Goal: Find specific page/section: Find specific page/section

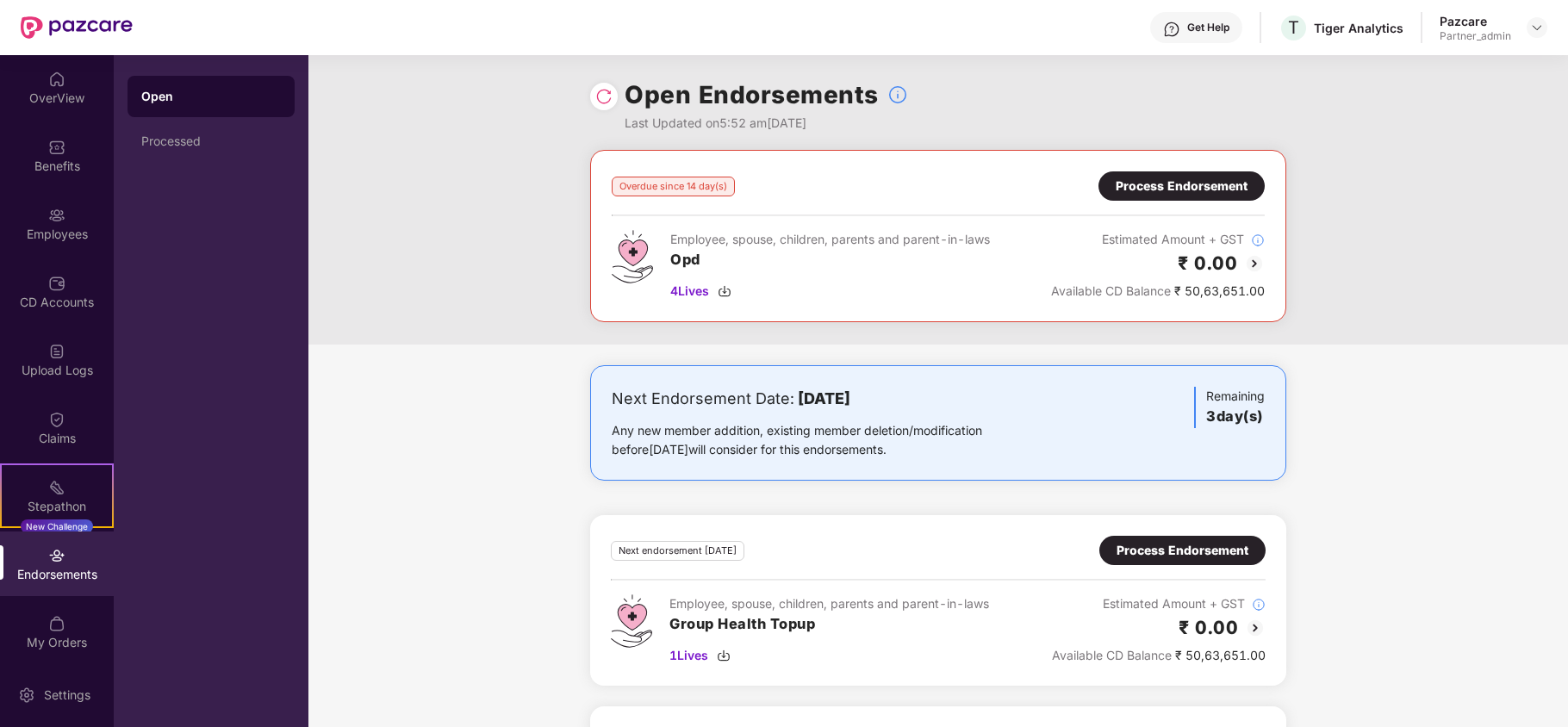
scroll to position [1057, 0]
click at [1541, 22] on img at bounding box center [1537, 28] width 14 height 14
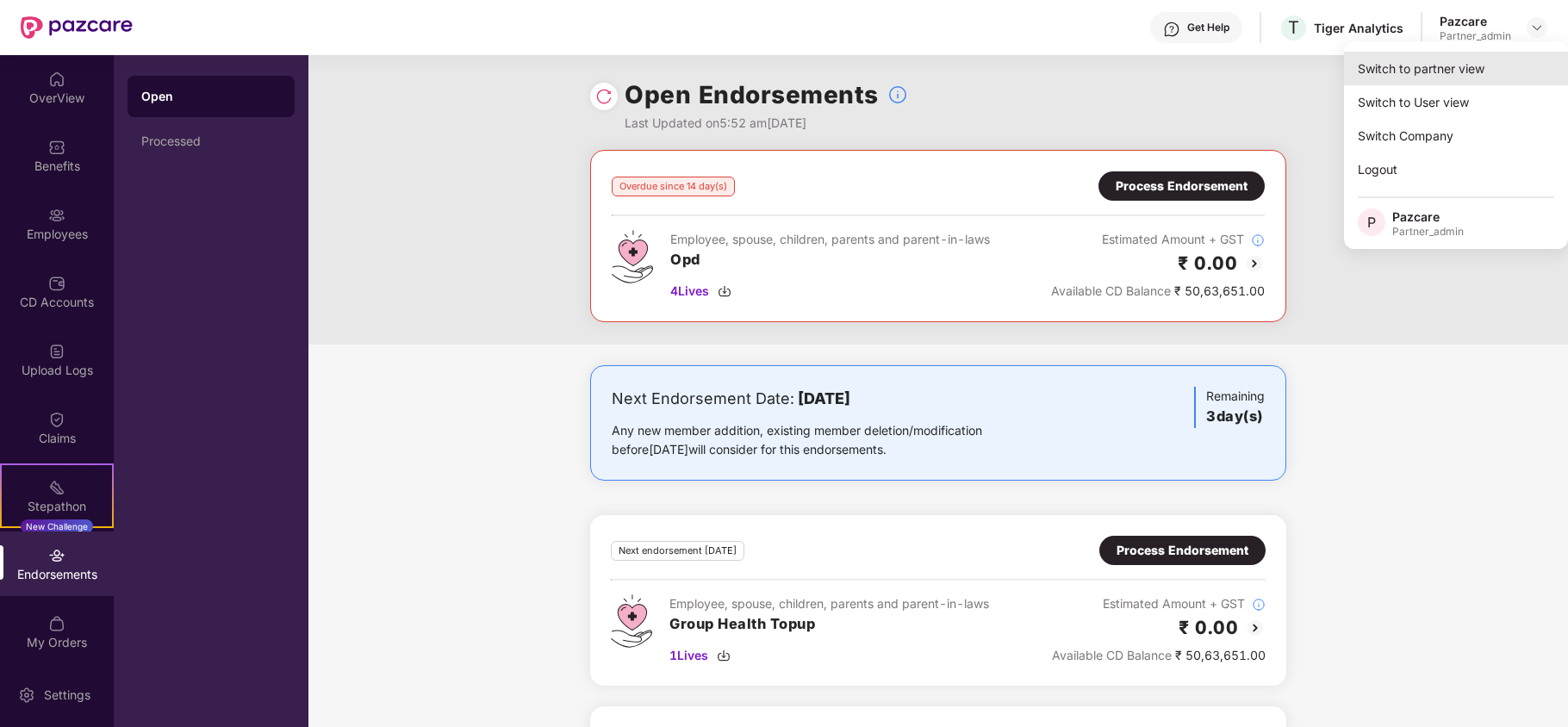
click at [1480, 70] on div "Switch to partner view" at bounding box center [1455, 68] width 224 height 34
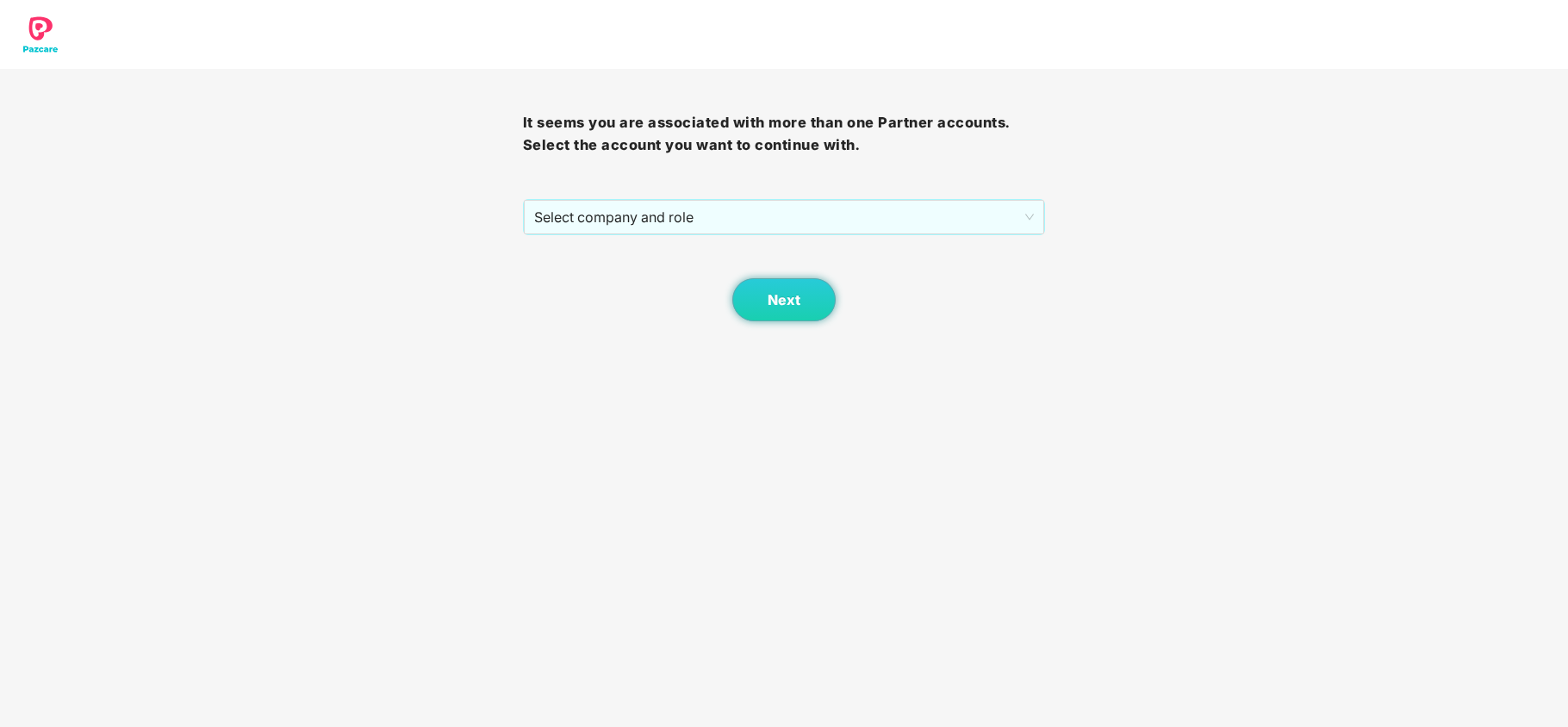
click at [669, 237] on div "Next" at bounding box center [784, 278] width 523 height 86
click at [663, 225] on span "Select company and role" at bounding box center [784, 217] width 501 height 33
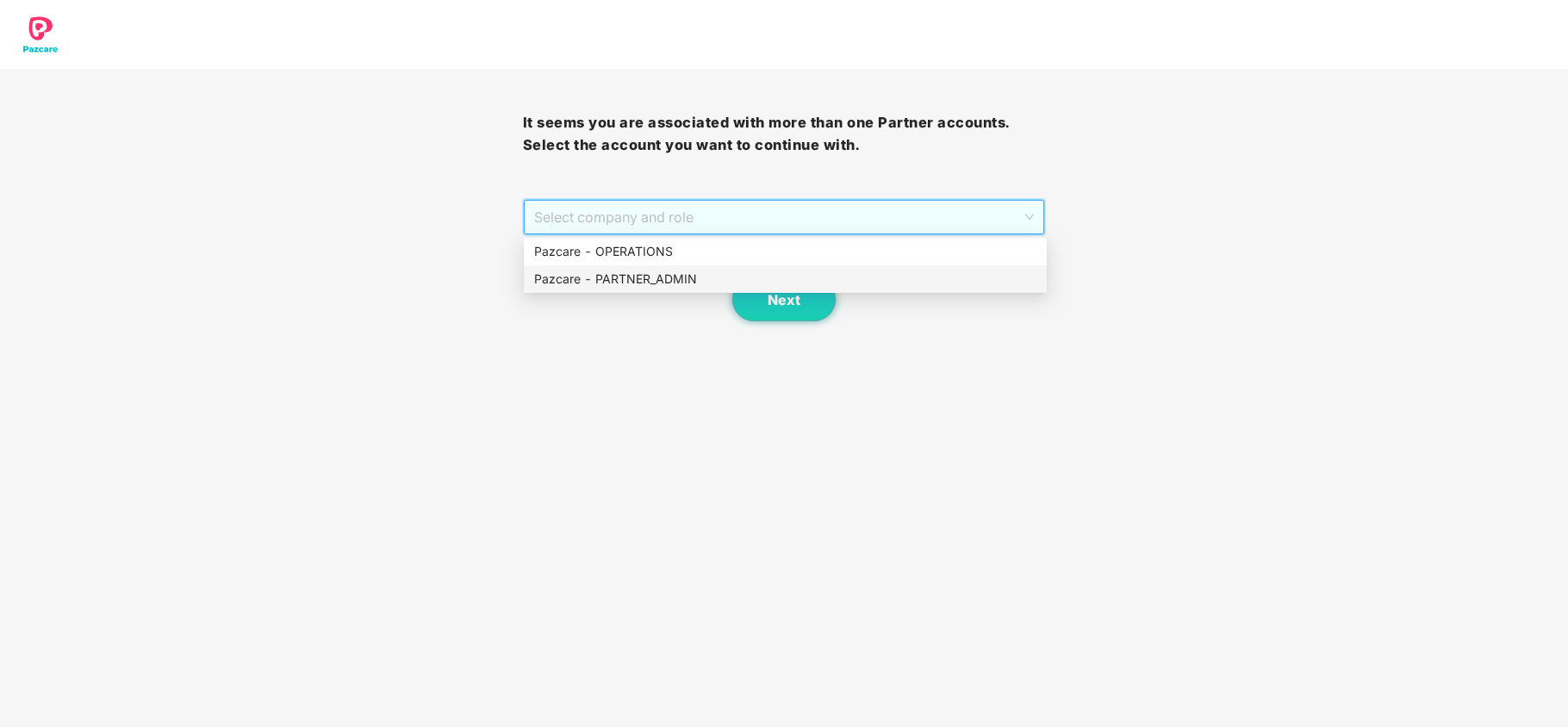
click at [640, 271] on div "Pazcare - PARTNER_ADMIN" at bounding box center [785, 279] width 503 height 19
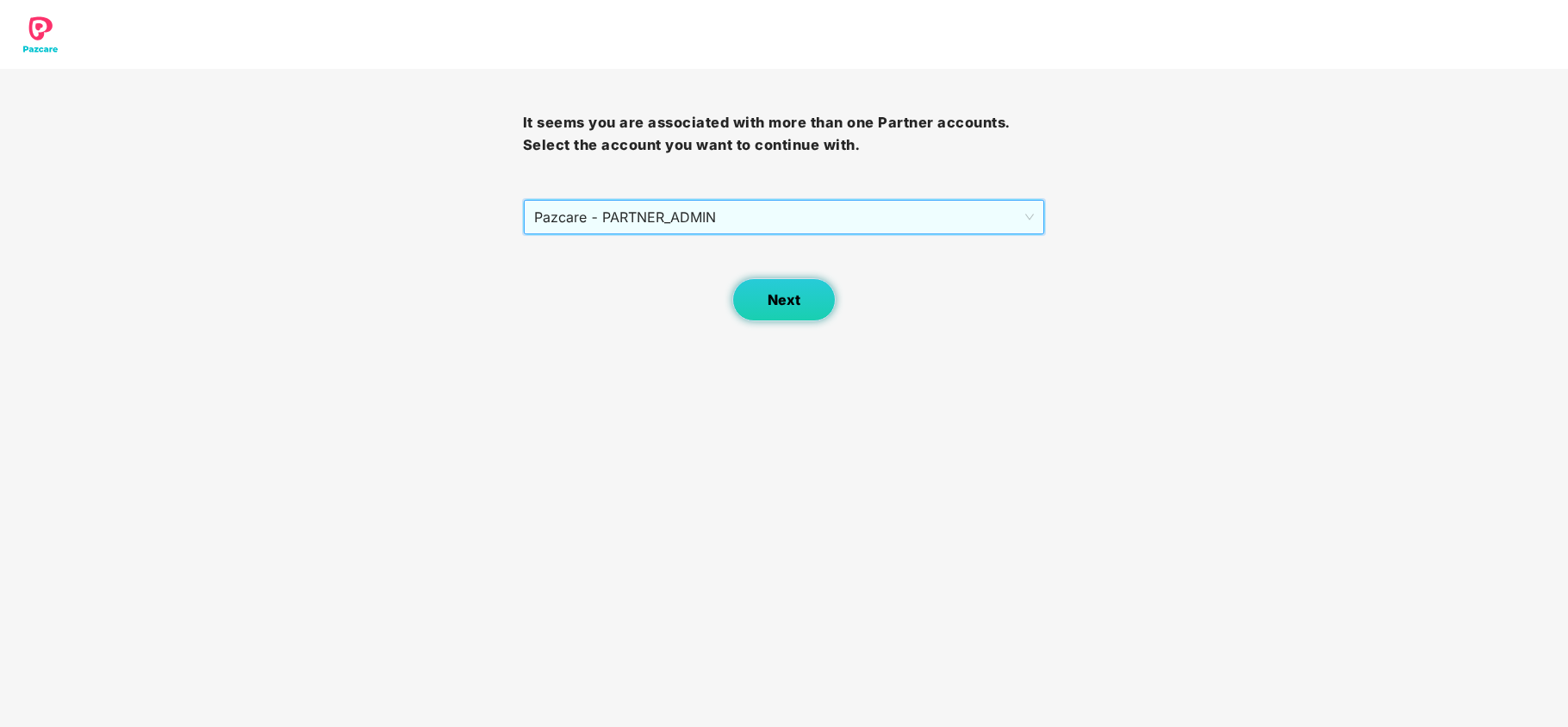
click at [788, 308] on span "Next" at bounding box center [784, 300] width 33 height 17
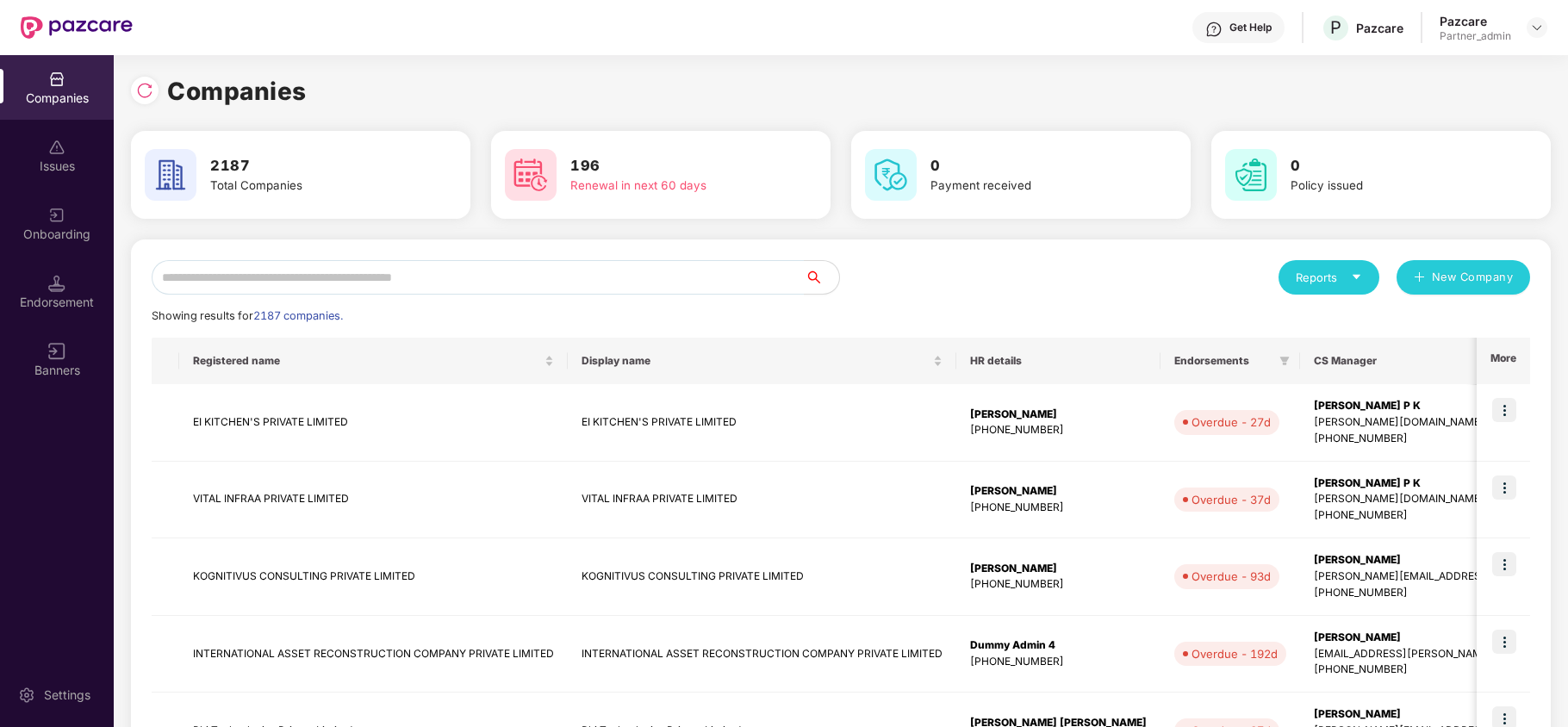
click at [1338, 271] on div "Reports" at bounding box center [1329, 278] width 66 height 17
click at [1311, 331] on div "Companies" at bounding box center [1320, 323] width 63 height 19
click at [364, 283] on input "text" at bounding box center [478, 277] width 653 height 34
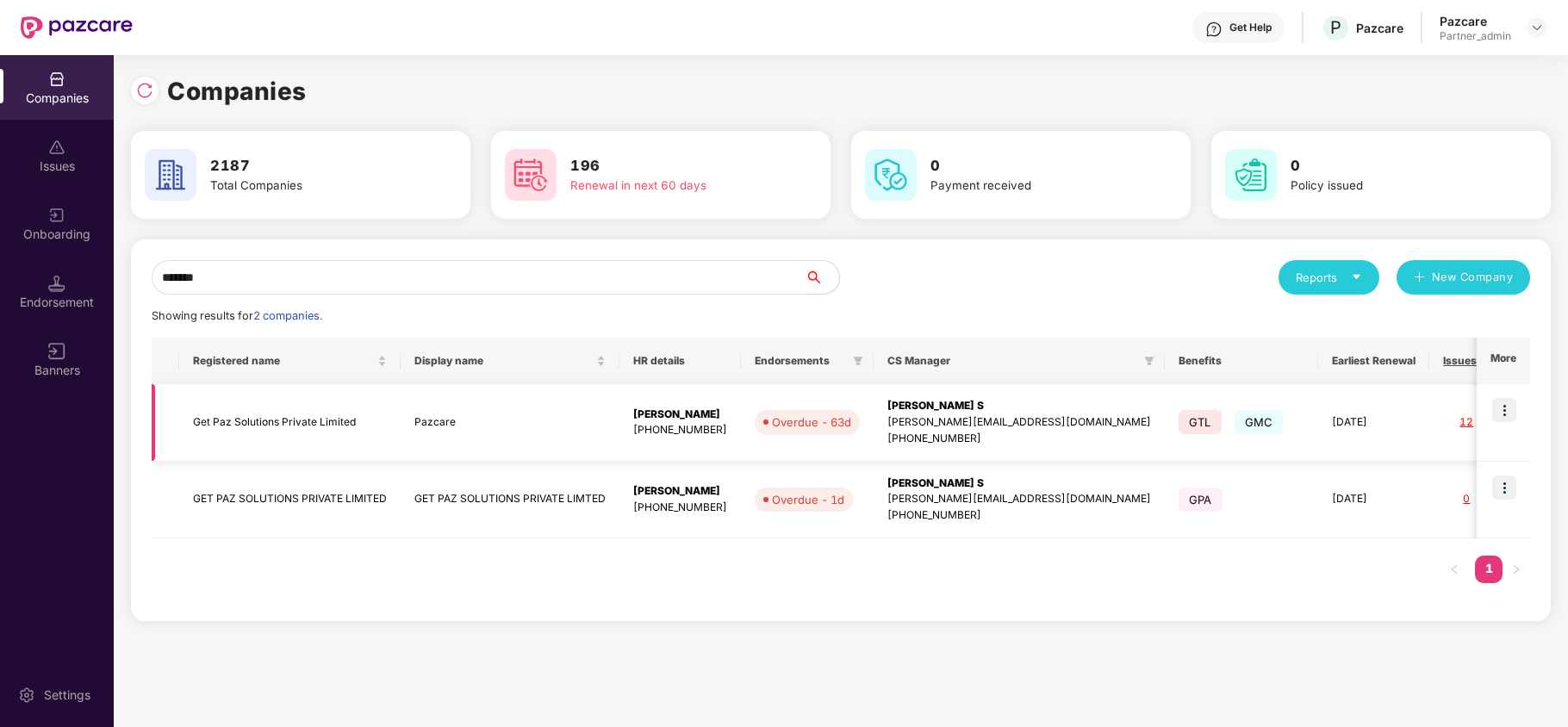
type input "*******"
click at [1510, 408] on img at bounding box center [1504, 410] width 24 height 24
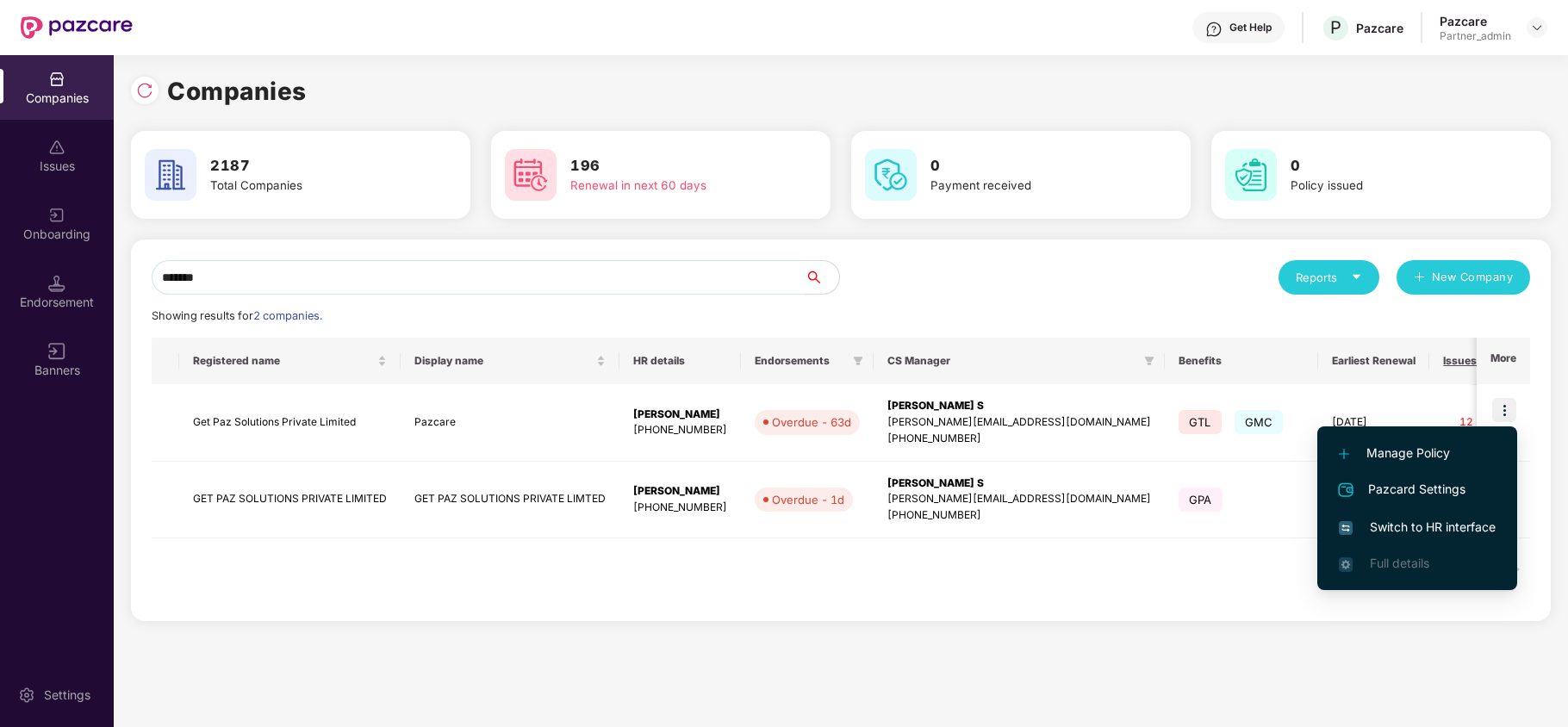
click at [1441, 518] on span "Switch to HR interface" at bounding box center [1417, 527] width 157 height 19
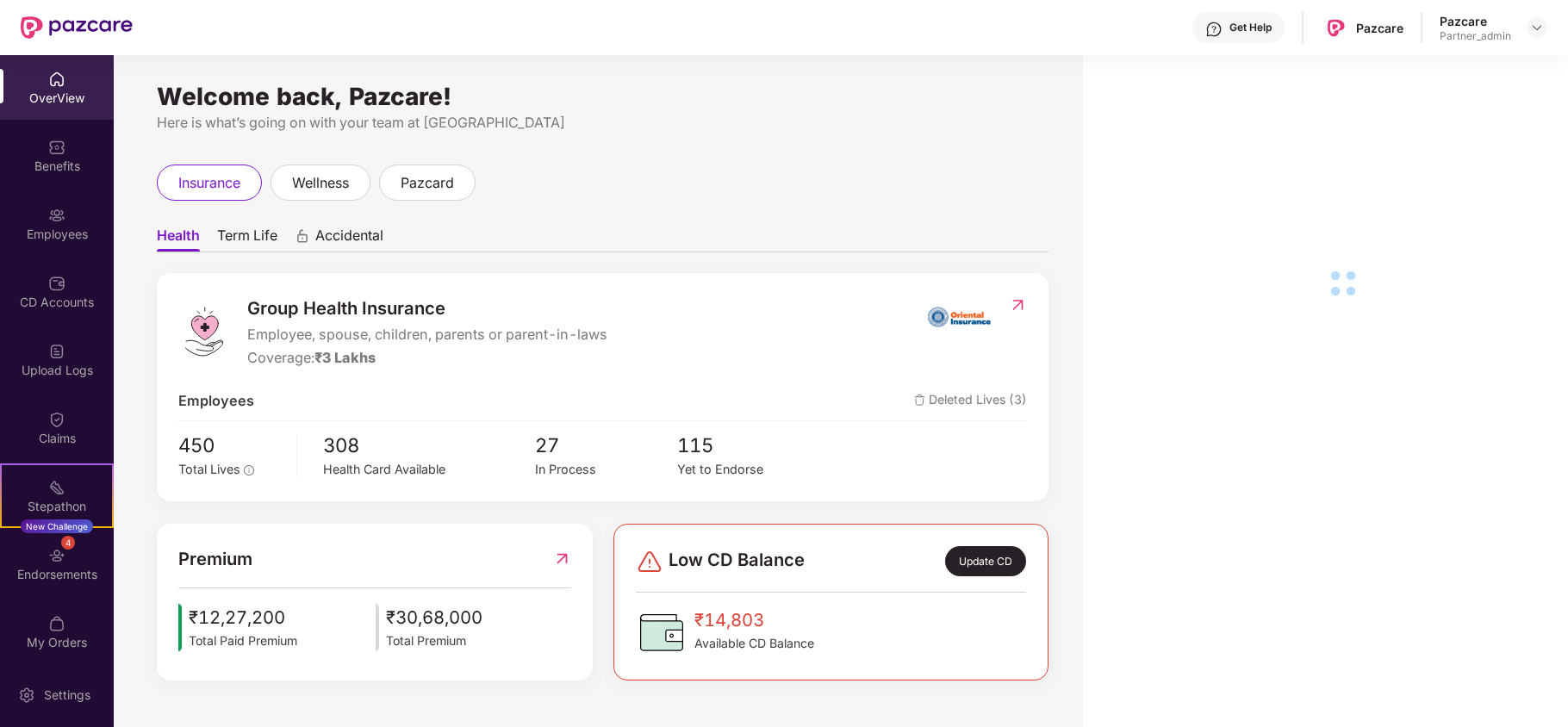
click at [45, 244] on div "Employees" at bounding box center [57, 223] width 113 height 65
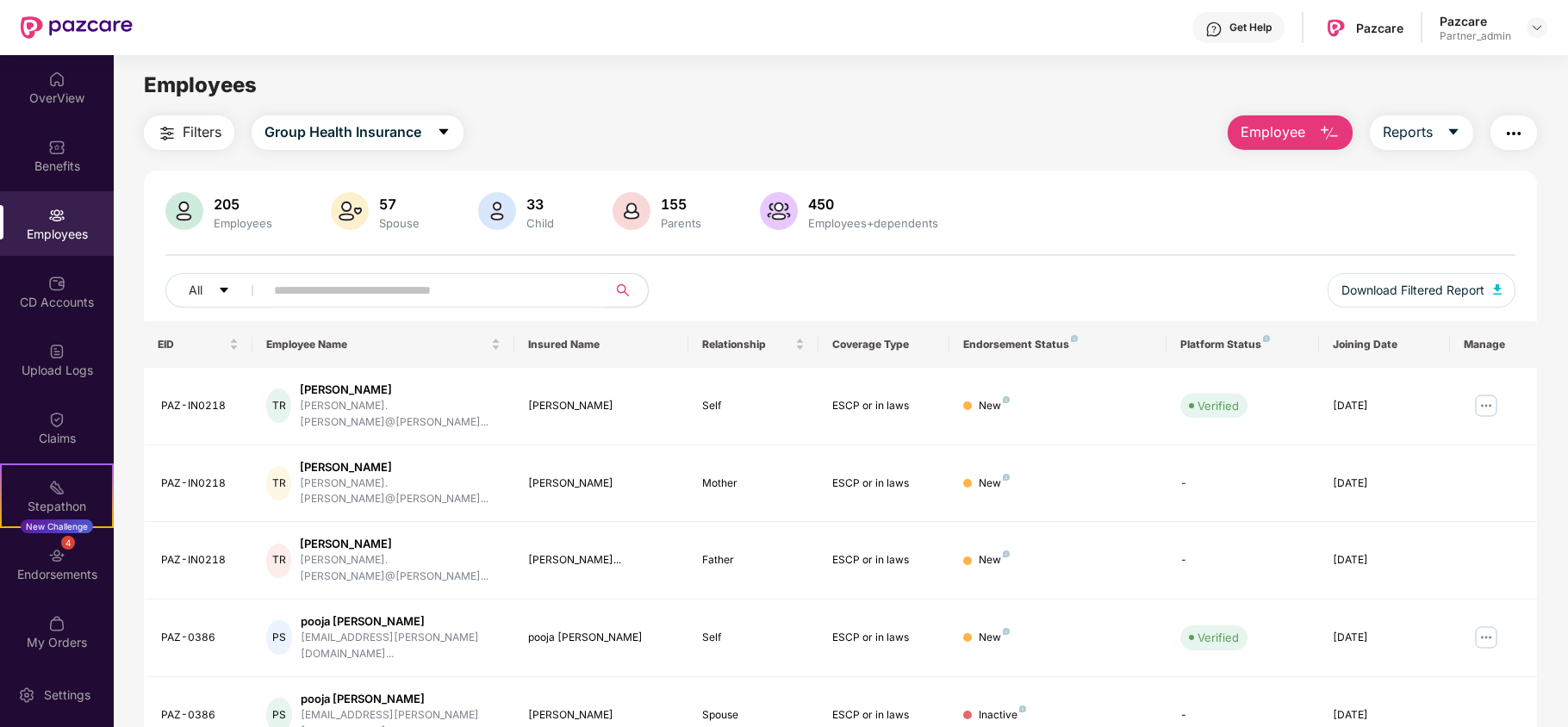
click at [391, 283] on input "text" at bounding box center [428, 291] width 309 height 26
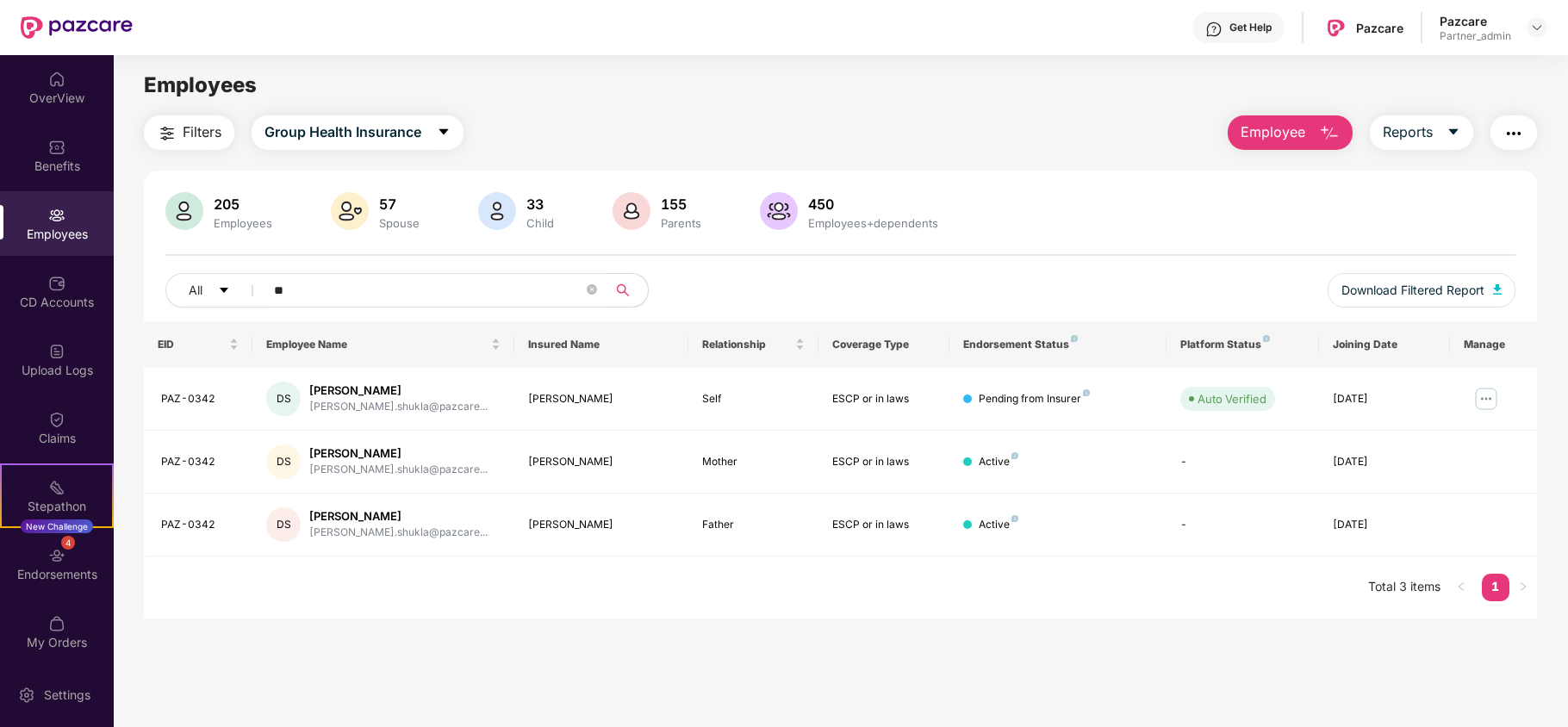
type input "*"
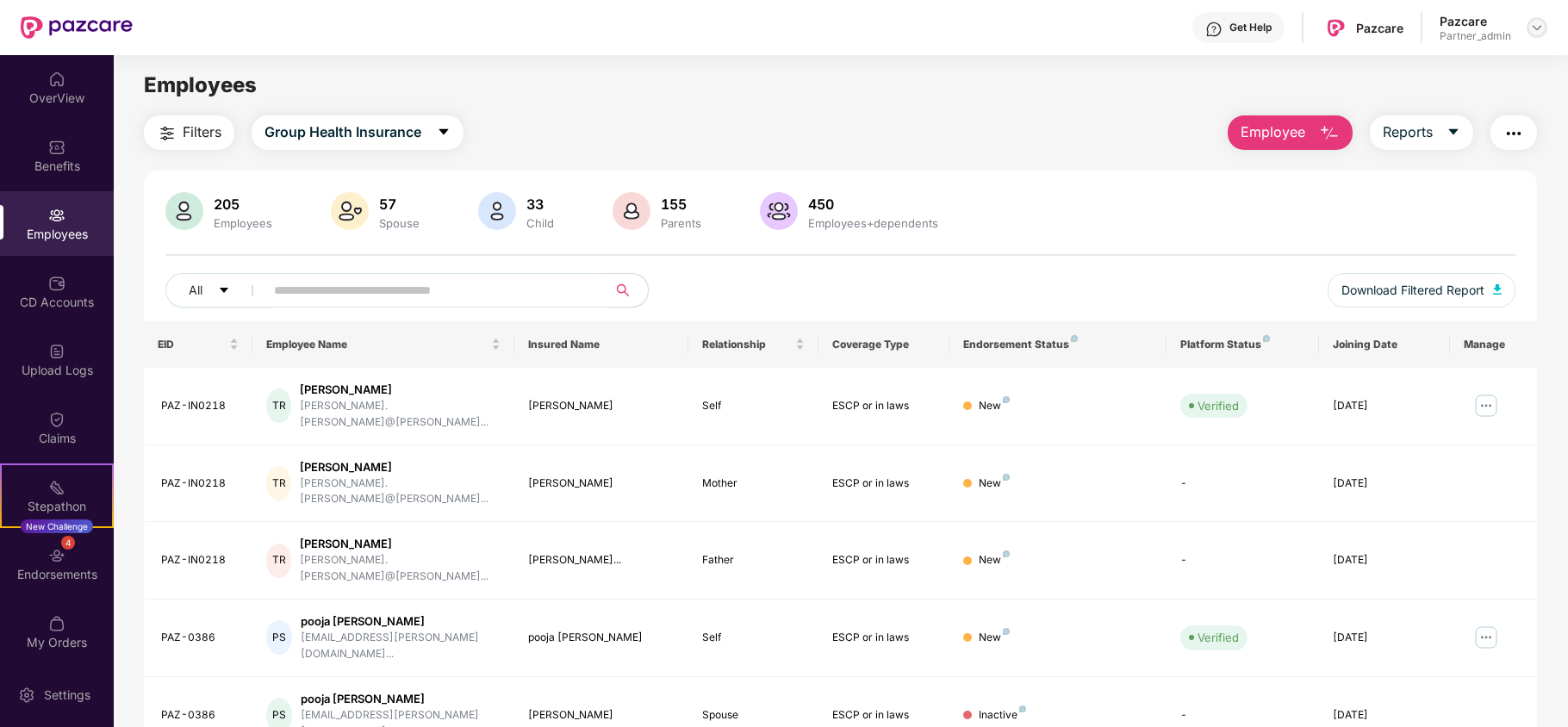
click at [1536, 33] on img at bounding box center [1537, 28] width 14 height 14
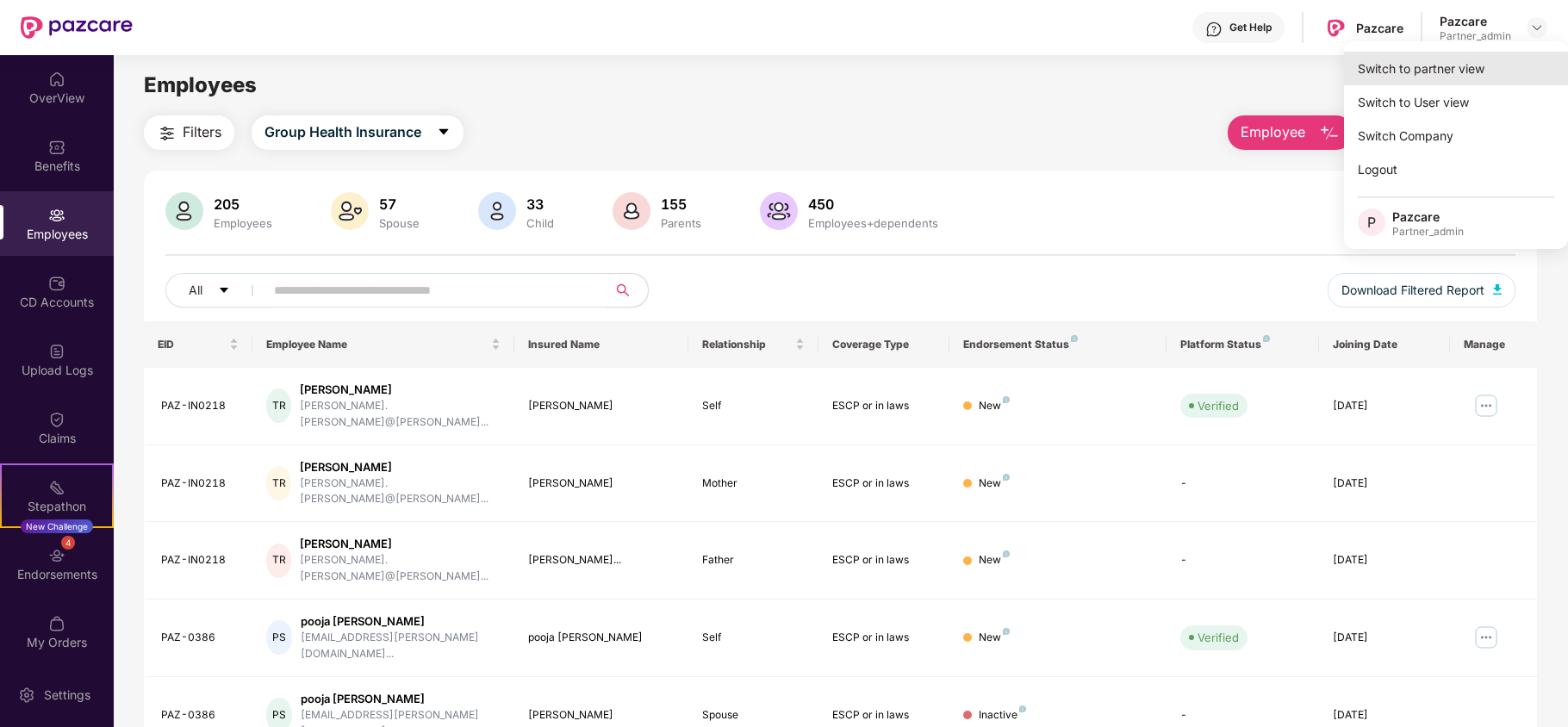
click at [1400, 67] on div "Switch to partner view" at bounding box center [1455, 68] width 224 height 34
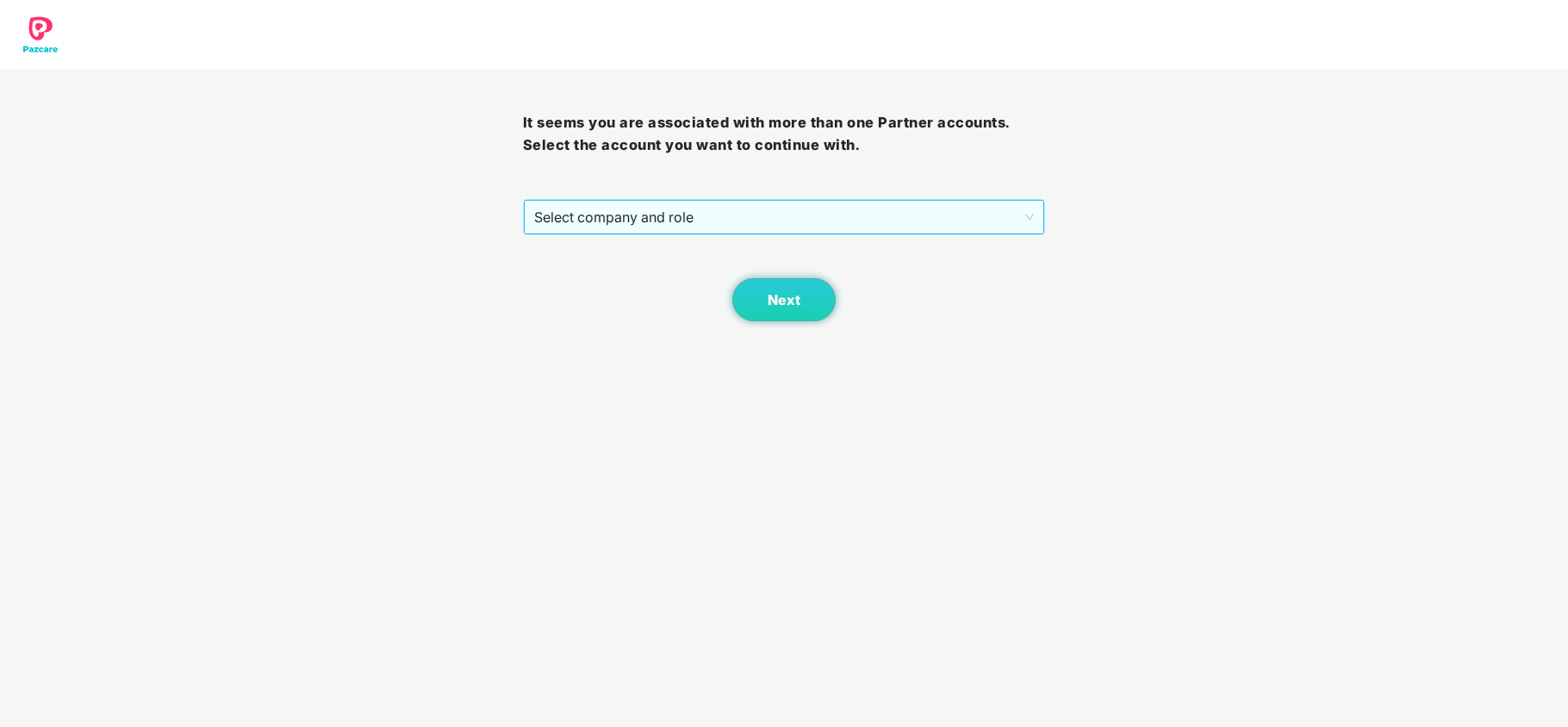
click at [621, 231] on span "Select company and role" at bounding box center [784, 217] width 501 height 33
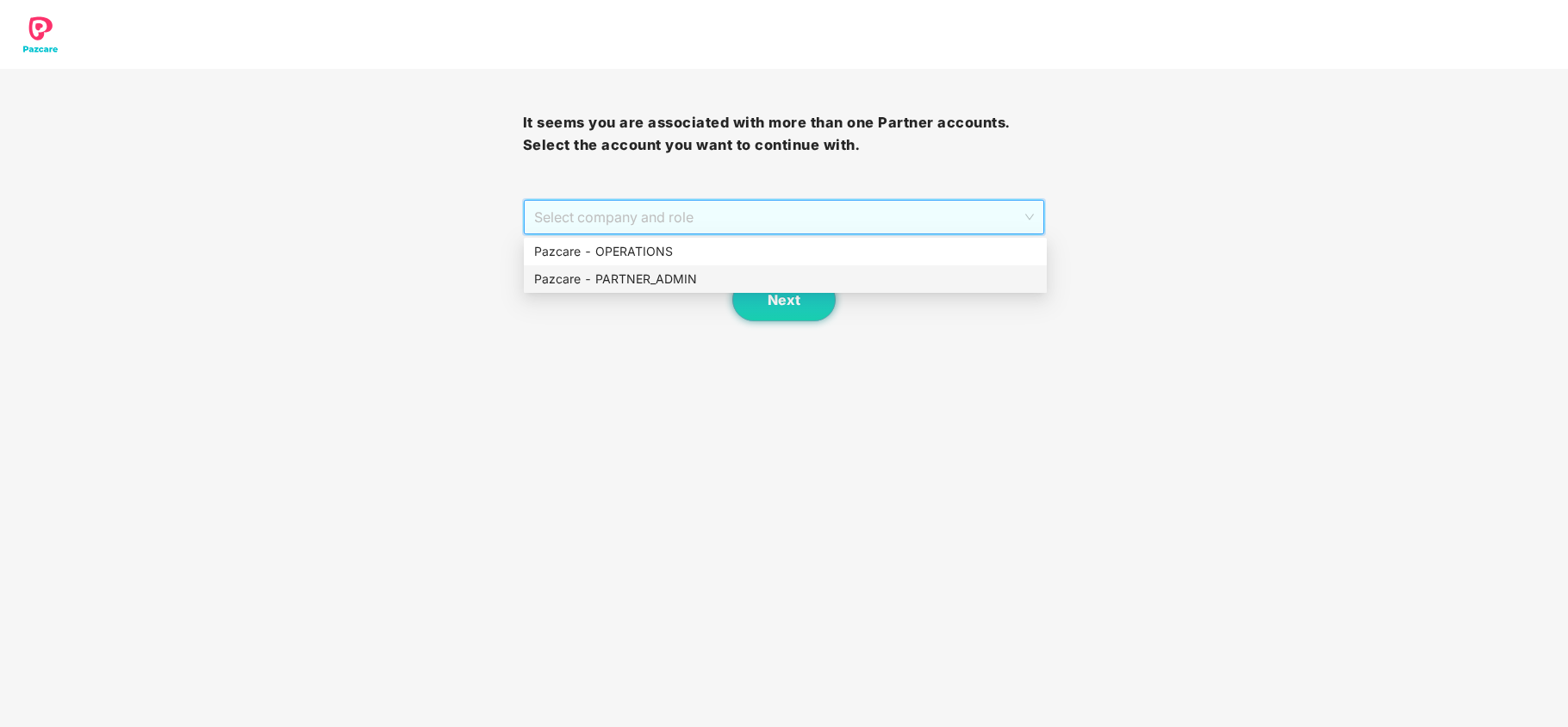
click at [618, 279] on div "Pazcare - PARTNER_ADMIN" at bounding box center [785, 279] width 503 height 19
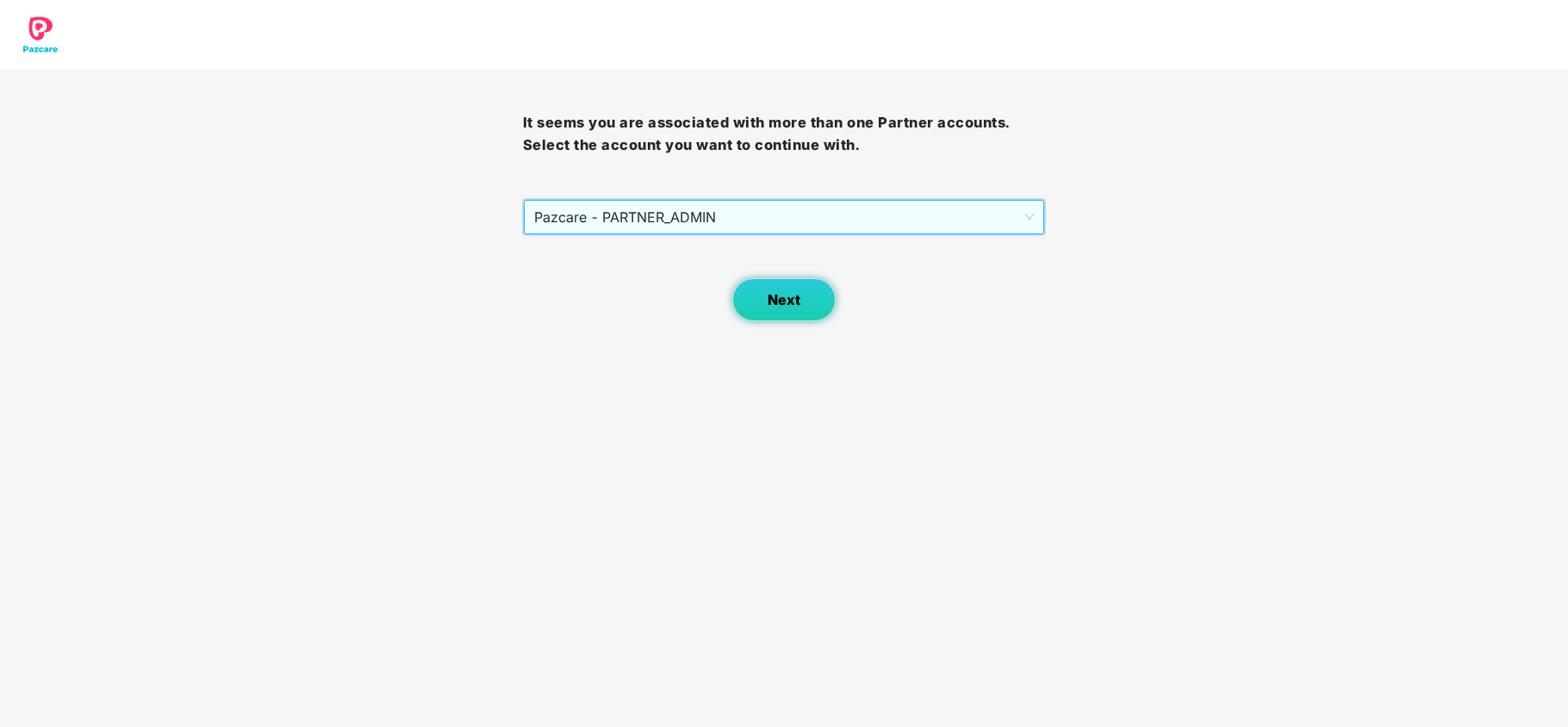
click at [757, 294] on button "Next" at bounding box center [784, 299] width 103 height 43
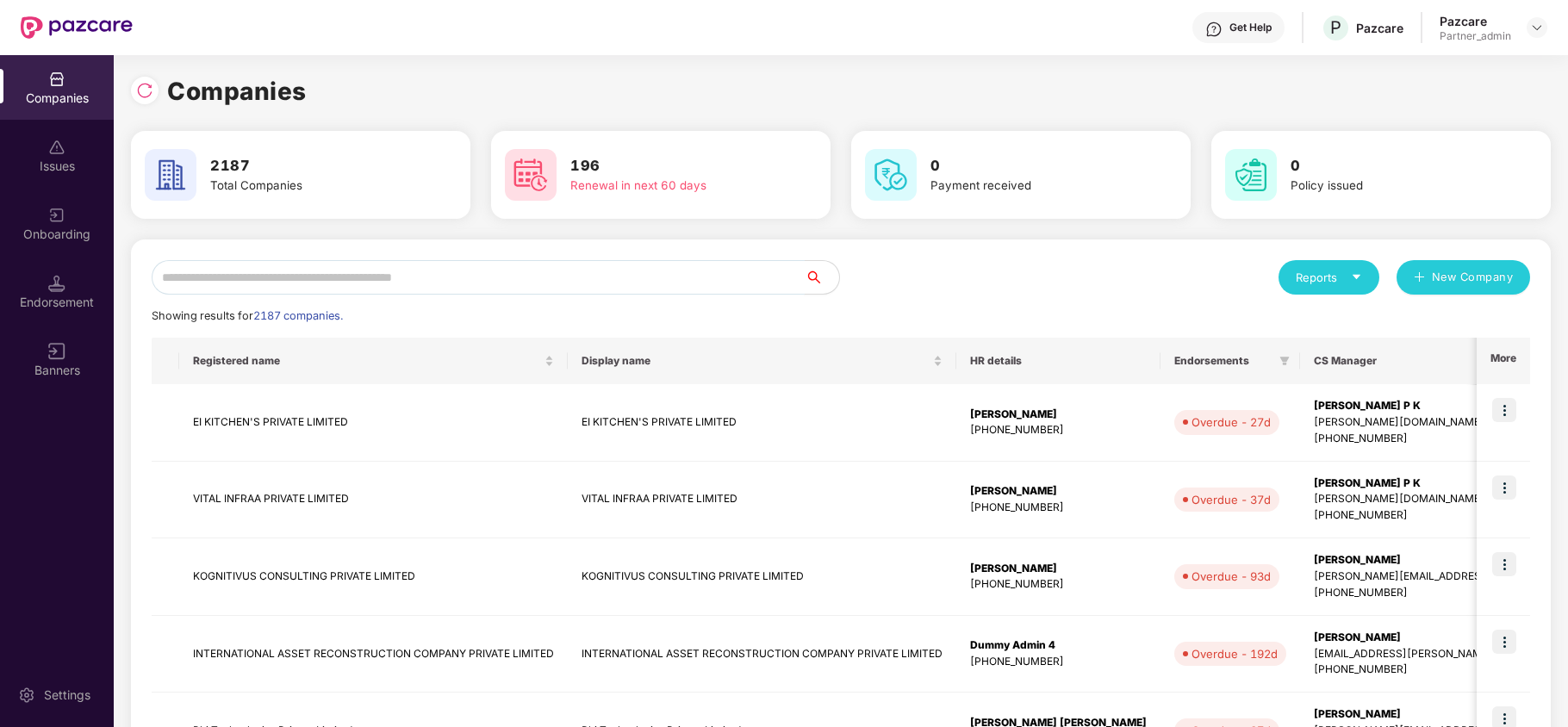
click at [305, 277] on input "text" at bounding box center [478, 277] width 653 height 34
paste input "**********"
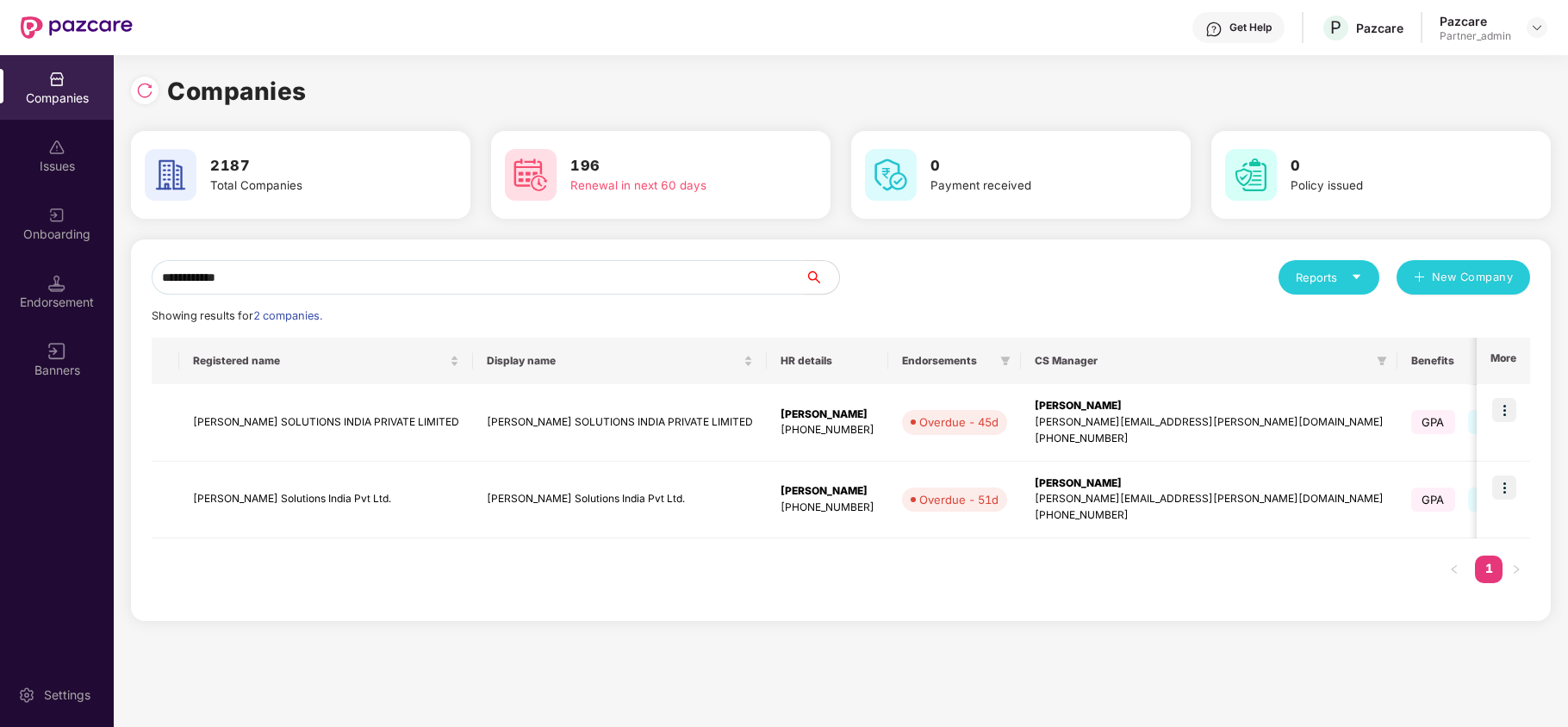
type input "**********"
click at [1506, 411] on img at bounding box center [1504, 410] width 24 height 24
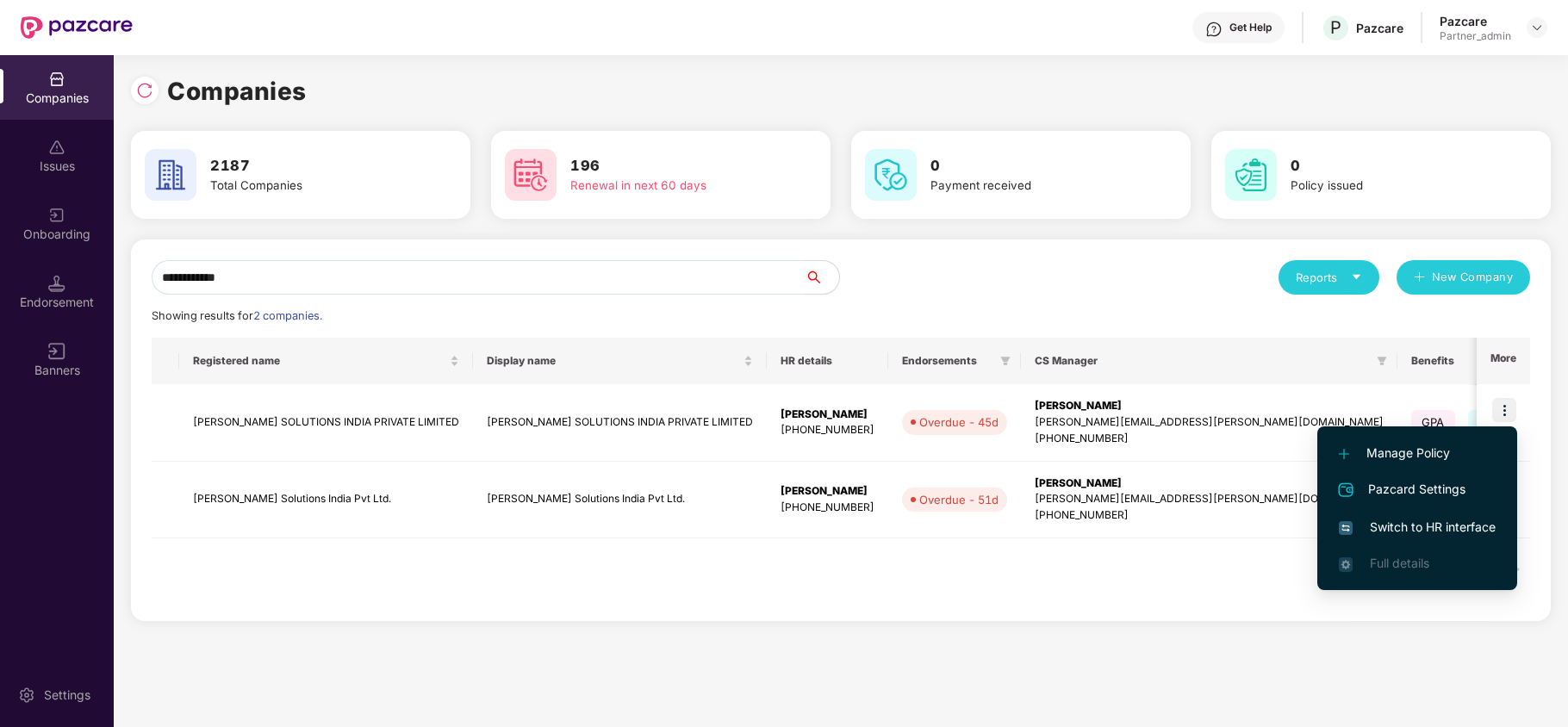
click at [1420, 522] on span "Switch to HR interface" at bounding box center [1417, 527] width 157 height 19
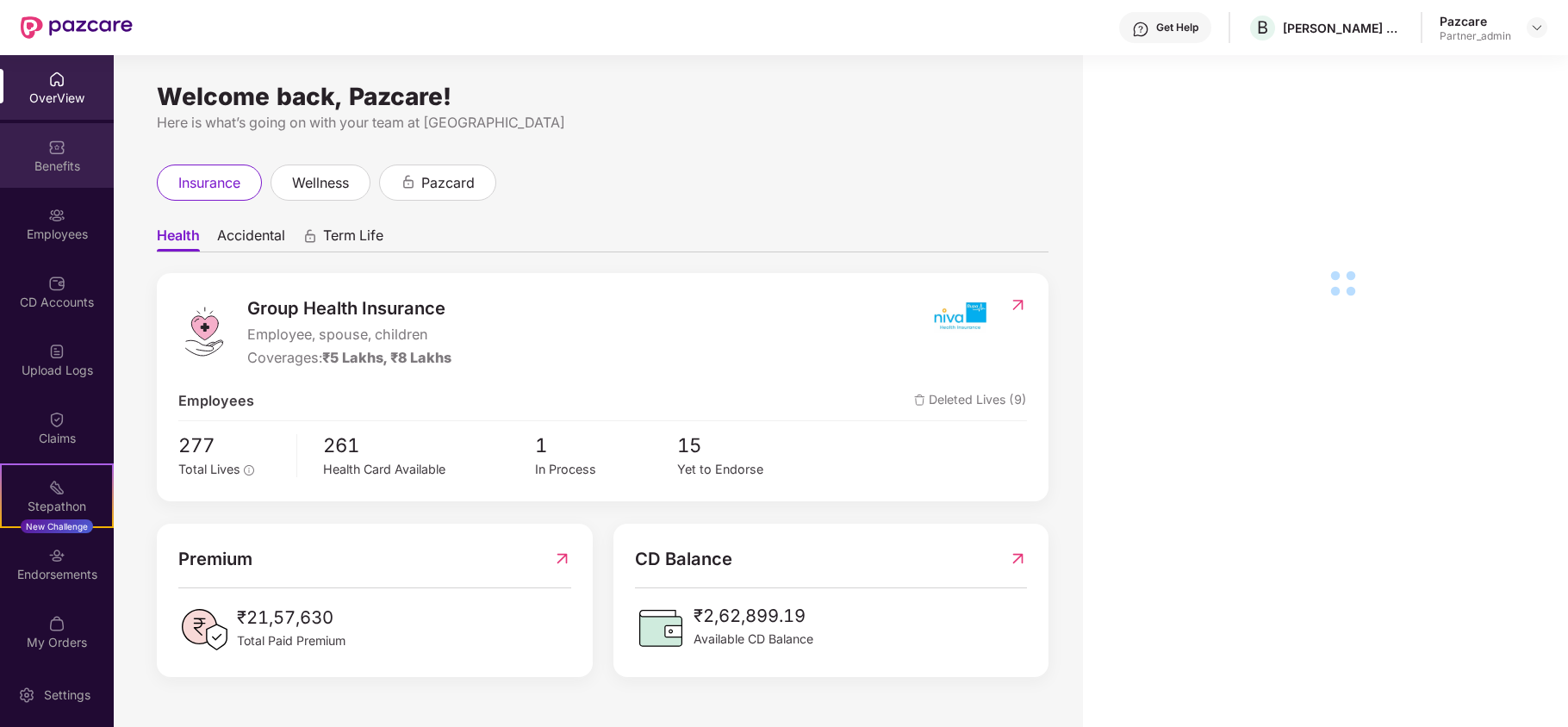
click at [35, 160] on div "Benefits" at bounding box center [57, 167] width 113 height 17
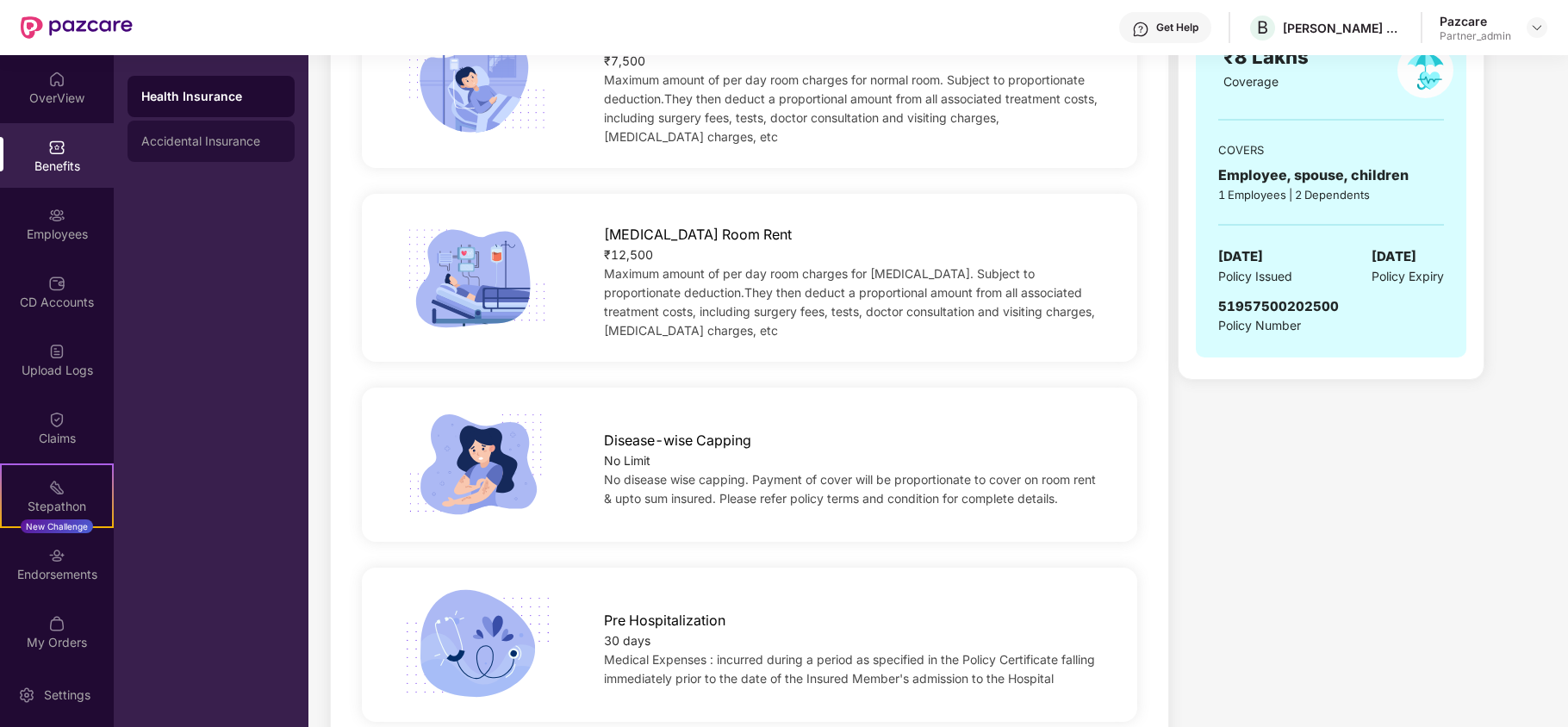
click at [171, 142] on div "Accidental Insurance" at bounding box center [211, 141] width 140 height 14
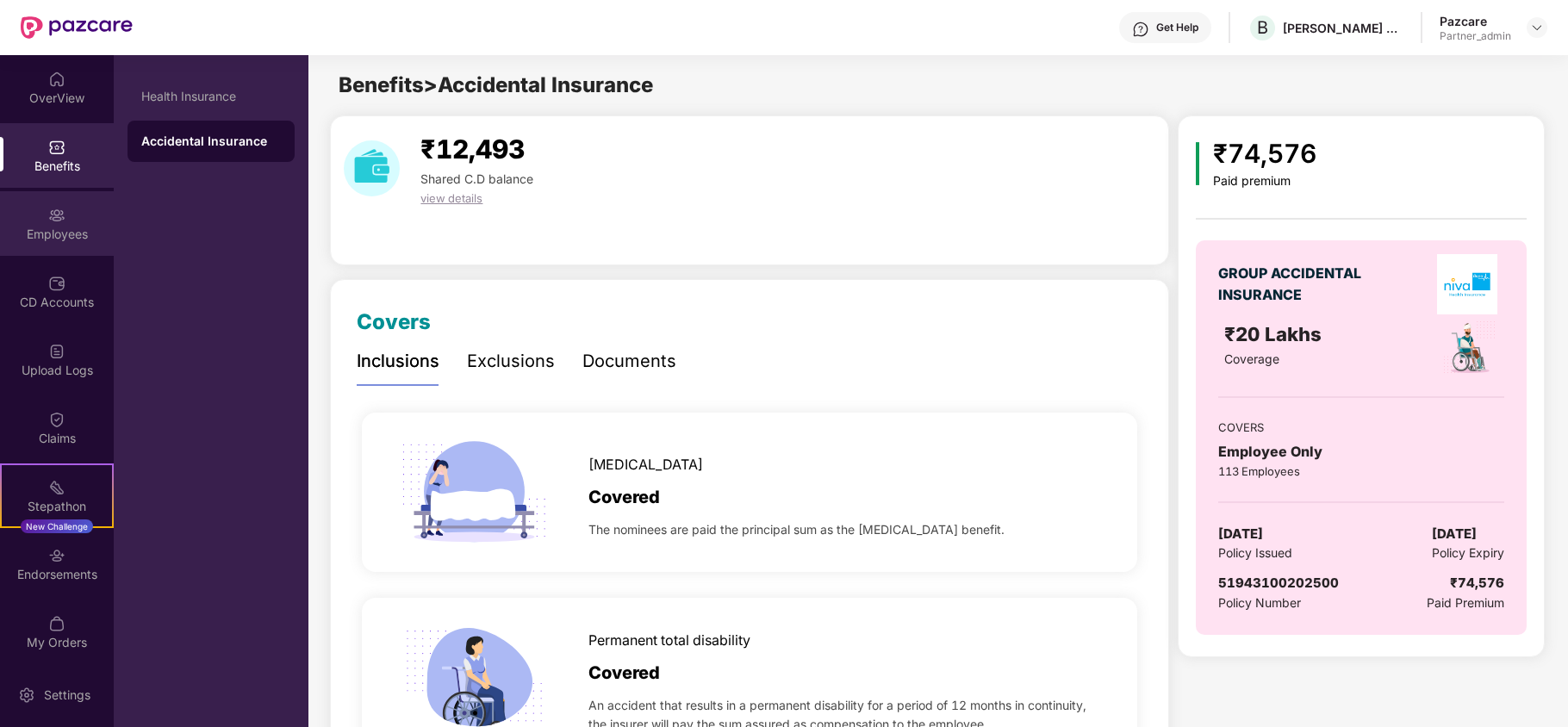
click at [24, 231] on div "Employees" at bounding box center [57, 235] width 113 height 17
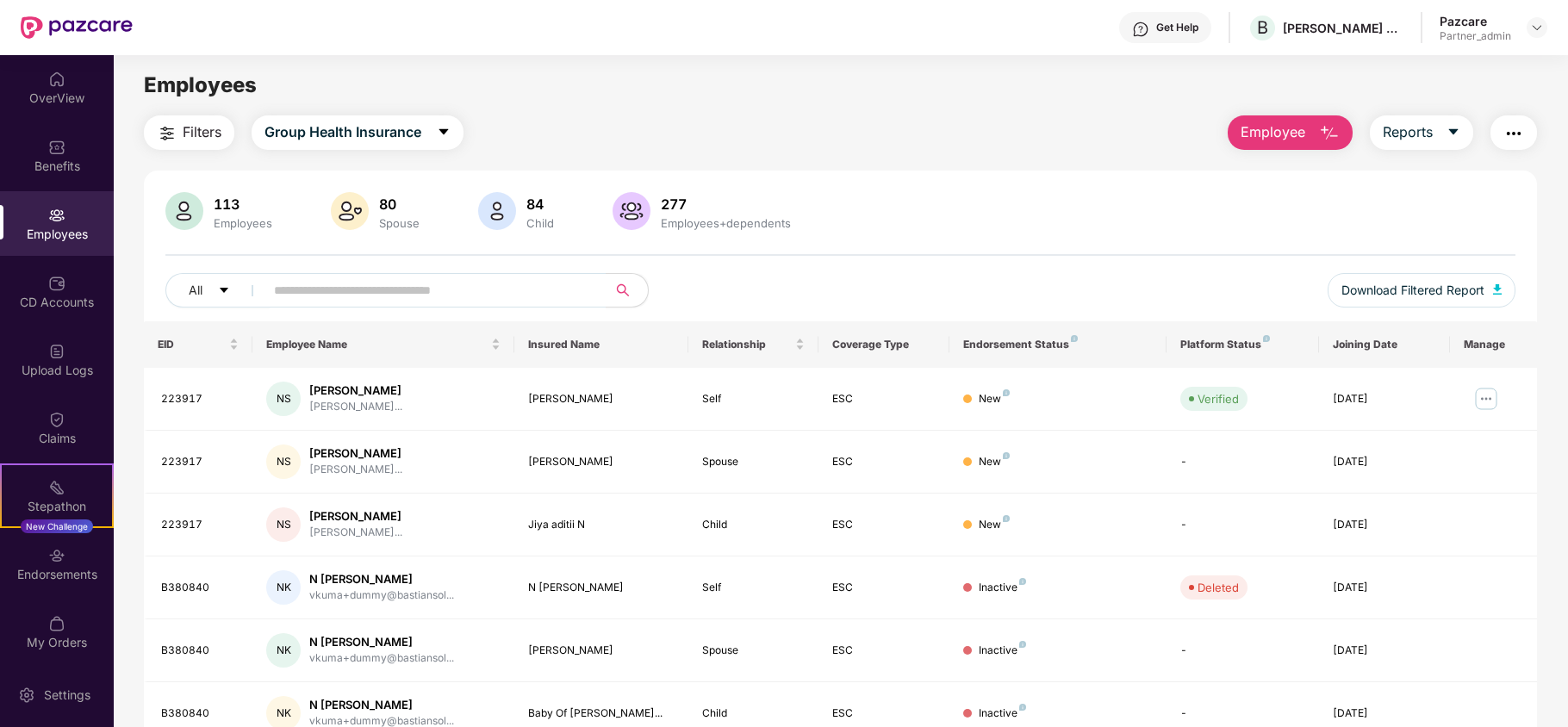
click at [175, 128] on img "button" at bounding box center [168, 134] width 21 height 21
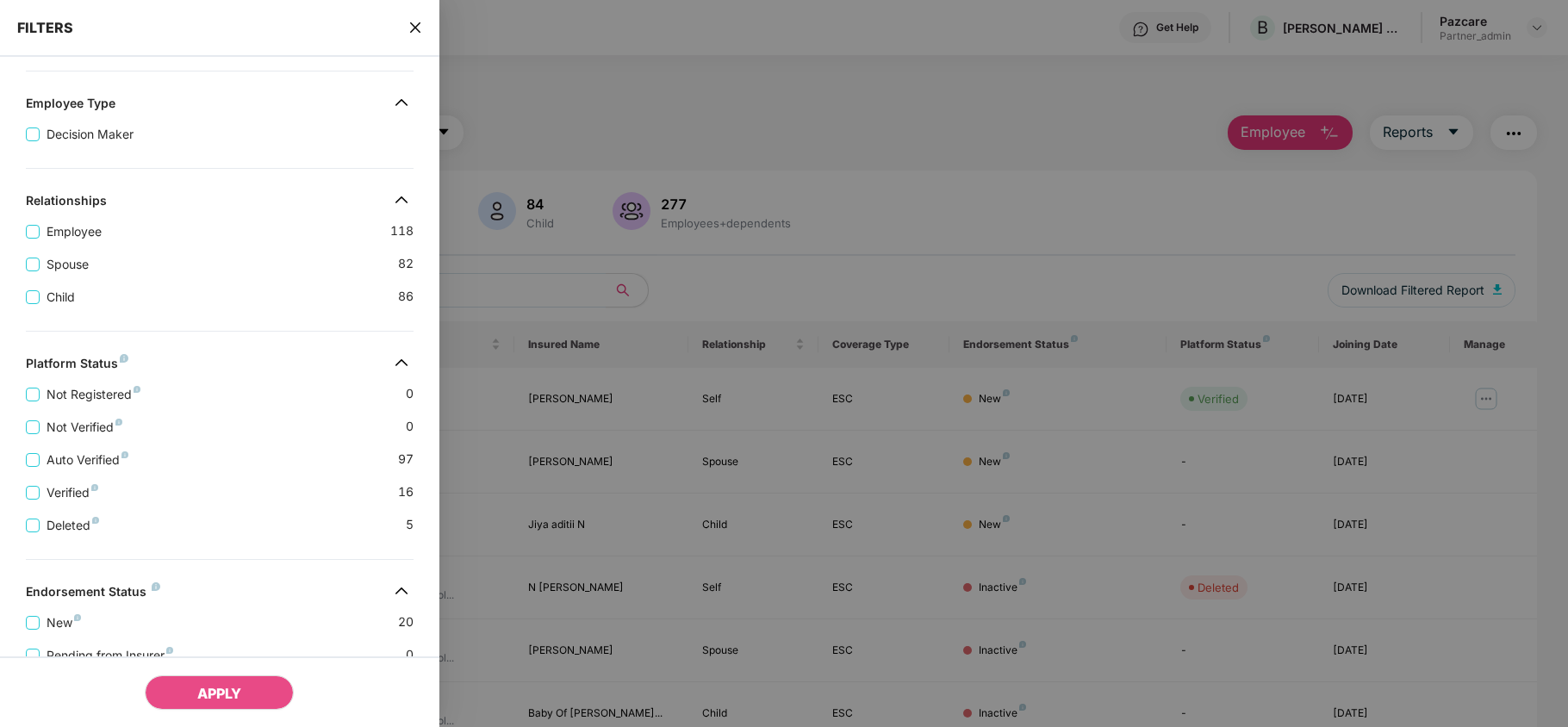
scroll to position [408, 0]
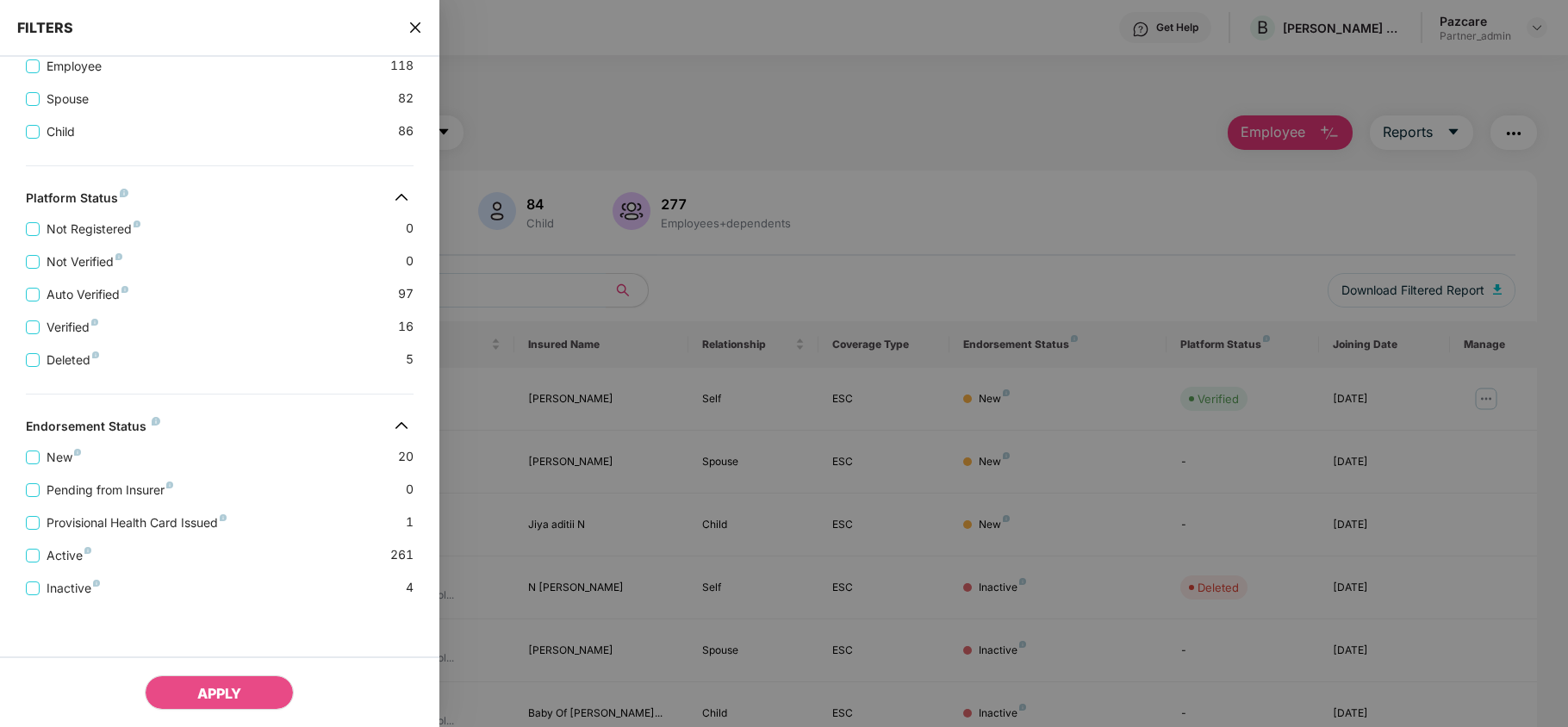
click at [414, 31] on icon "close" at bounding box center [415, 28] width 14 height 14
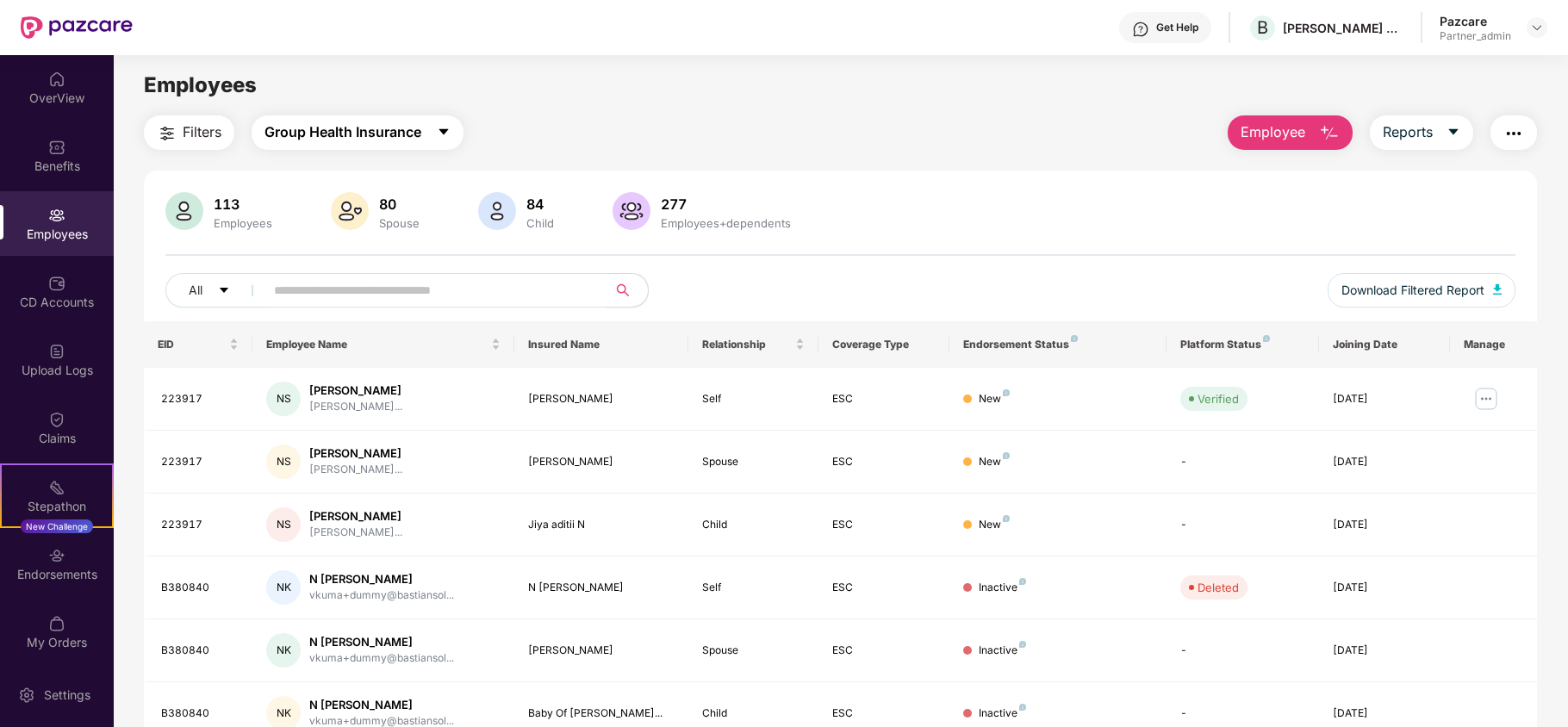
click at [327, 129] on span "Group Health Insurance" at bounding box center [343, 132] width 157 height 22
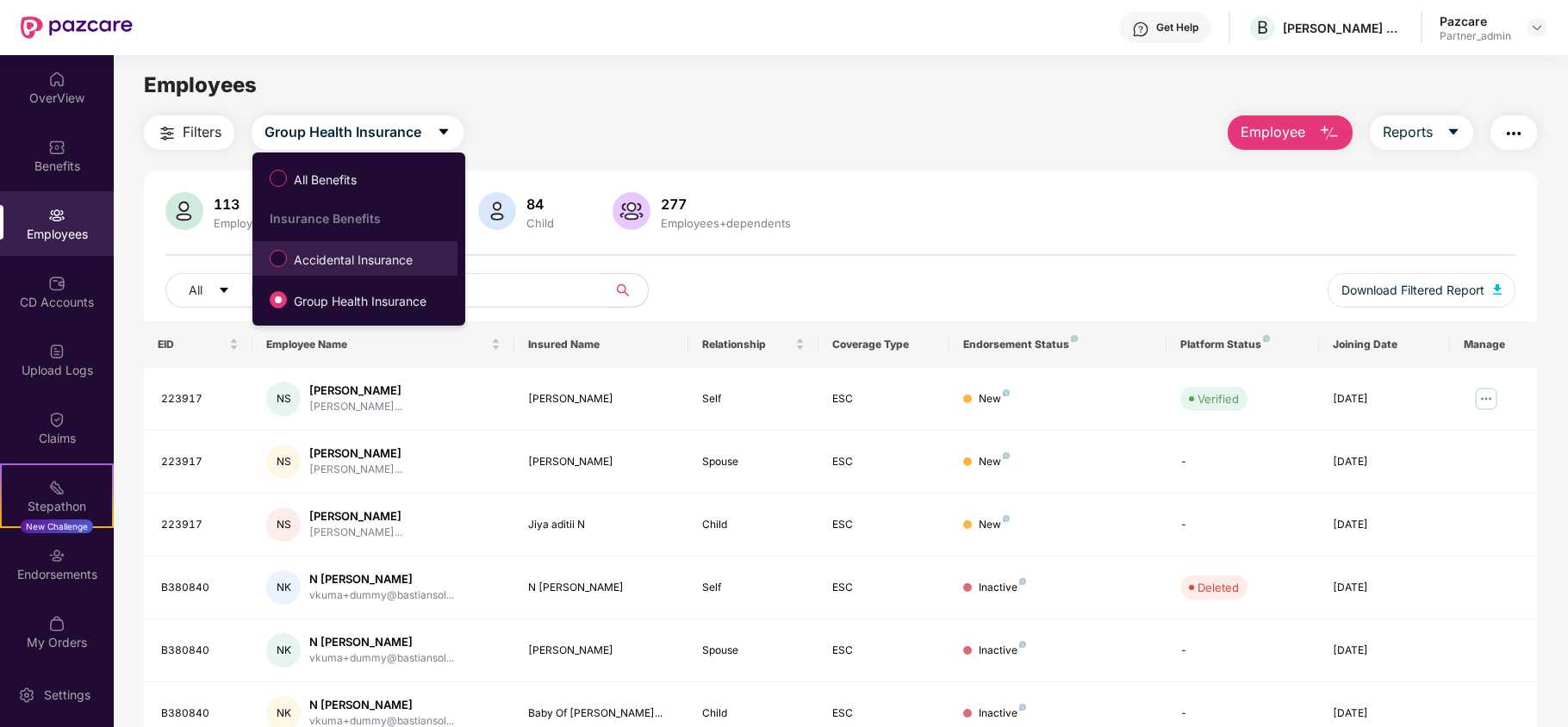
click at [324, 270] on span "Accidental Insurance" at bounding box center [353, 260] width 133 height 19
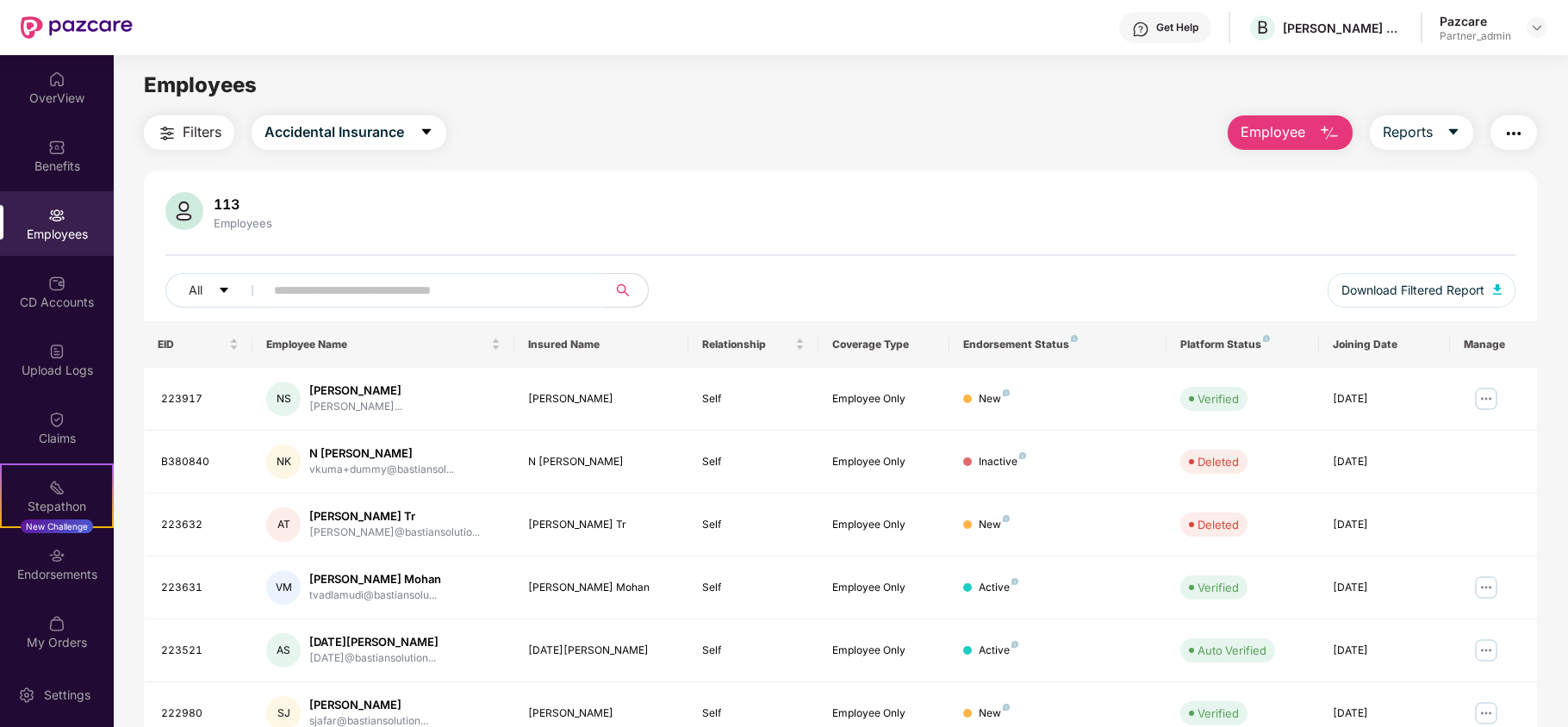
click at [186, 128] on span "Filters" at bounding box center [202, 132] width 38 height 22
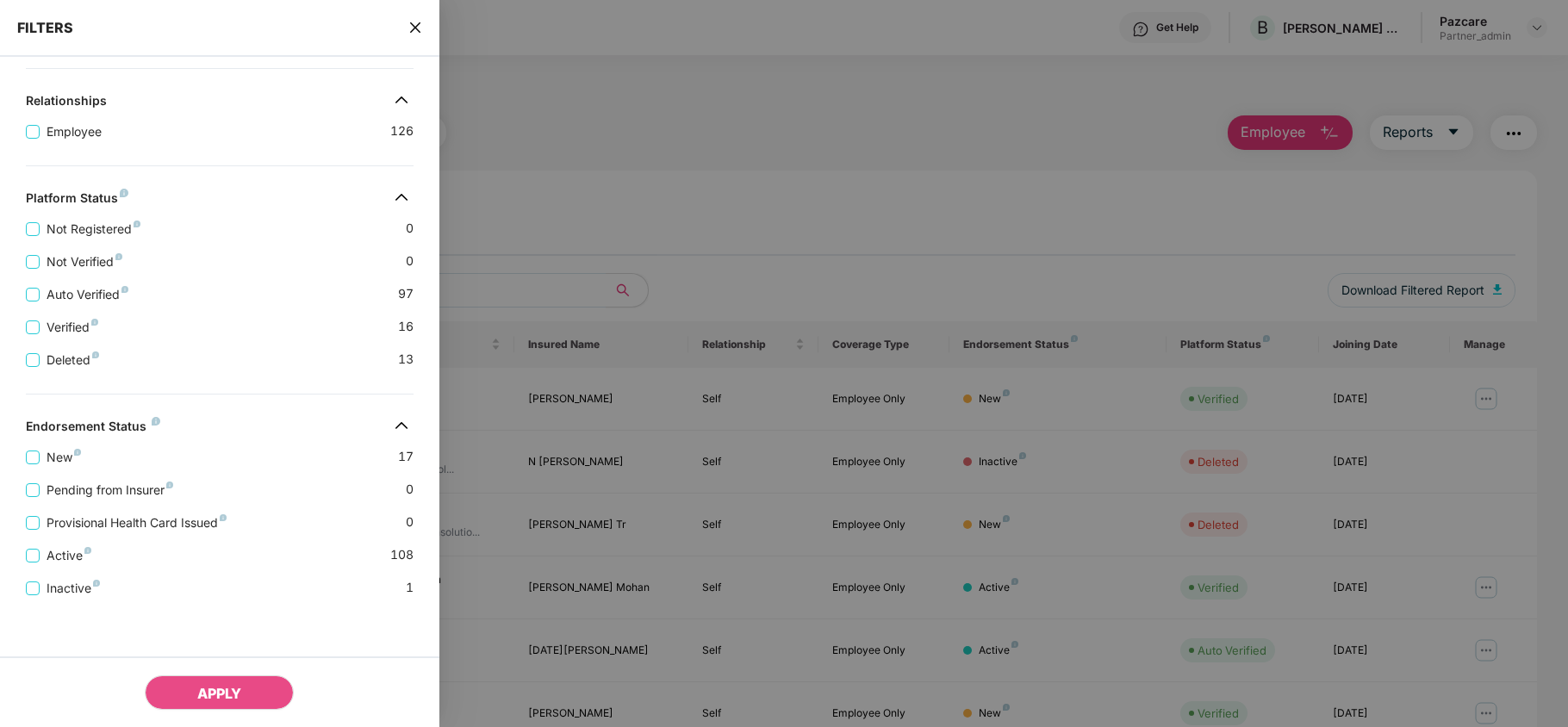
click at [418, 25] on icon "close" at bounding box center [414, 28] width 10 height 10
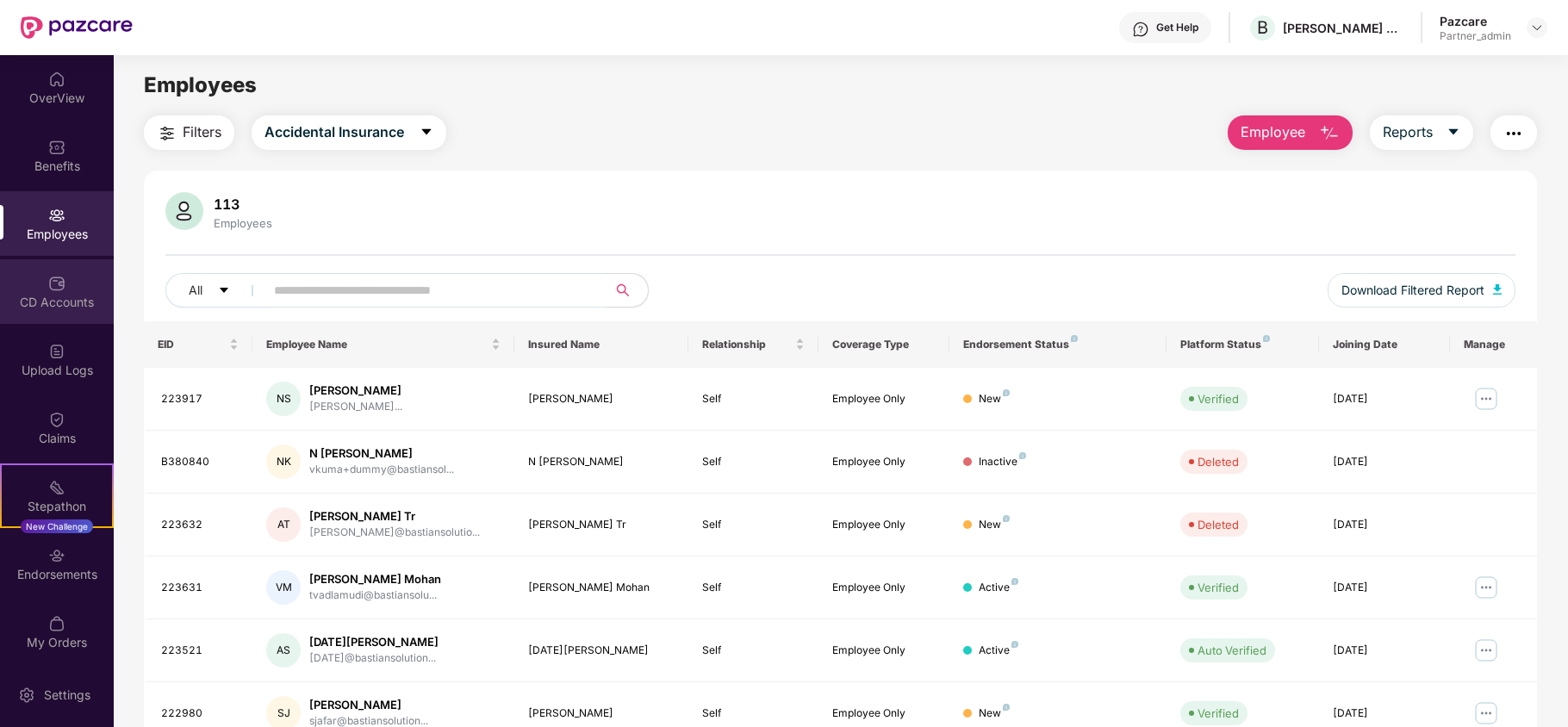
click at [18, 315] on div "CD Accounts" at bounding box center [57, 291] width 113 height 65
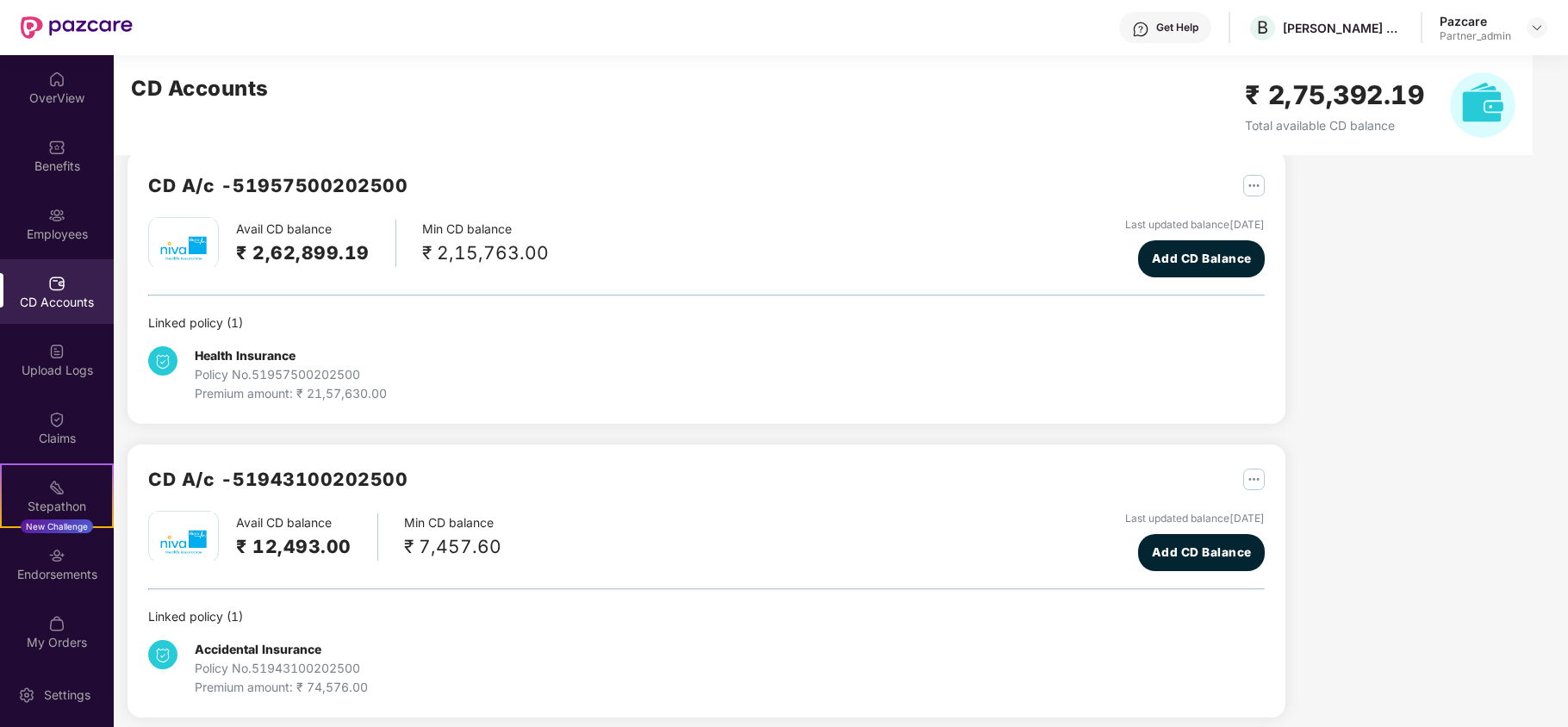
scroll to position [38, 0]
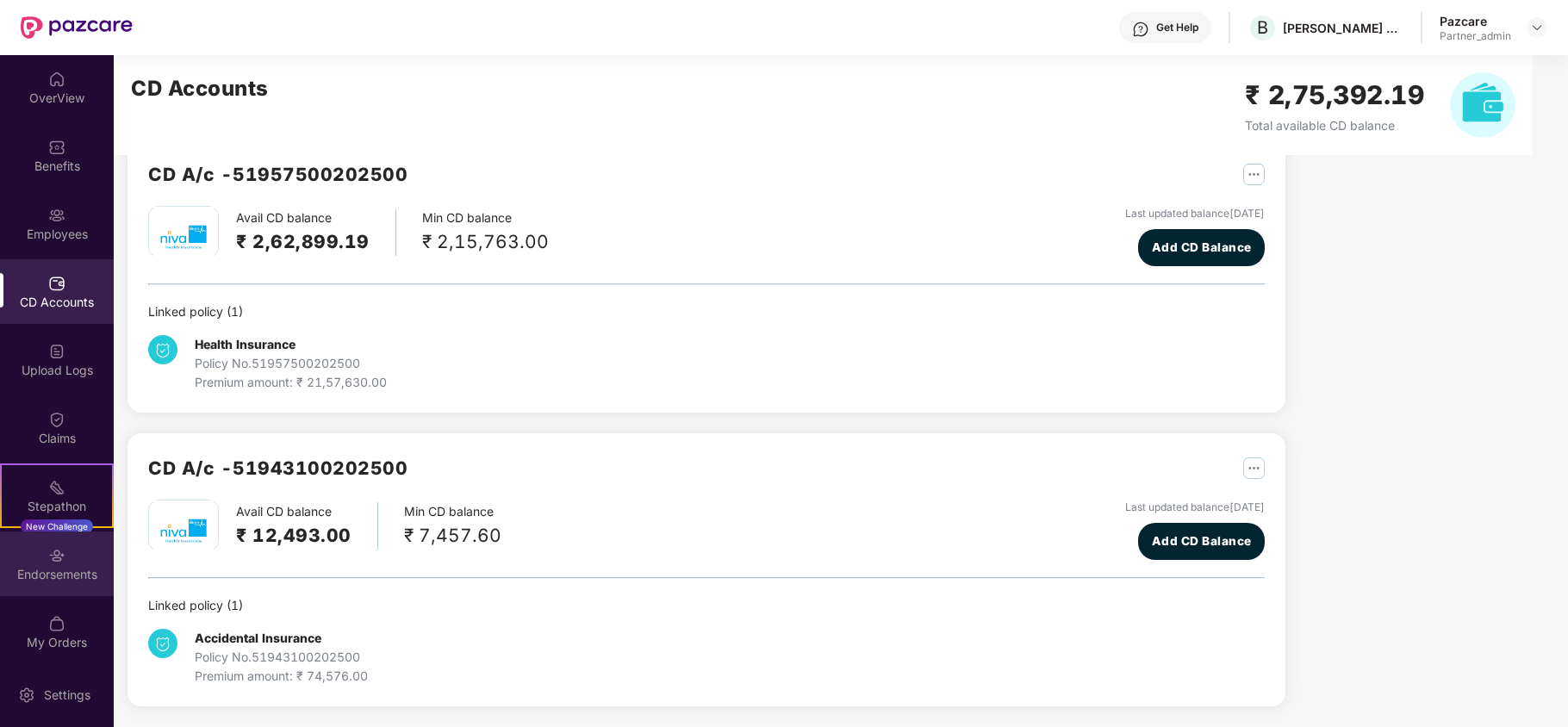
click at [58, 559] on img at bounding box center [57, 556] width 17 height 17
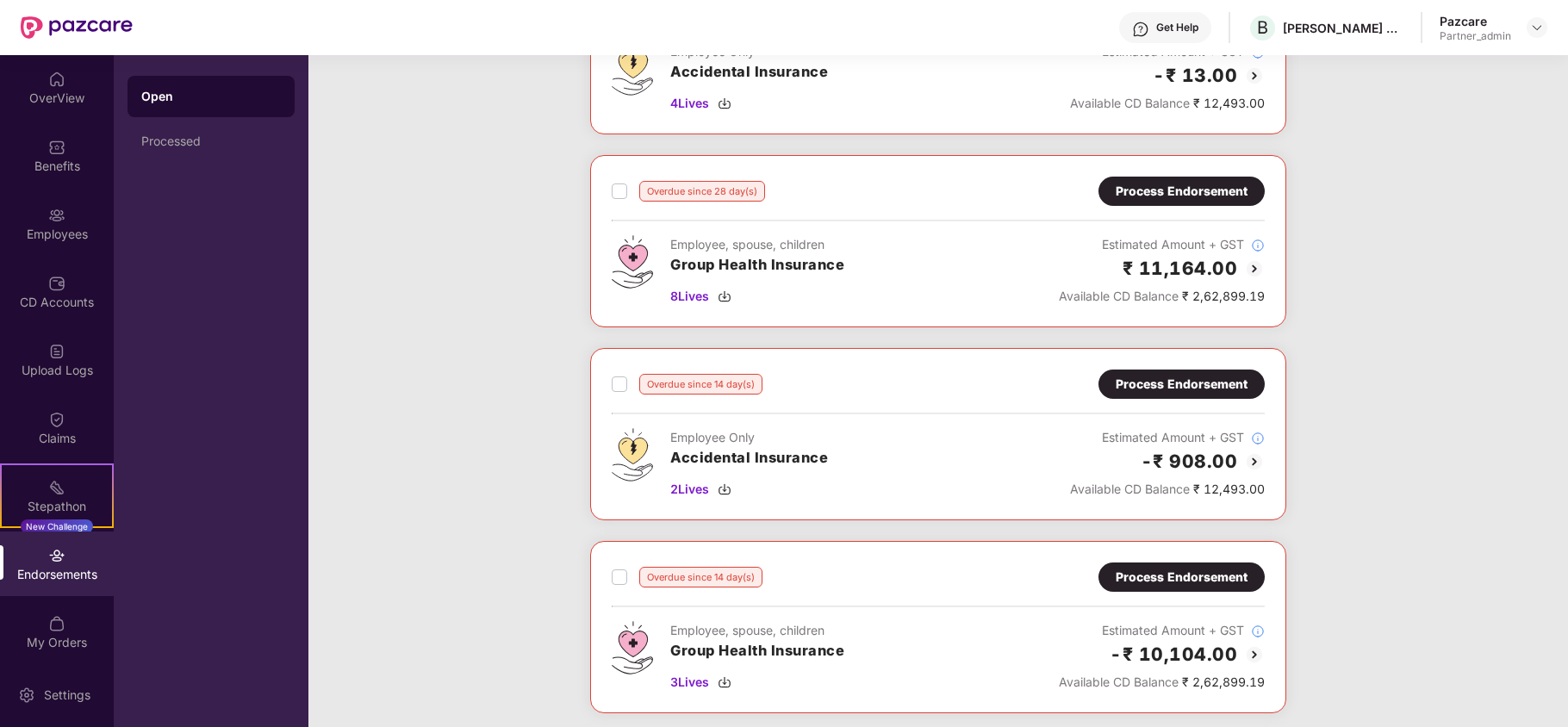
scroll to position [1144, 0]
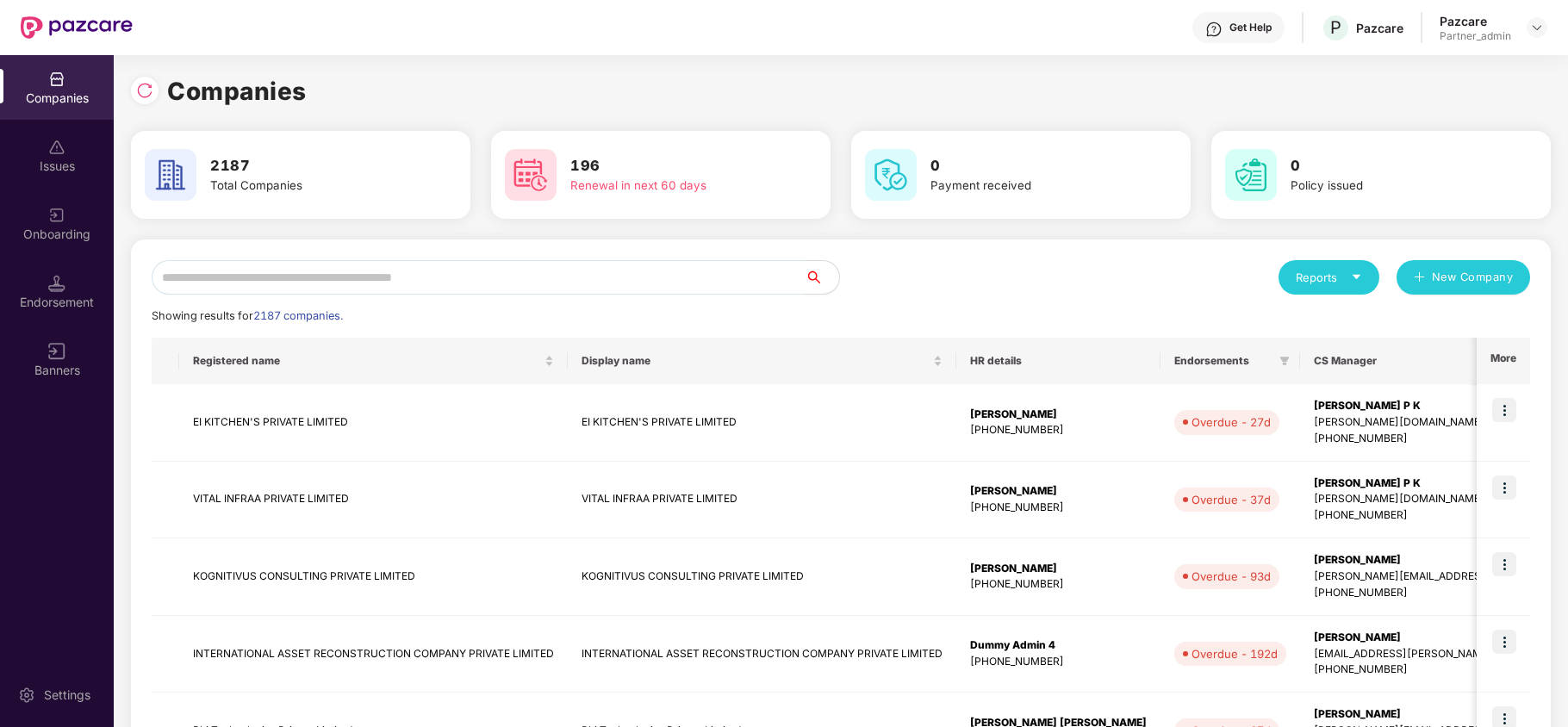
click at [270, 276] on input "text" at bounding box center [478, 277] width 653 height 34
paste input "**********"
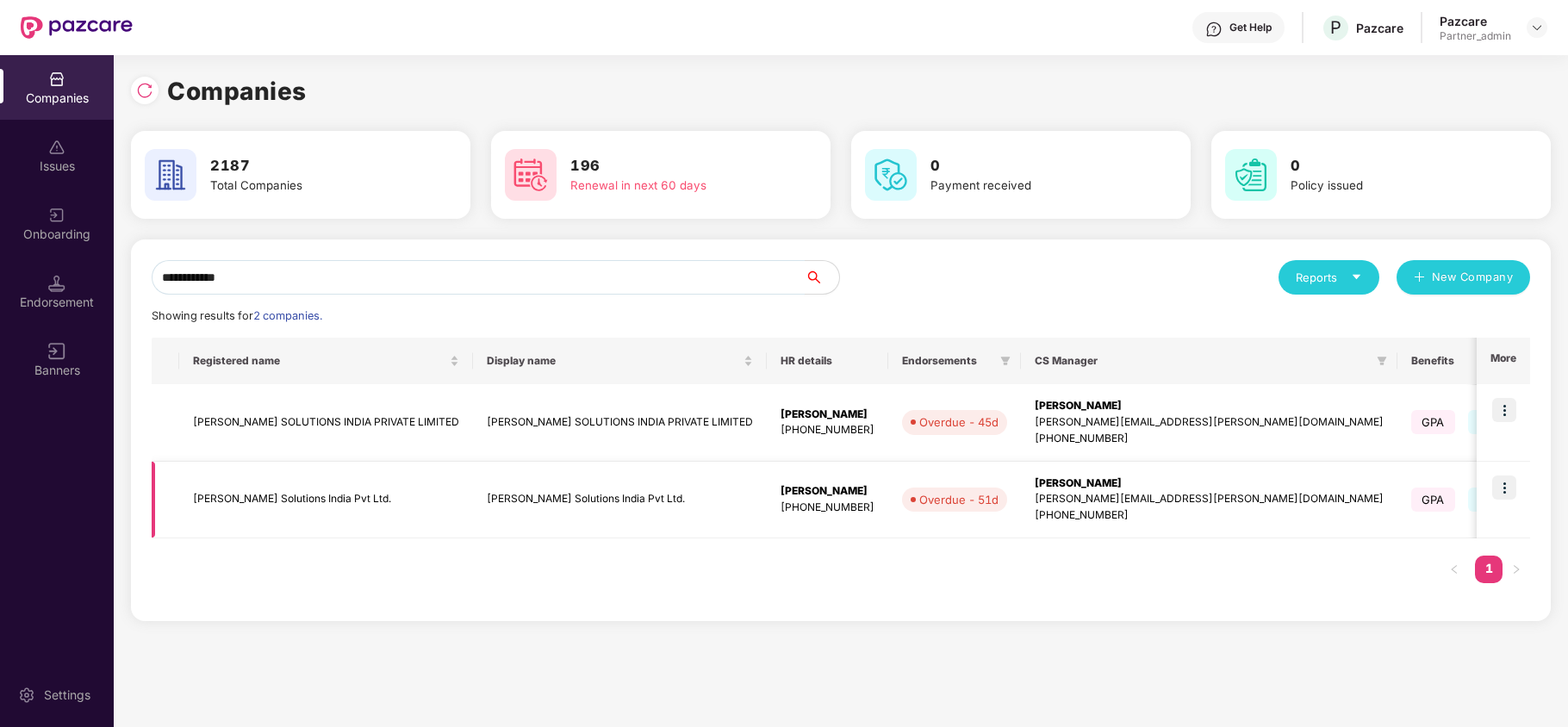
type input "**********"
click at [1503, 497] on img at bounding box center [1504, 488] width 24 height 24
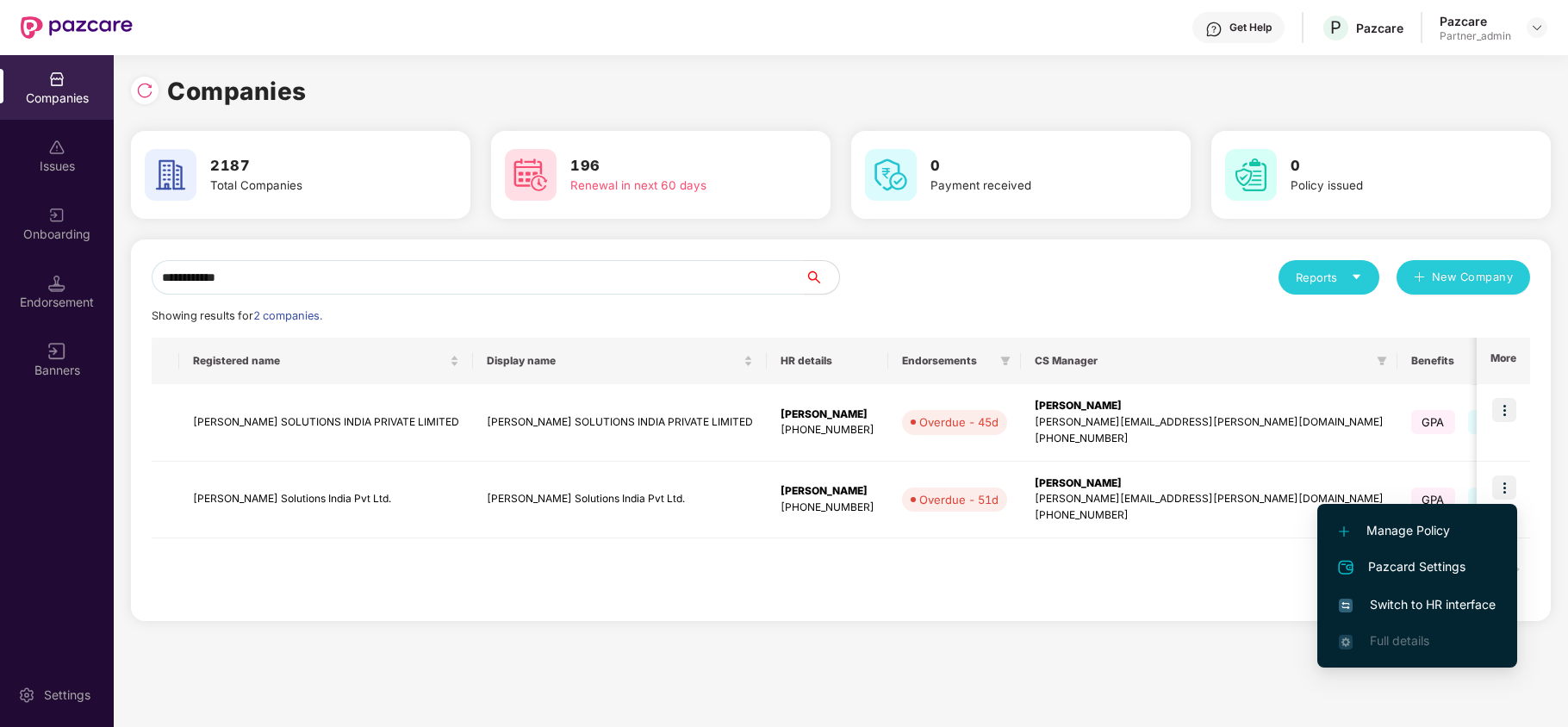
click at [1431, 596] on span "Switch to HR interface" at bounding box center [1417, 605] width 157 height 19
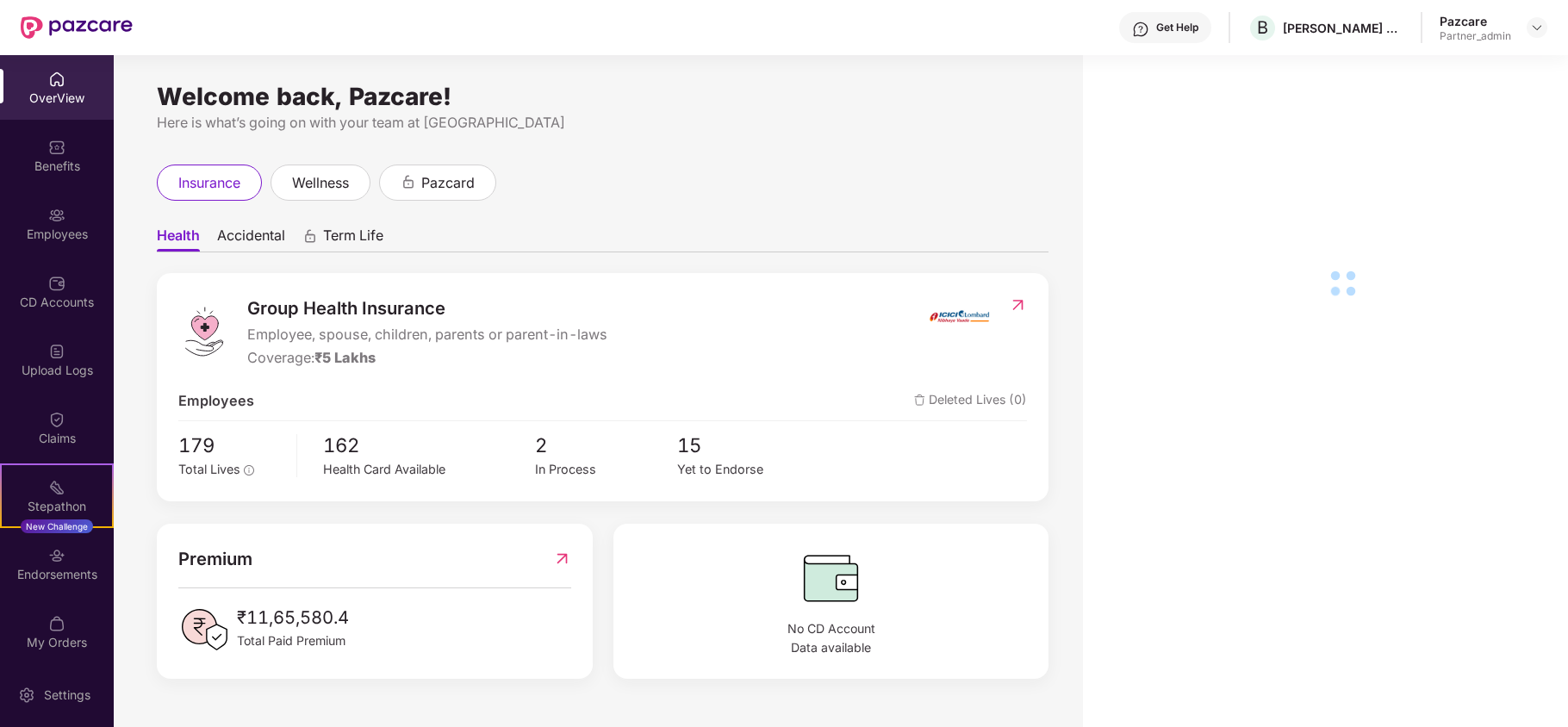
click at [28, 172] on div "Benefits" at bounding box center [57, 167] width 113 height 17
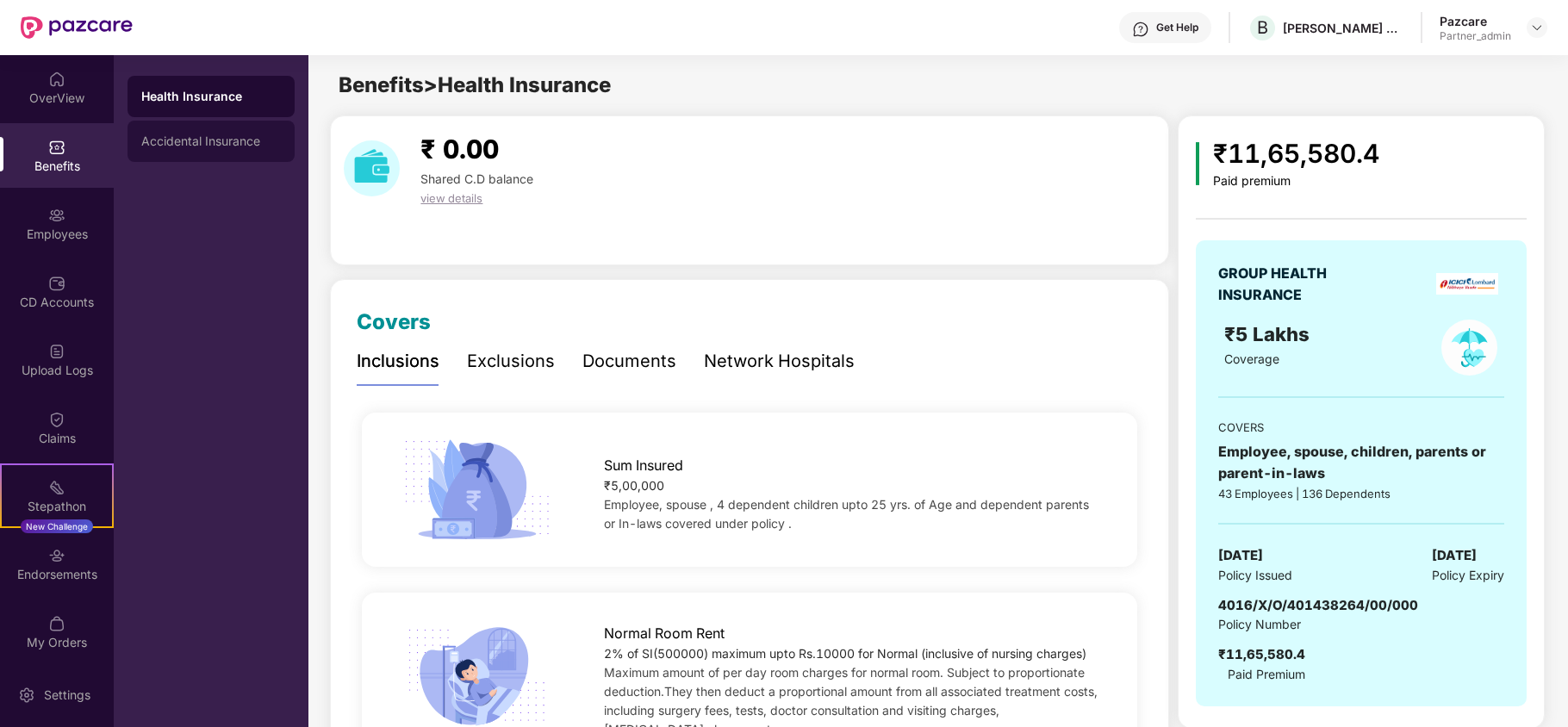
click at [201, 136] on div "Accidental Insurance" at bounding box center [211, 141] width 140 height 14
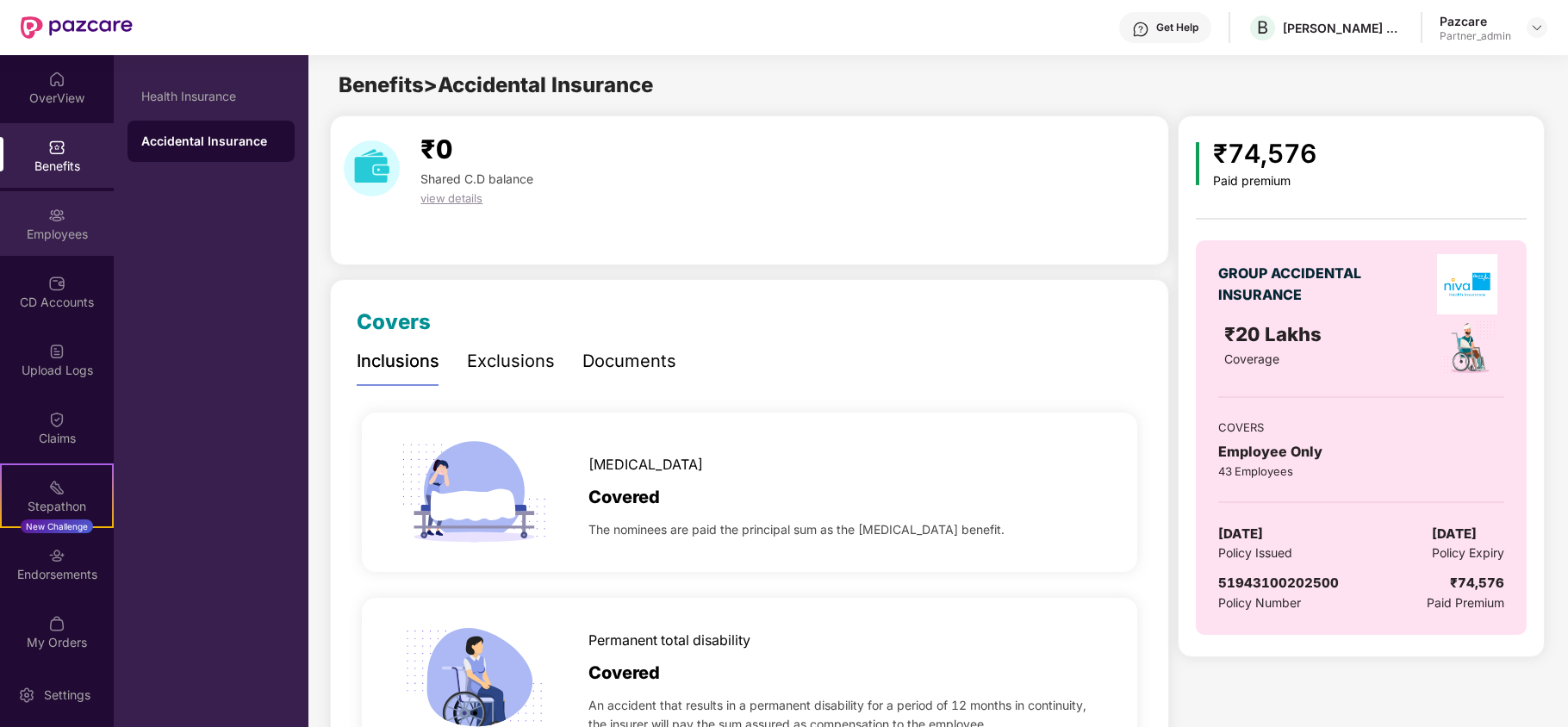
click at [30, 224] on div "Employees" at bounding box center [57, 223] width 113 height 65
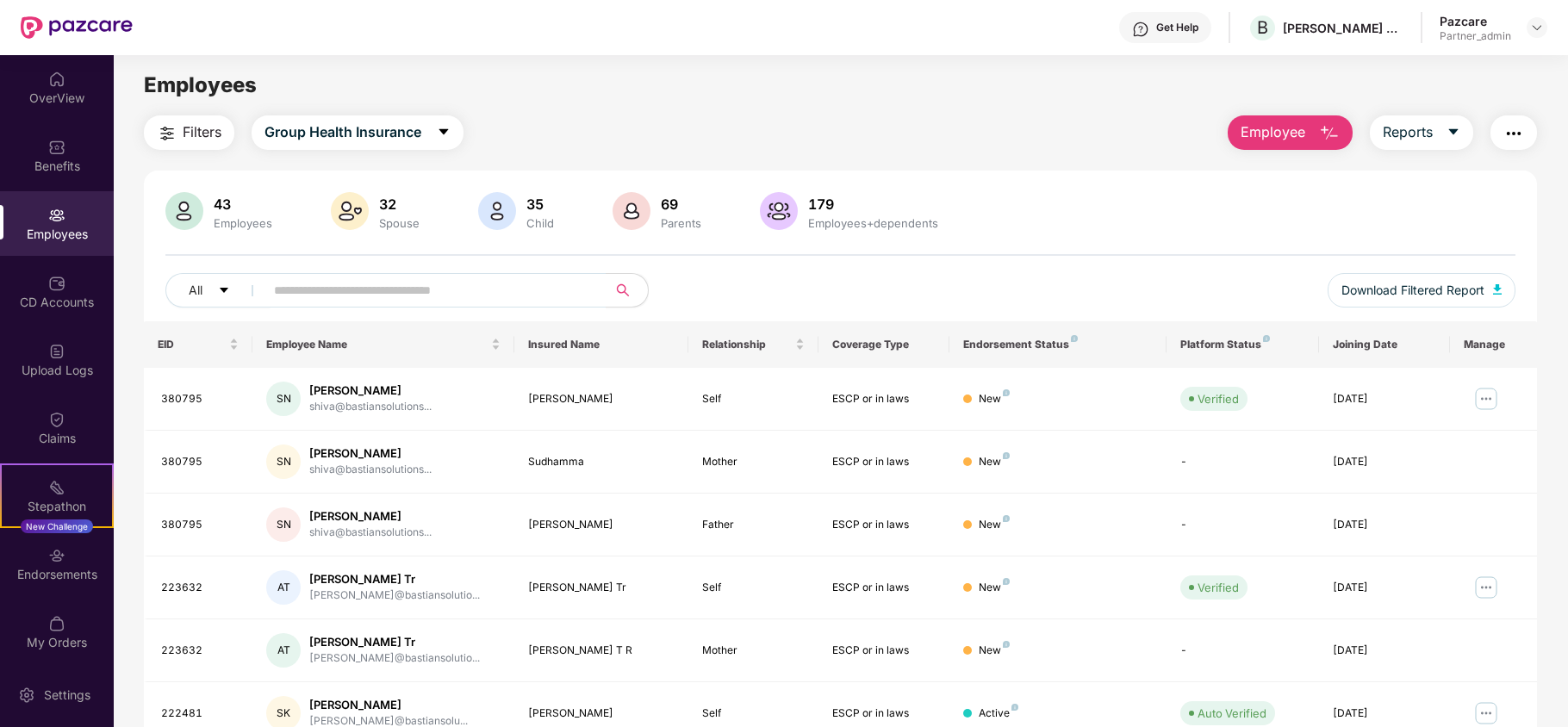
click at [204, 121] on span "Filters" at bounding box center [202, 132] width 38 height 22
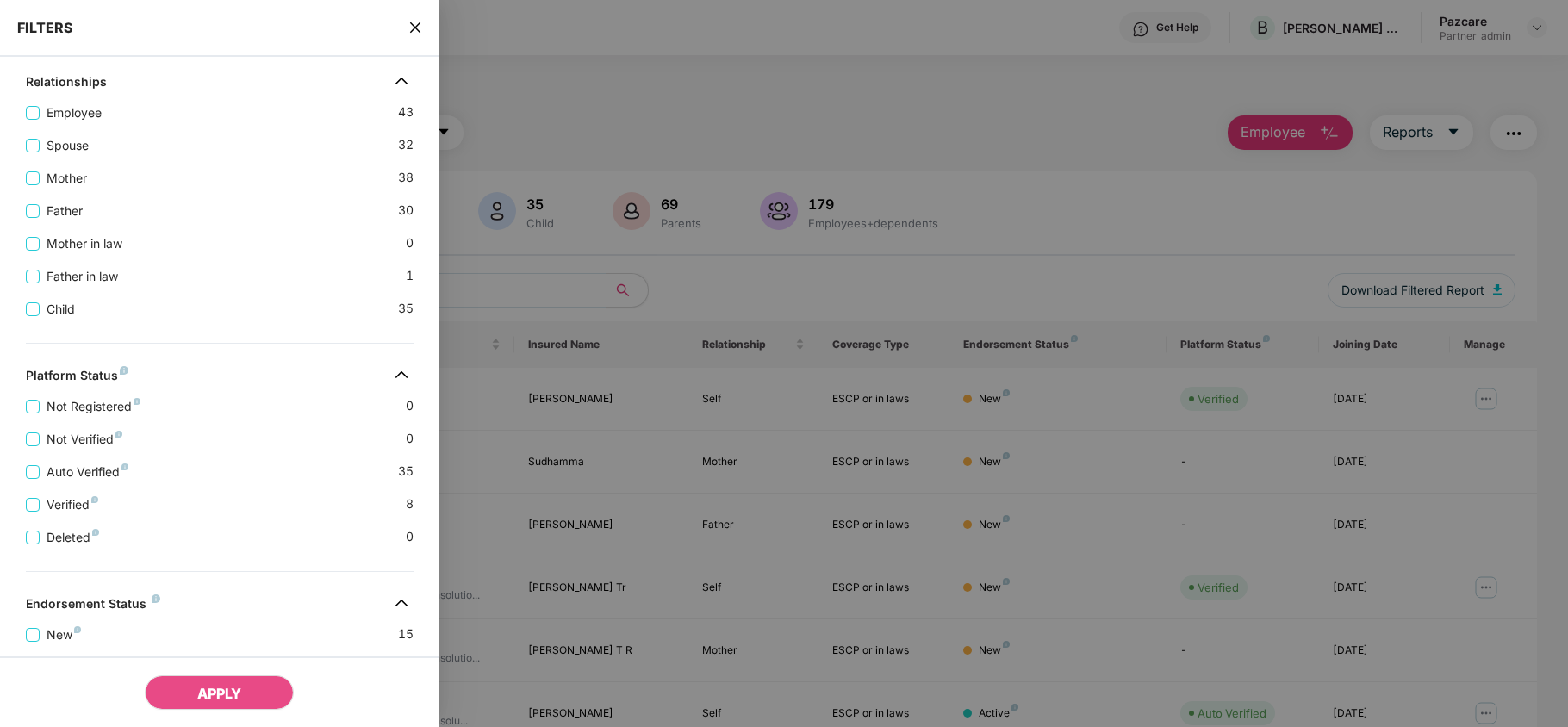
scroll to position [545, 0]
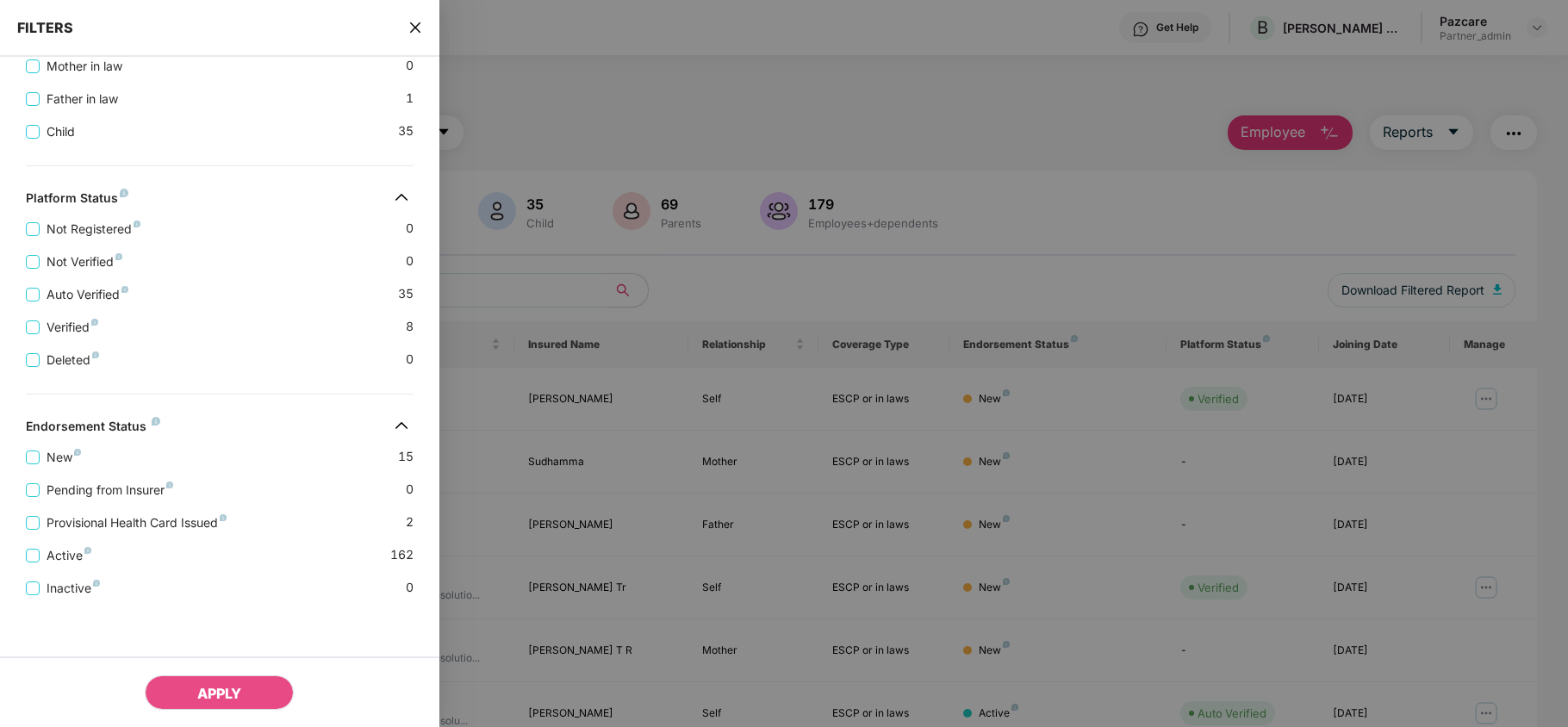
click at [414, 26] on icon "close" at bounding box center [414, 28] width 10 height 10
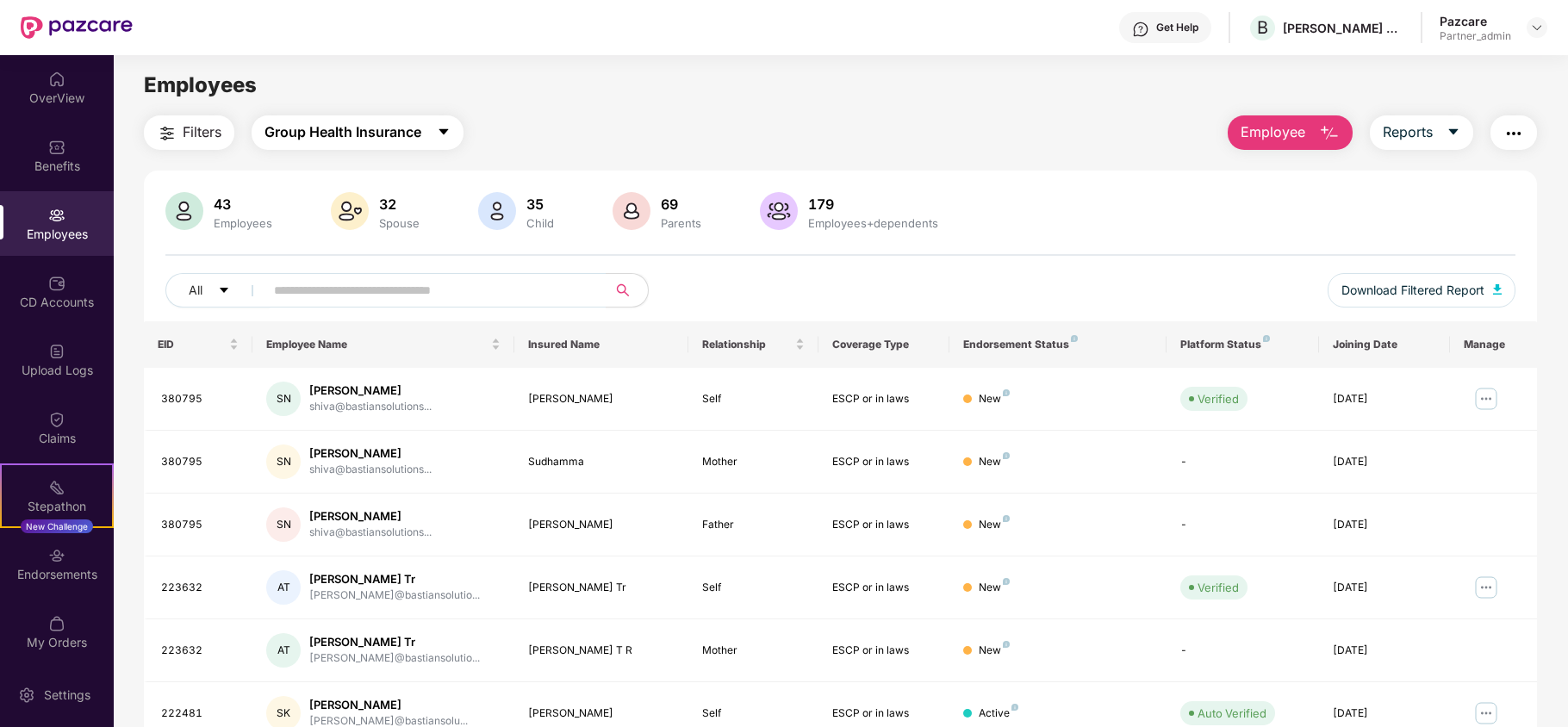
click at [380, 134] on span "Group Health Insurance" at bounding box center [343, 132] width 157 height 22
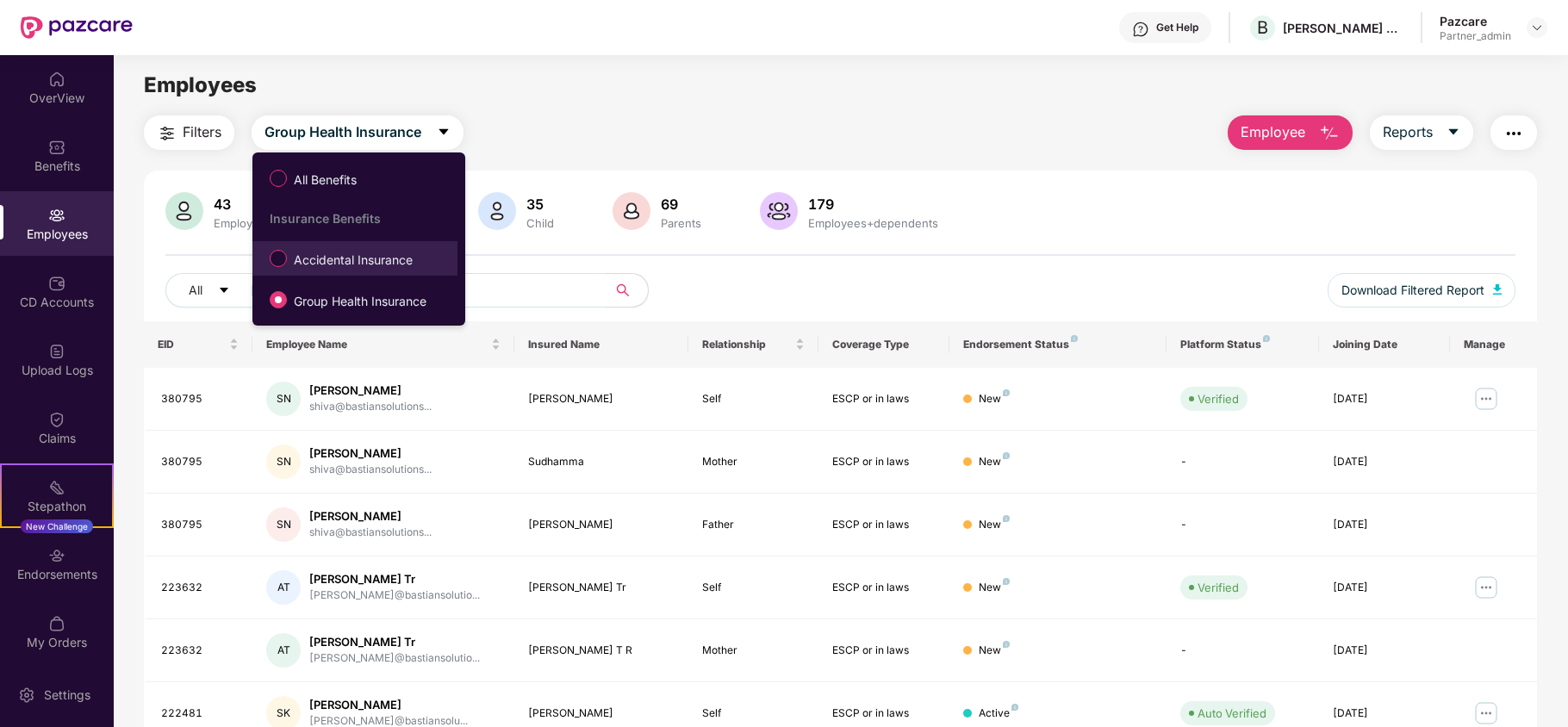
click at [345, 253] on span "Accidental Insurance" at bounding box center [353, 260] width 133 height 19
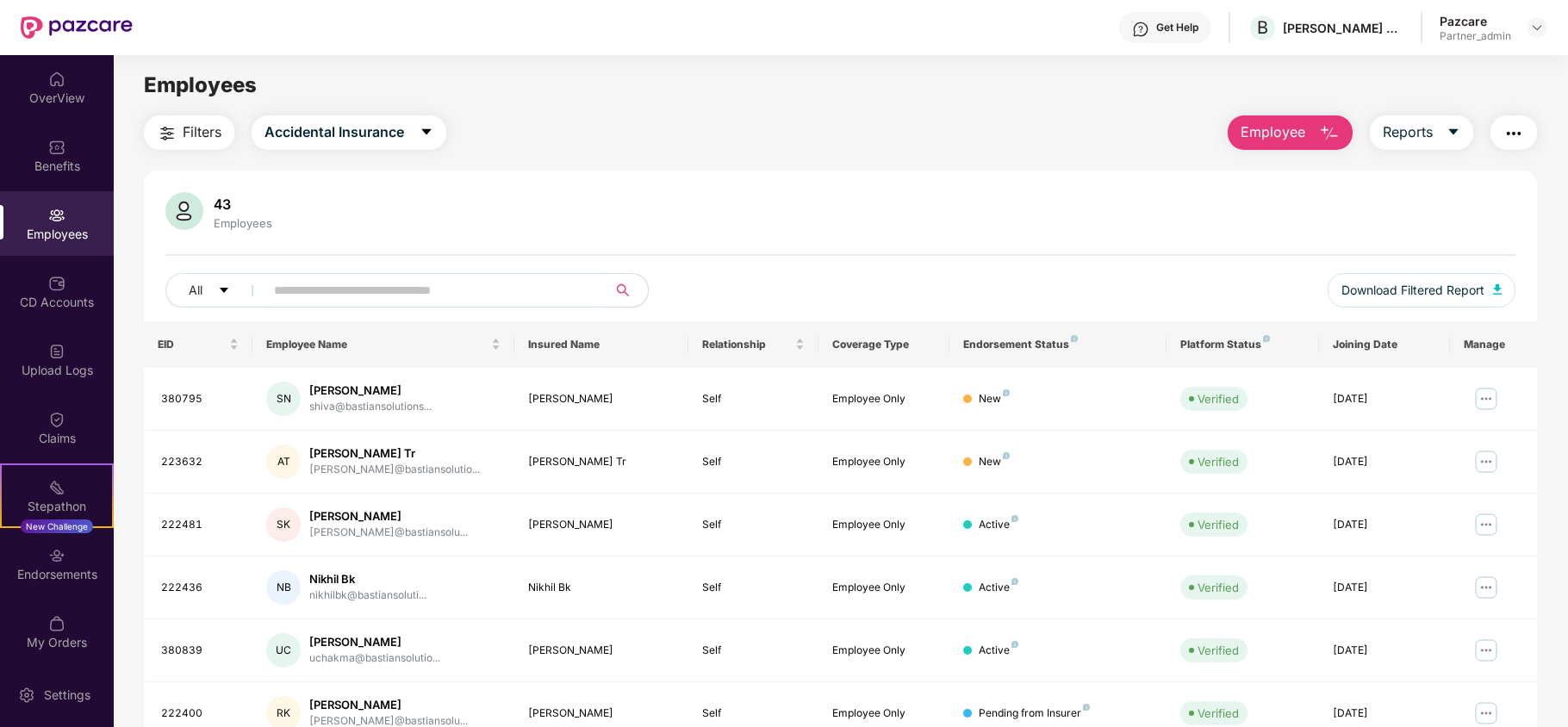
click at [183, 133] on span "Filters" at bounding box center [202, 132] width 38 height 22
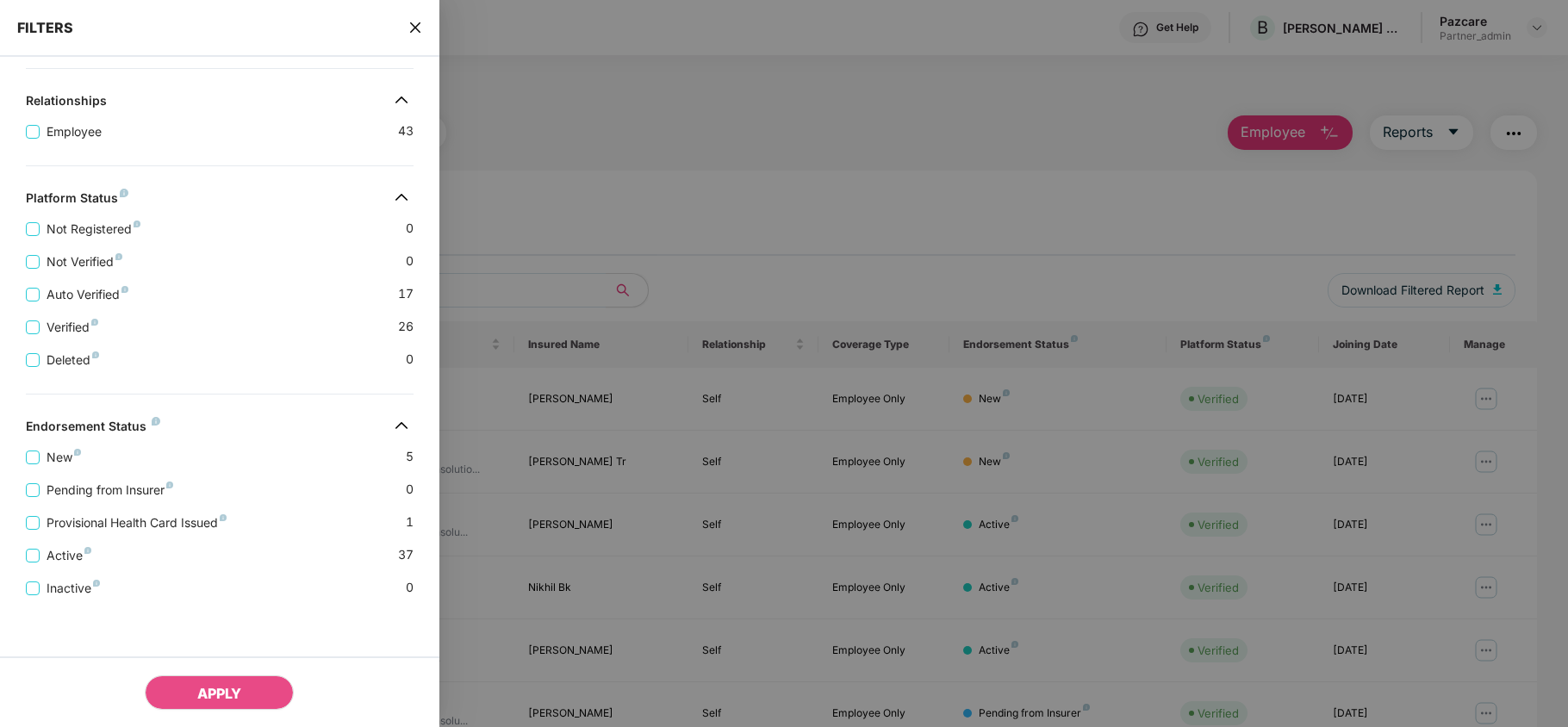
click at [408, 29] on icon "close" at bounding box center [415, 28] width 14 height 14
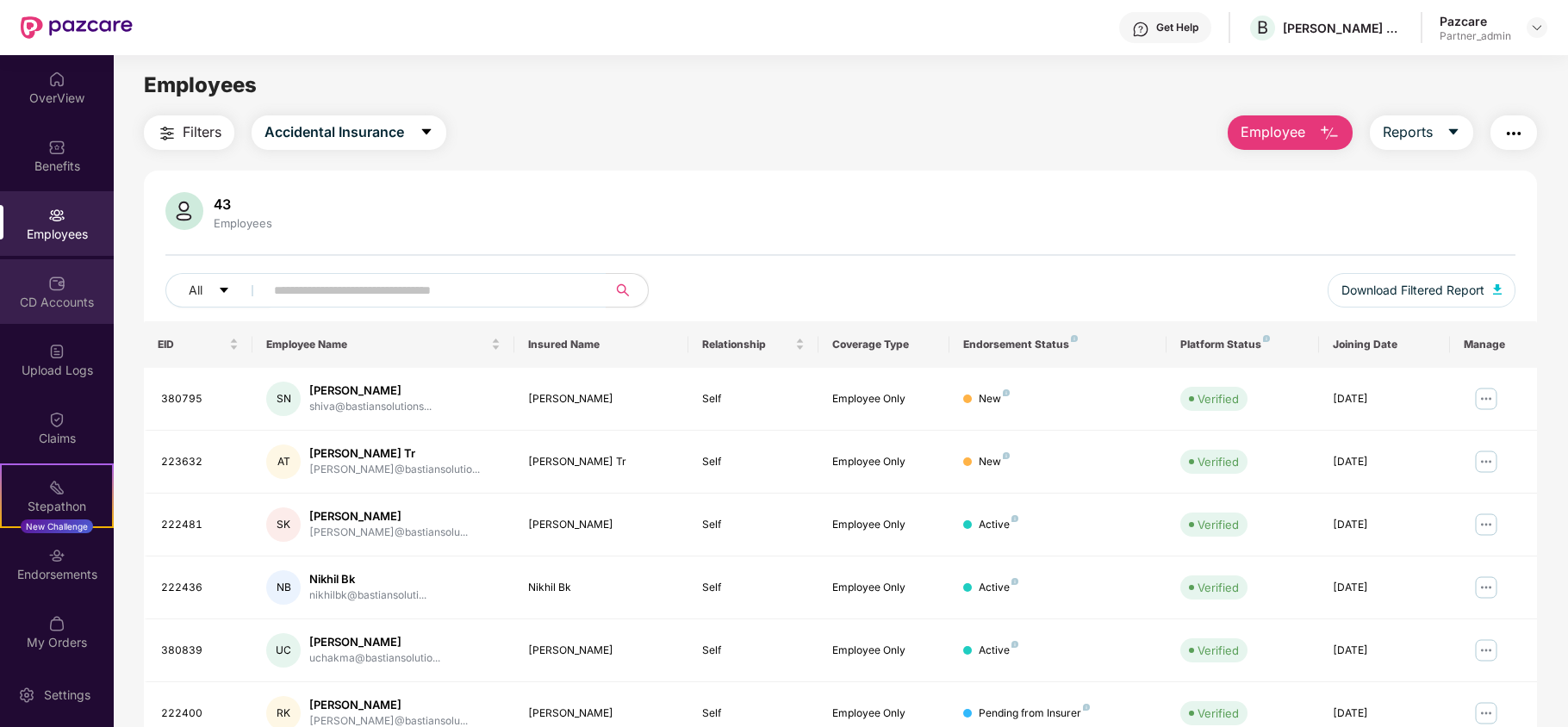
click at [31, 285] on div "CD Accounts" at bounding box center [57, 291] width 113 height 65
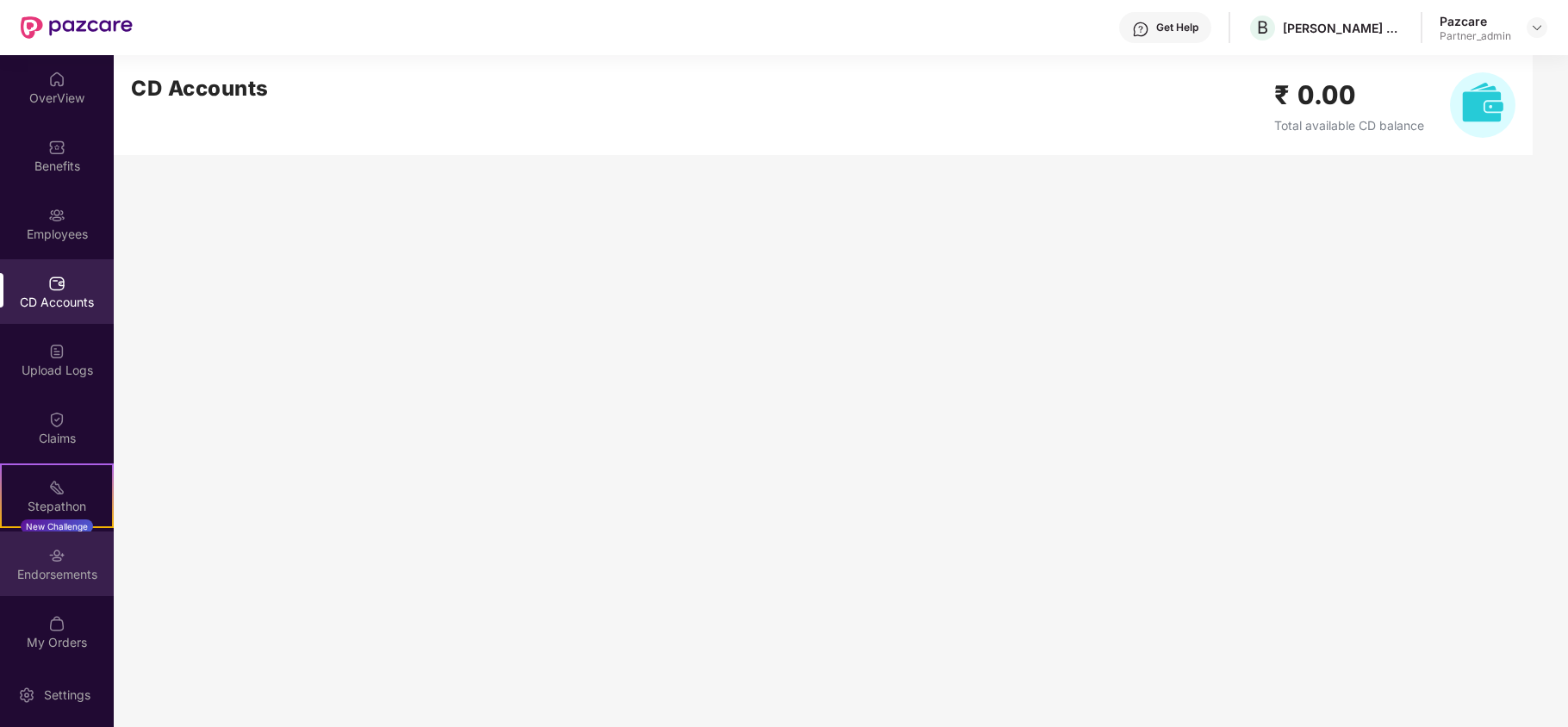
click at [45, 584] on div "Endorsements" at bounding box center [57, 564] width 113 height 65
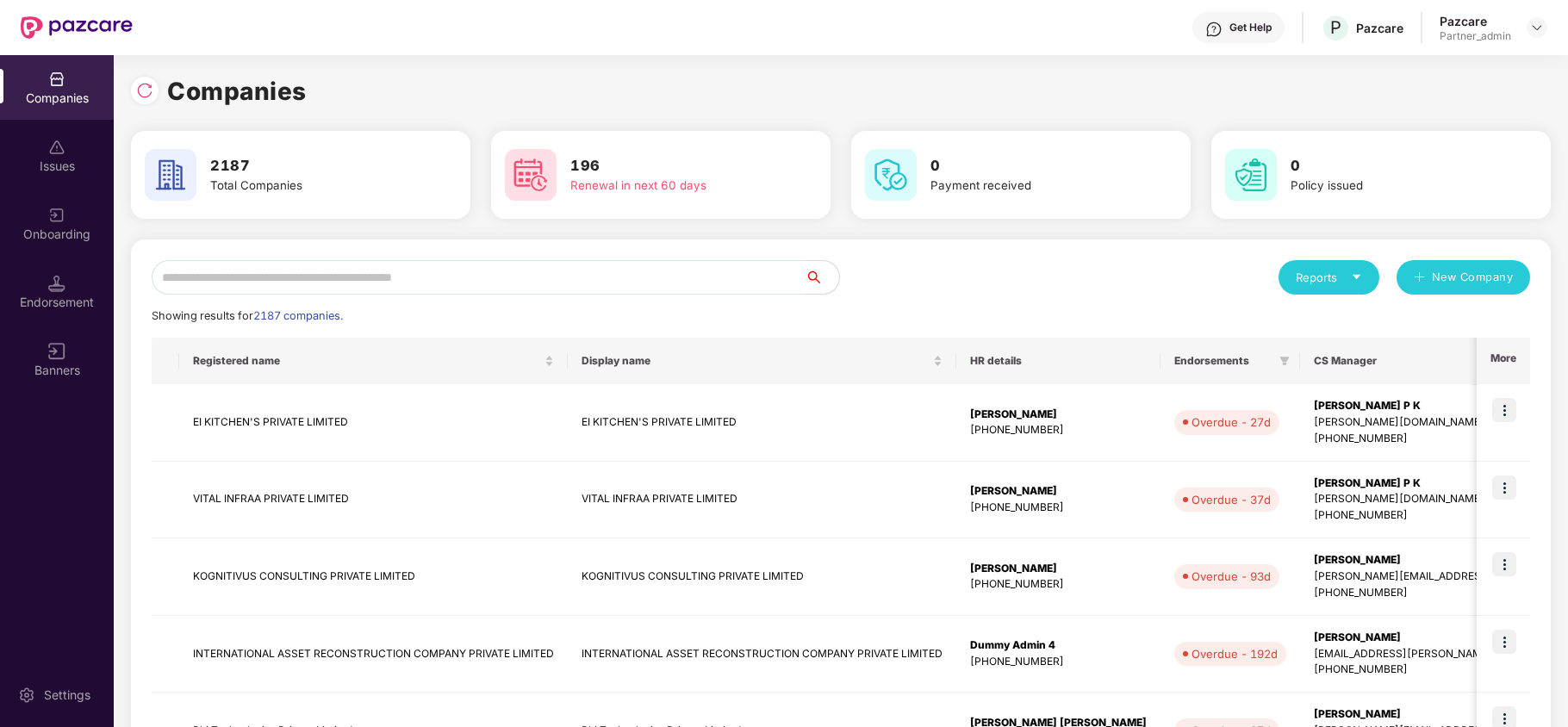
click at [252, 280] on input "text" at bounding box center [478, 277] width 653 height 34
paste input "**********"
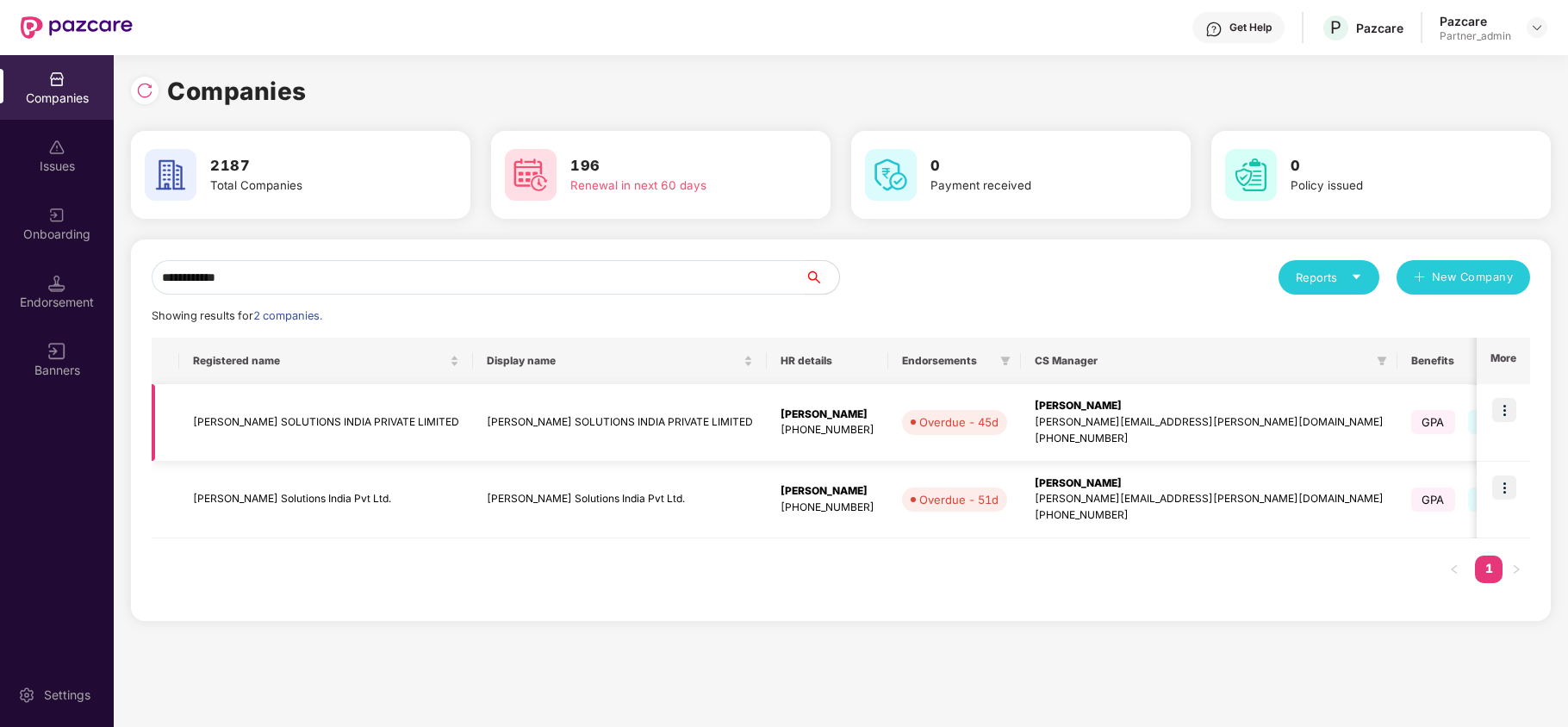
type input "**********"
click at [233, 429] on td "BASTIAN SOLUTIONS INDIA PRIVATE LIMITED" at bounding box center [325, 422] width 294 height 78
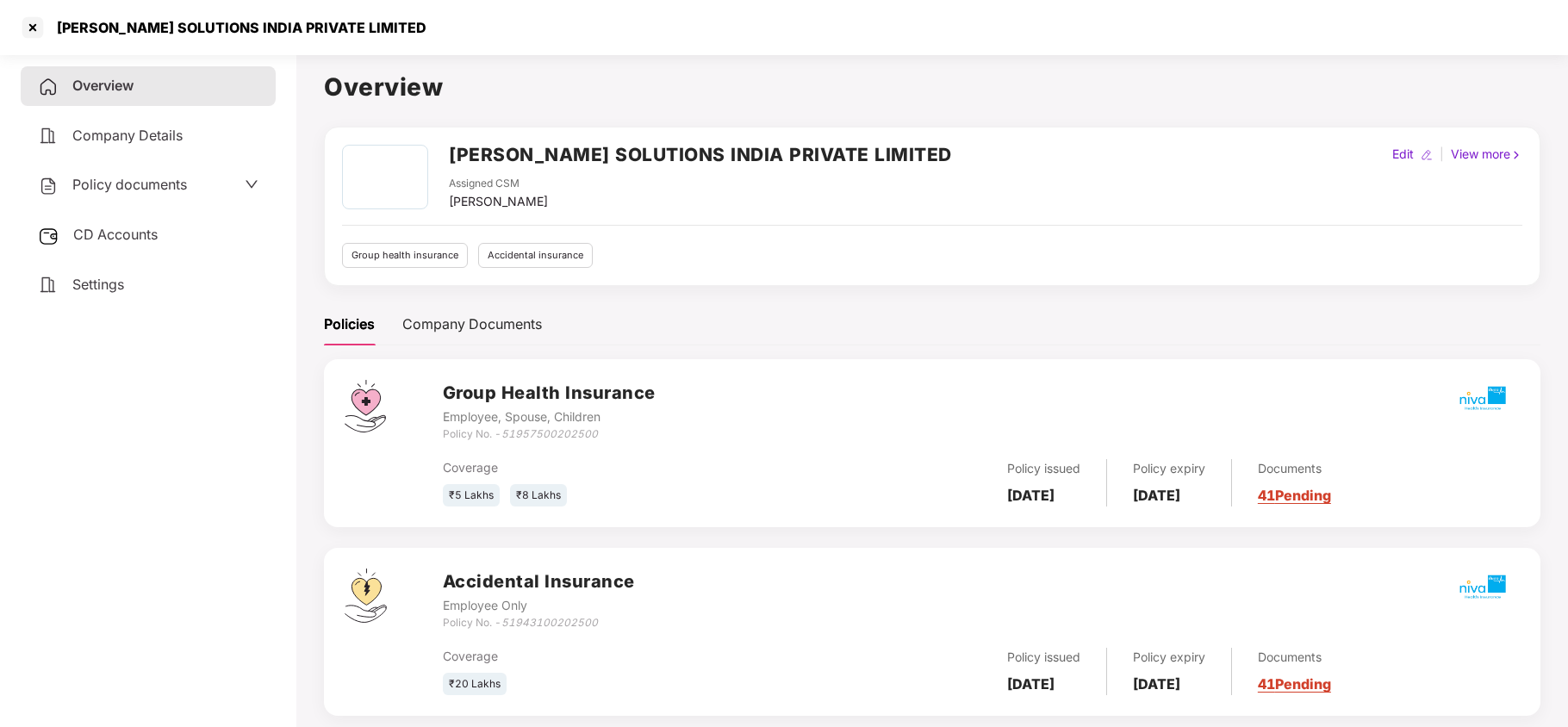
click at [100, 285] on span "Settings" at bounding box center [98, 285] width 51 height 17
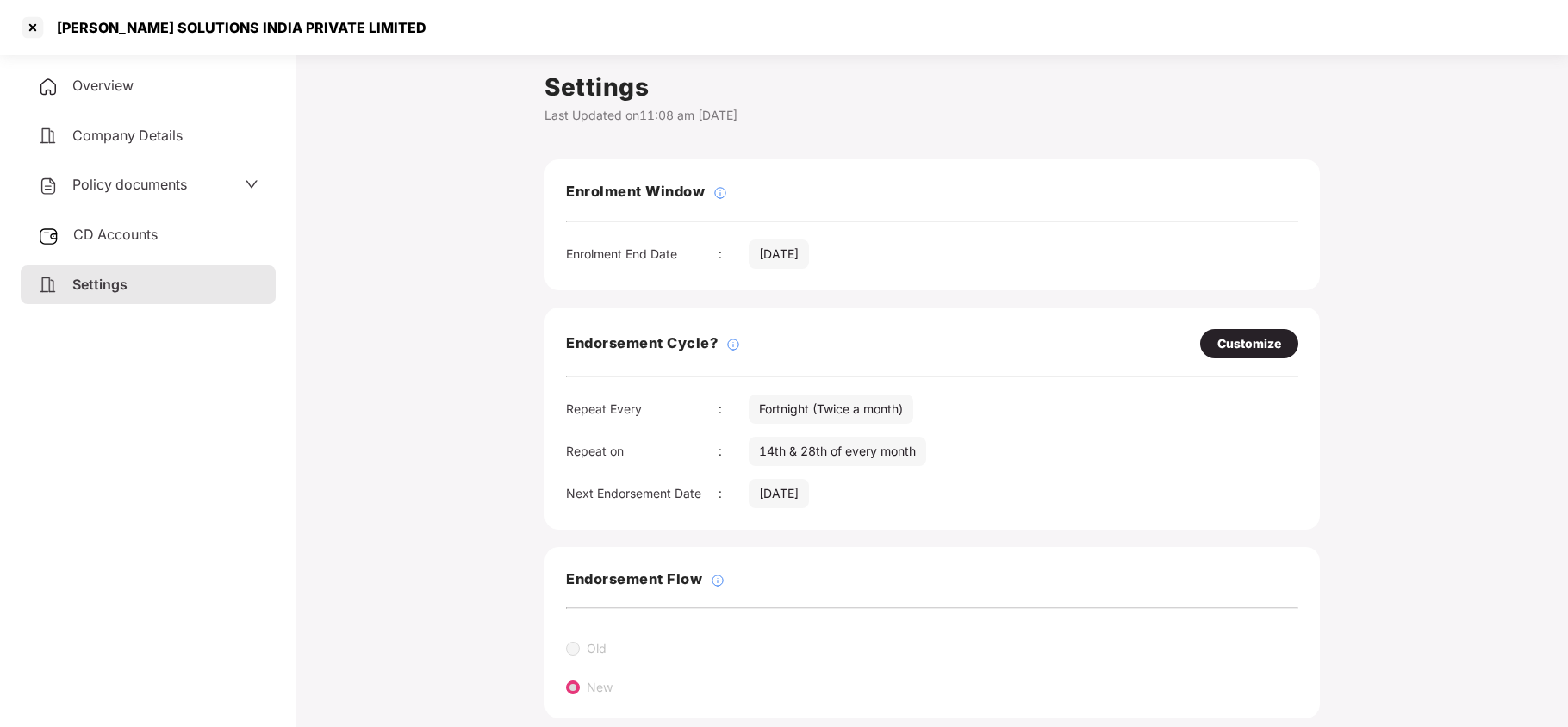
click at [133, 183] on span "Policy documents" at bounding box center [129, 184] width 114 height 17
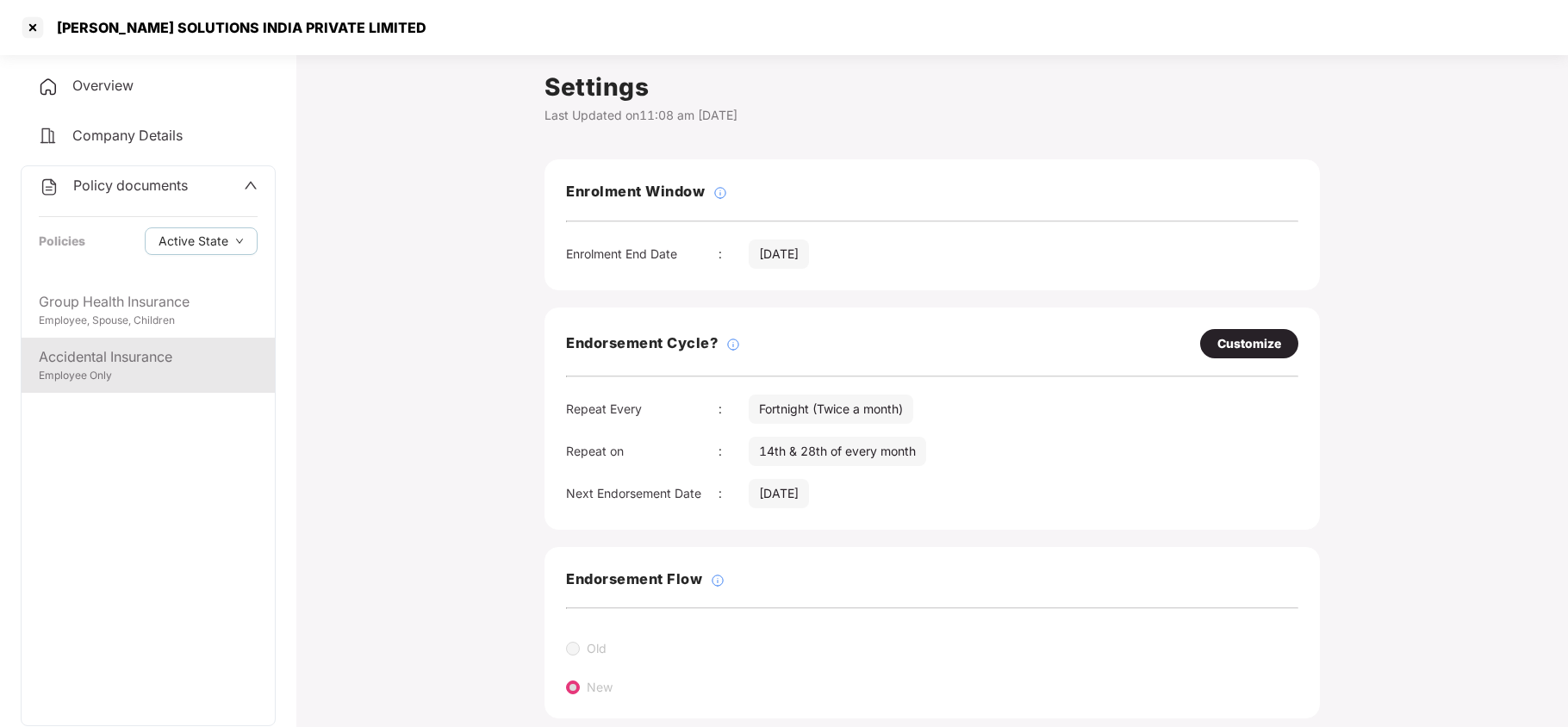
click at [149, 389] on div "Accidental Insurance Employee Only" at bounding box center [148, 365] width 253 height 55
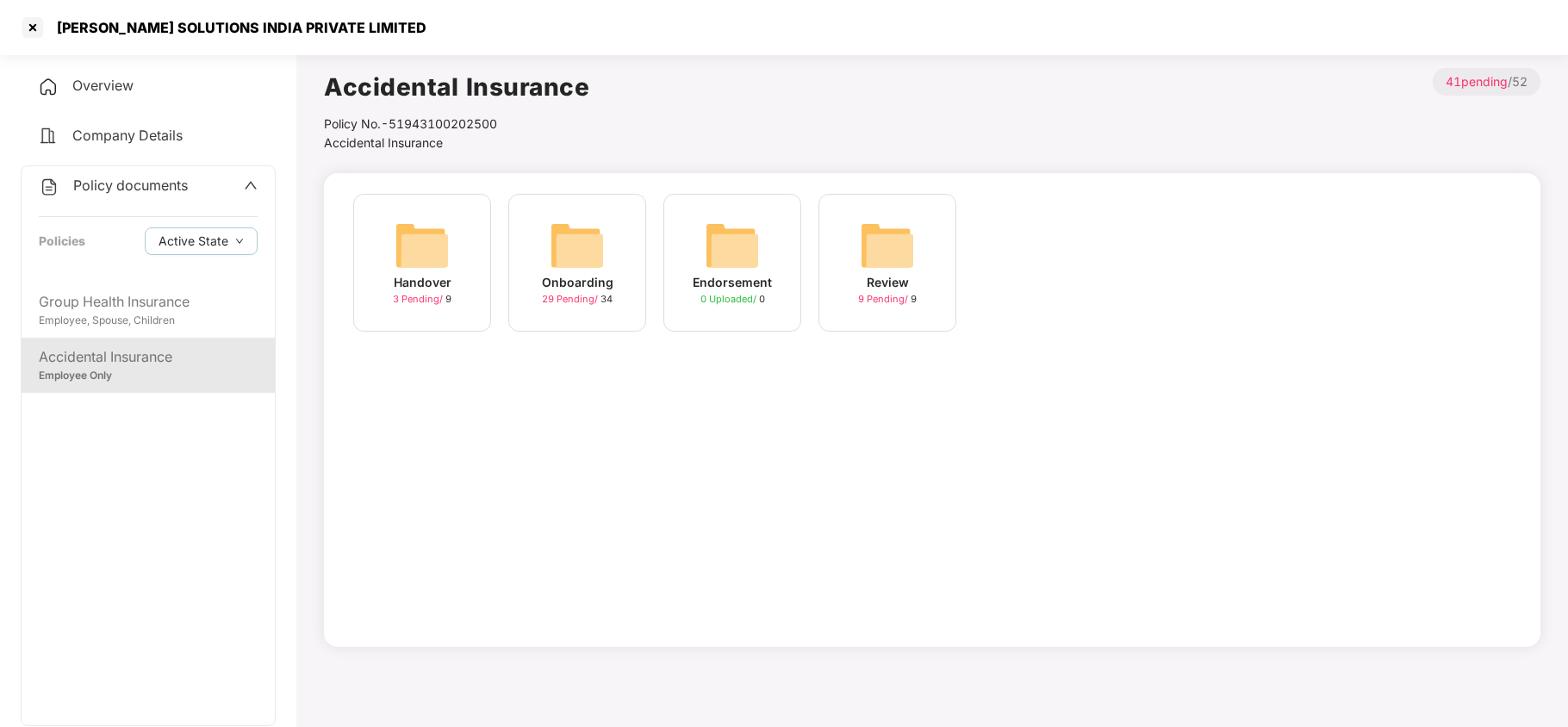
click at [569, 244] on img at bounding box center [577, 245] width 55 height 55
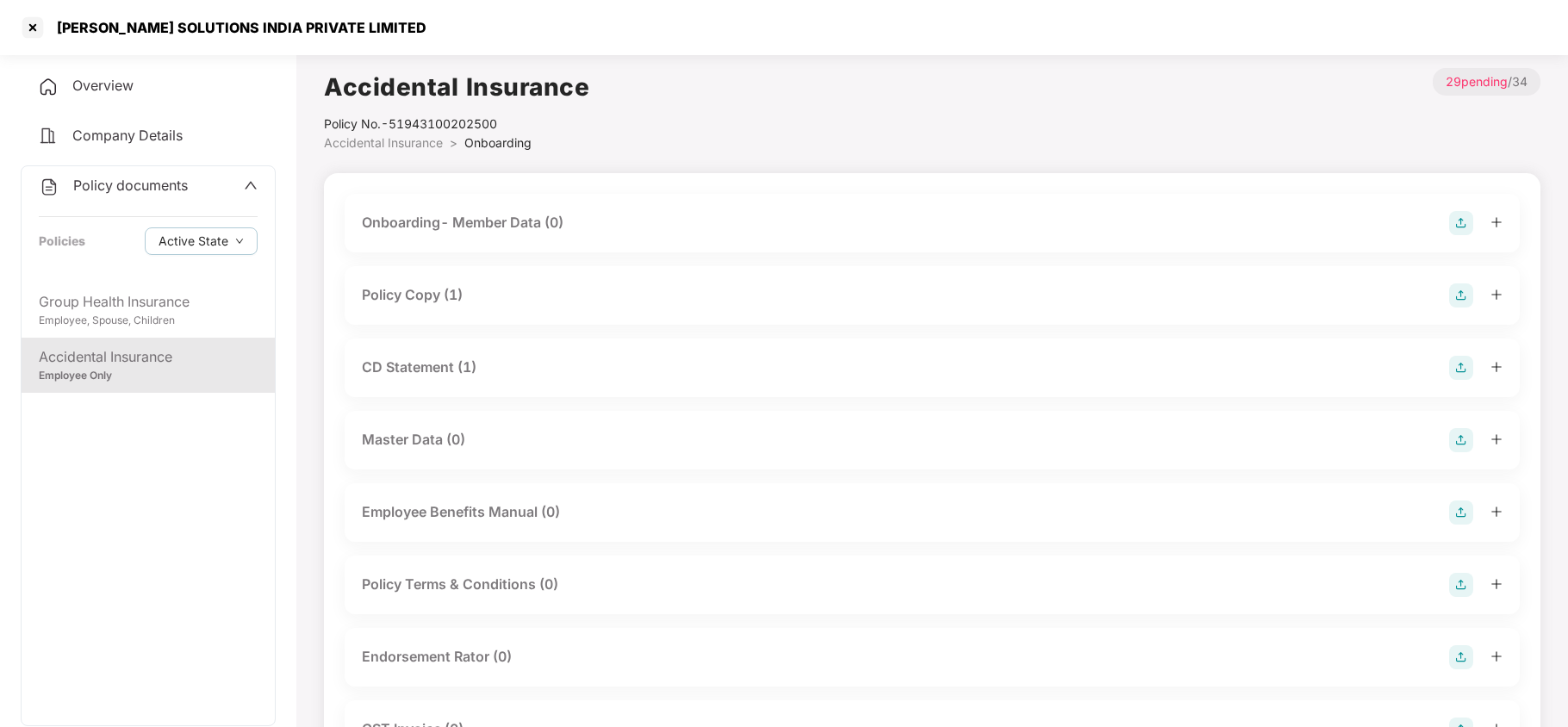
click at [433, 285] on div "Policy Copy (1)" at bounding box center [413, 295] width 101 height 22
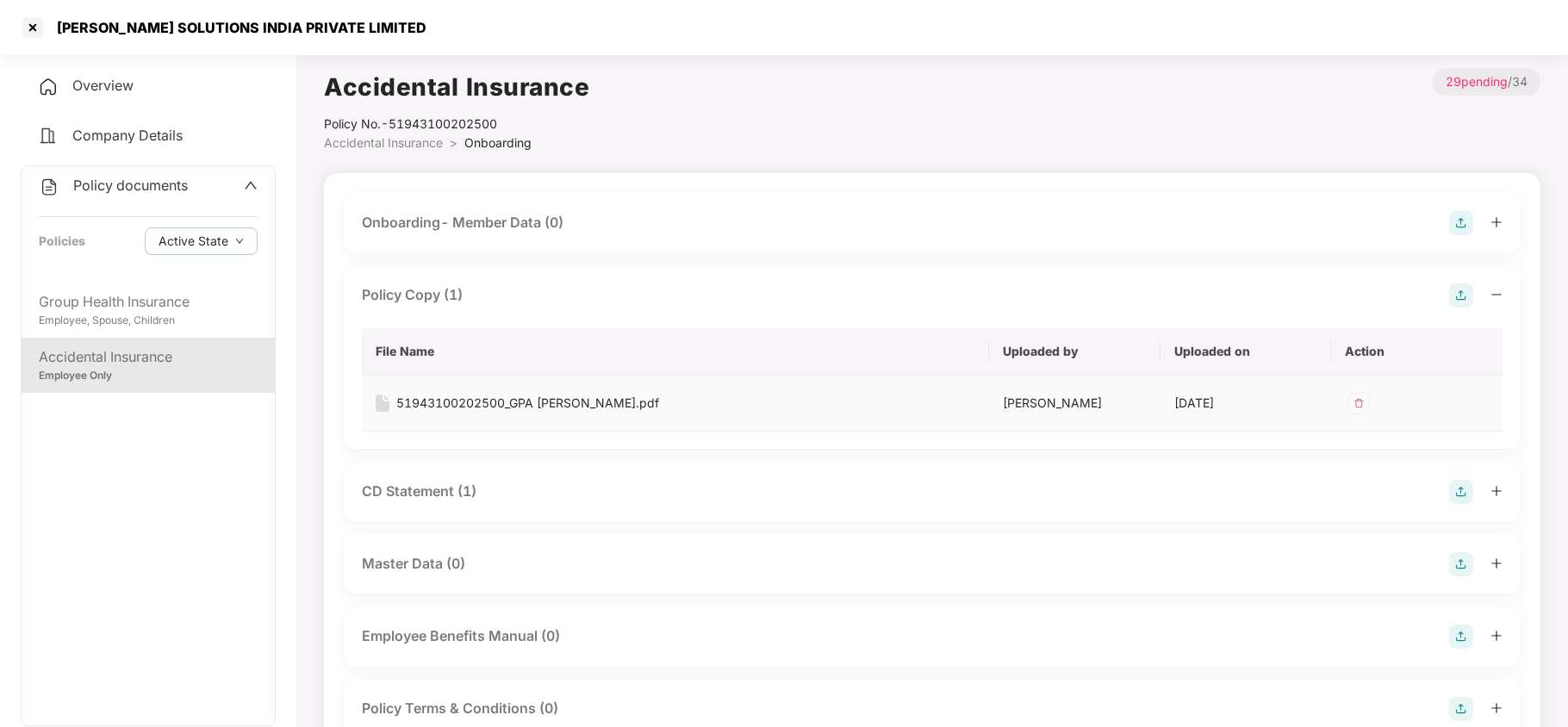
click at [501, 401] on div "51943100202500_GPA Bastian.pdf" at bounding box center [527, 403] width 263 height 19
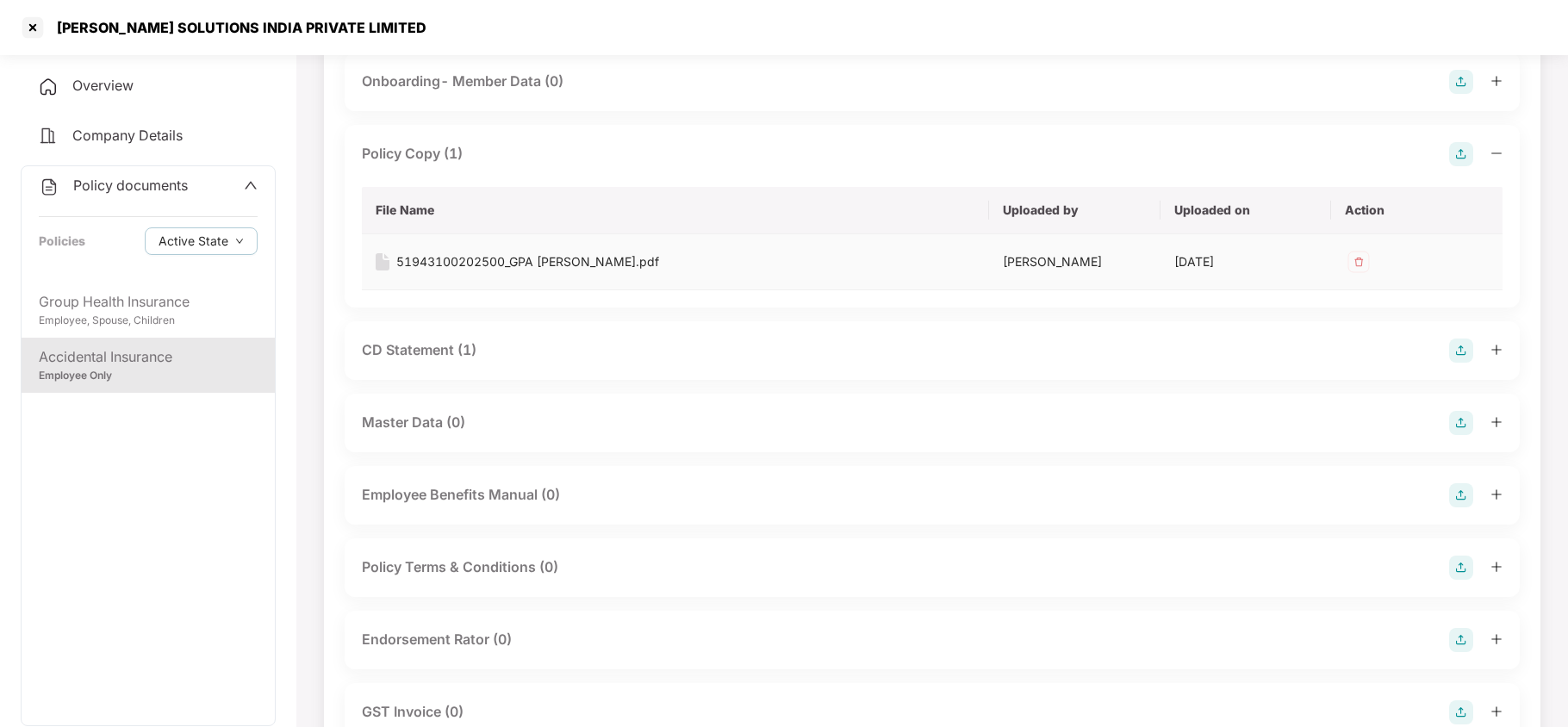
scroll to position [230, 0]
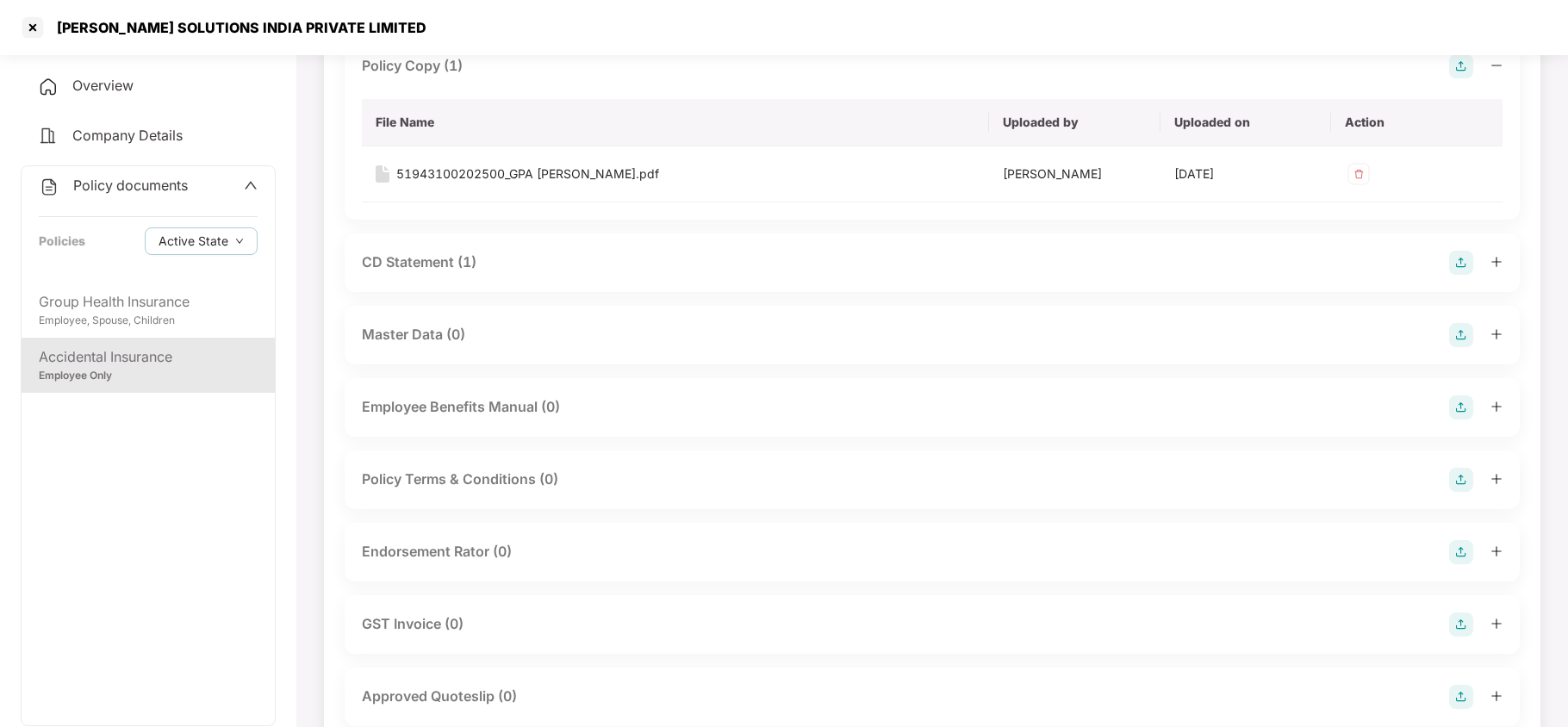
click at [414, 264] on div "CD Statement (1)" at bounding box center [419, 262] width 114 height 22
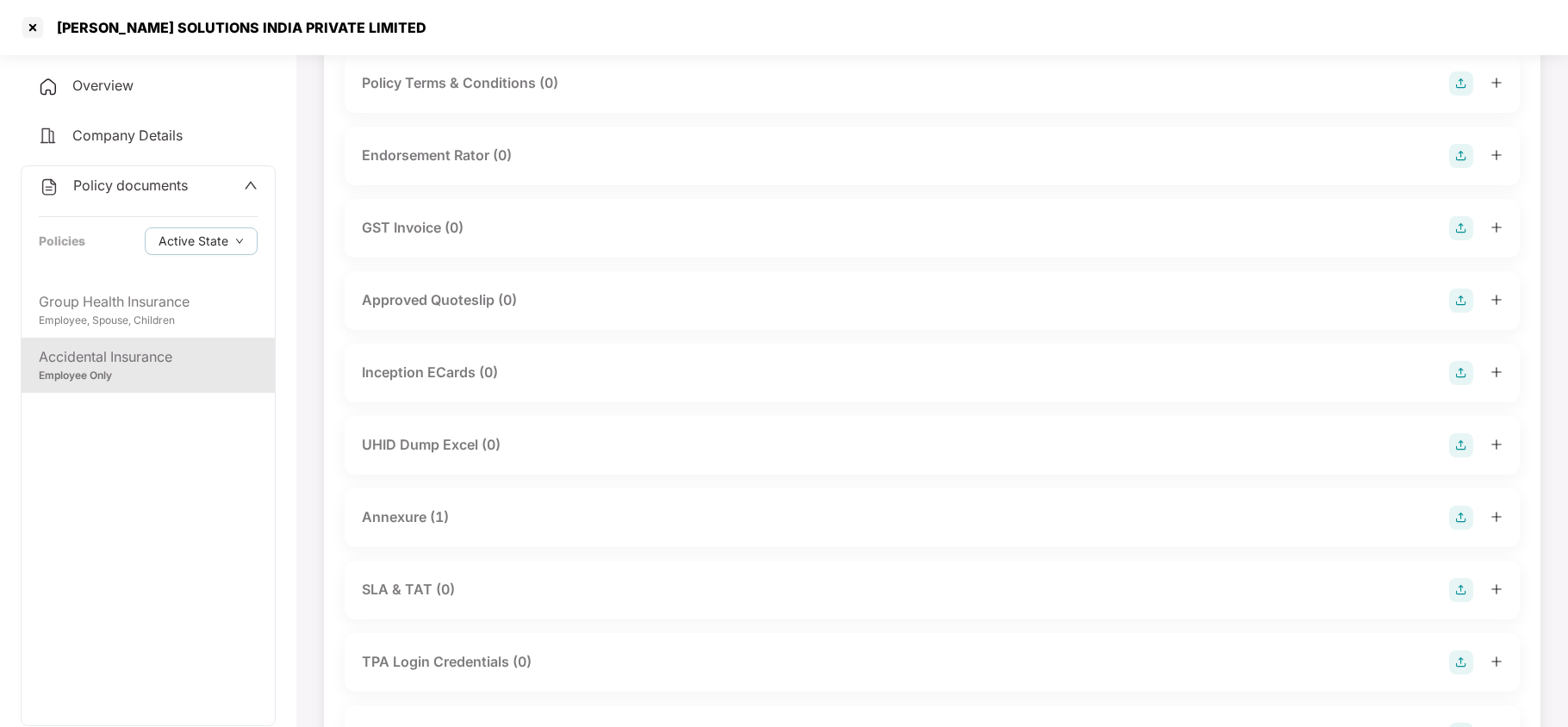
scroll to position [804, 0]
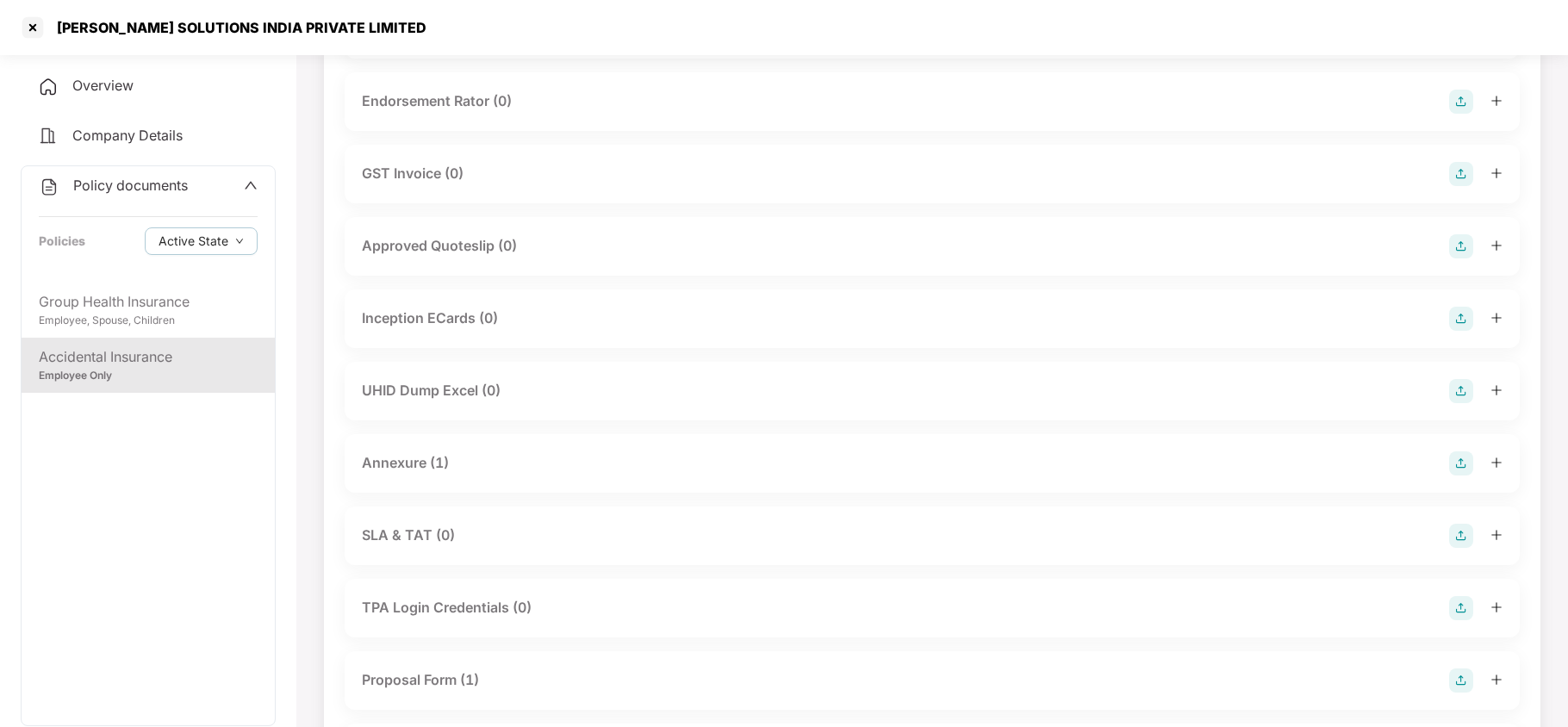
click at [426, 469] on div "Annexure (1)" at bounding box center [406, 463] width 87 height 22
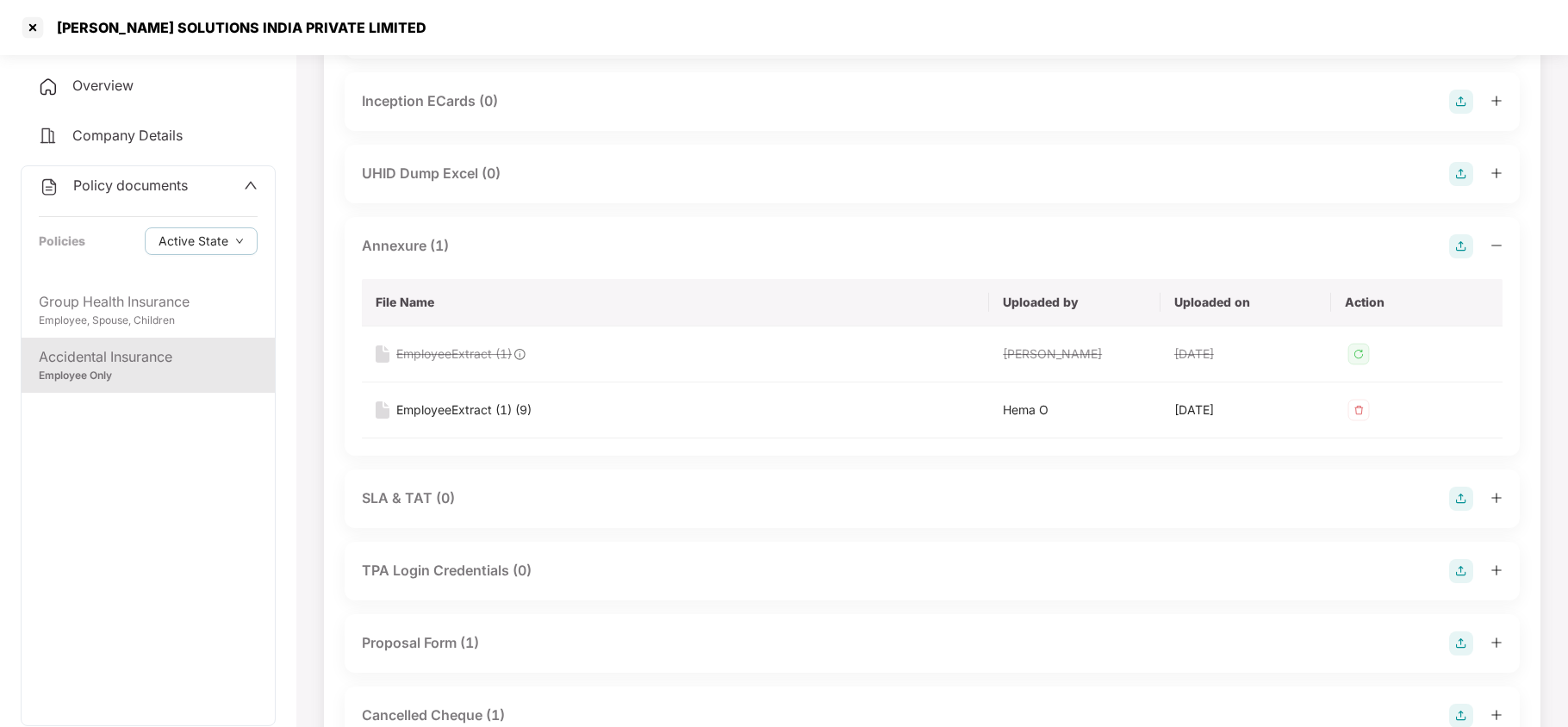
scroll to position [1034, 0]
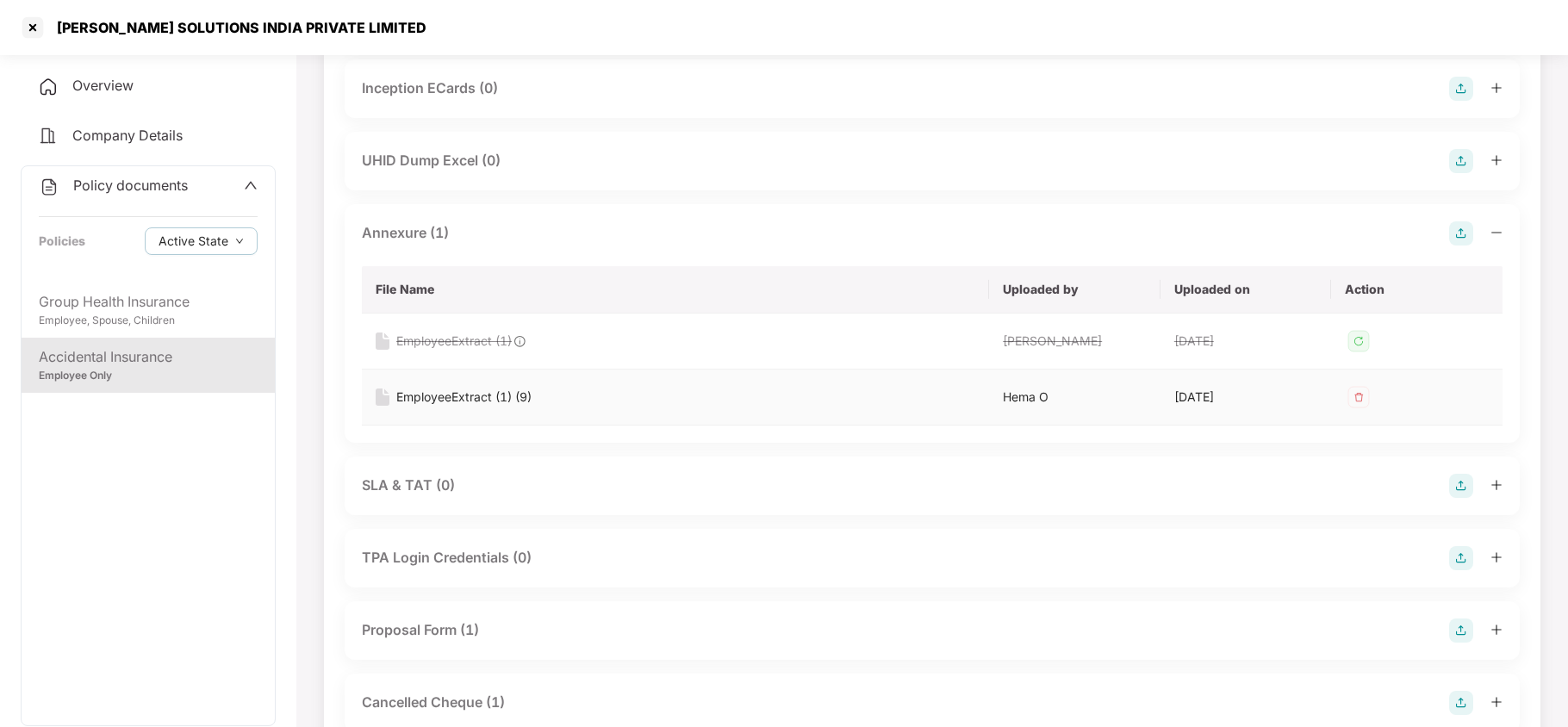
click at [460, 391] on div "EmployeeExtract (1) (9)" at bounding box center [463, 397] width 135 height 19
click at [155, 300] on div "Group Health Insurance" at bounding box center [147, 302] width 219 height 22
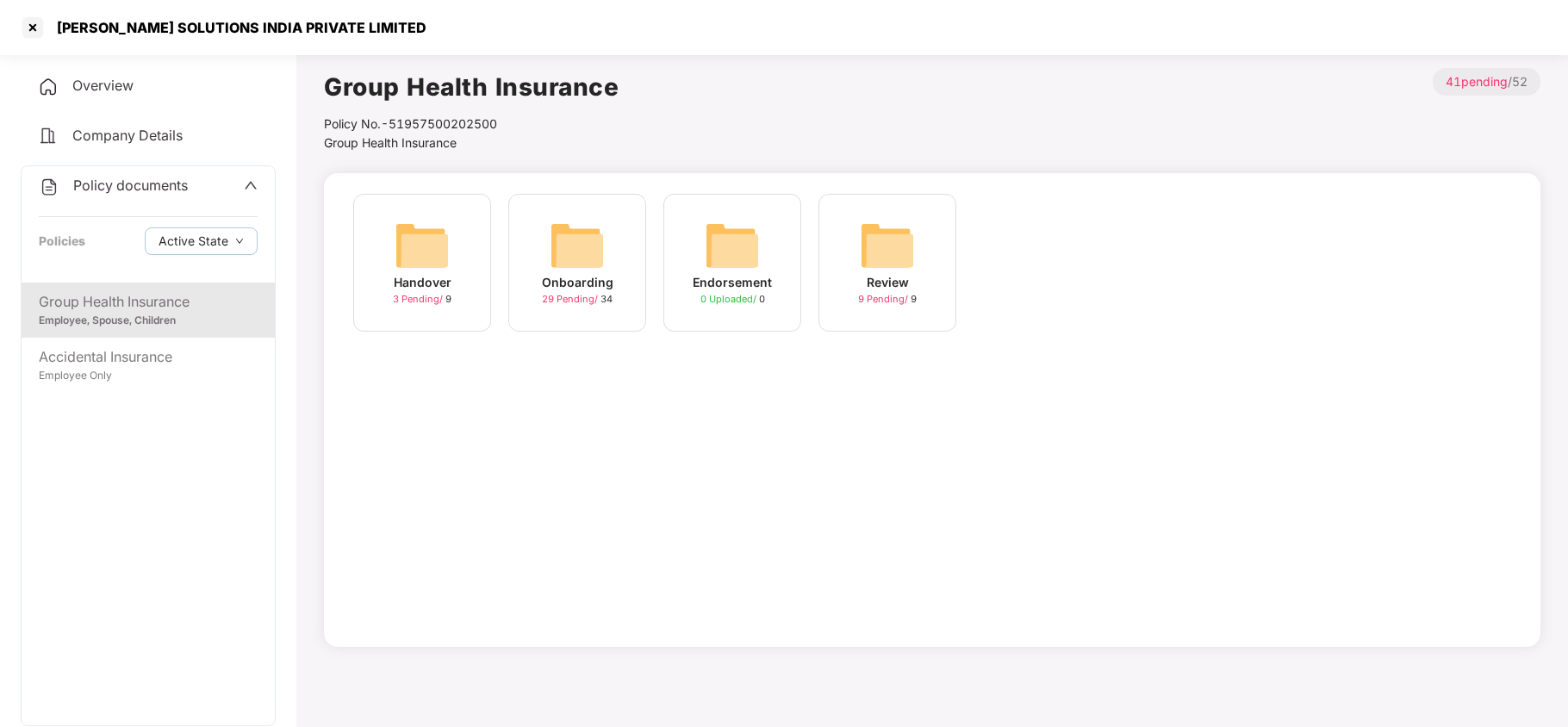
click at [562, 263] on img at bounding box center [577, 245] width 55 height 55
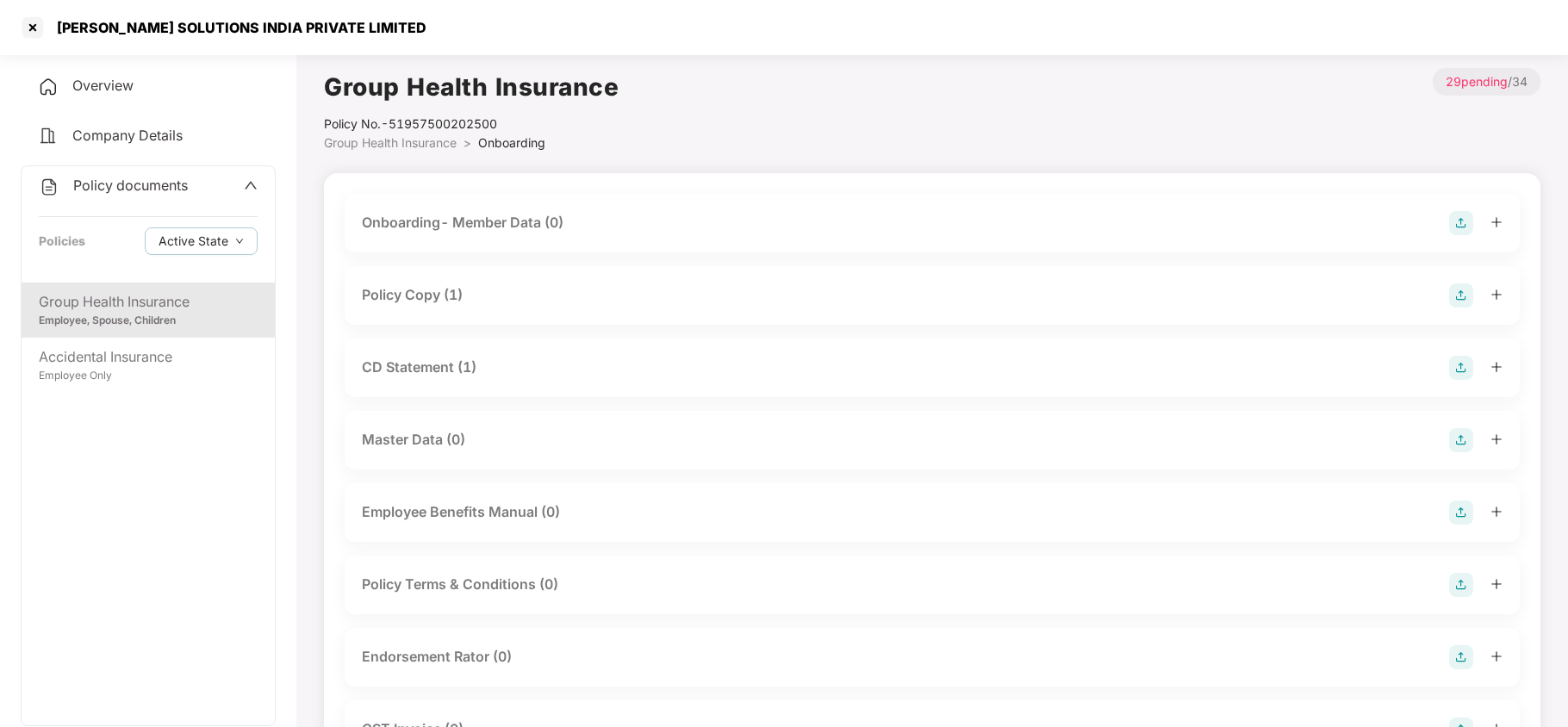
click at [455, 291] on div "Policy Copy (1)" at bounding box center [413, 295] width 101 height 22
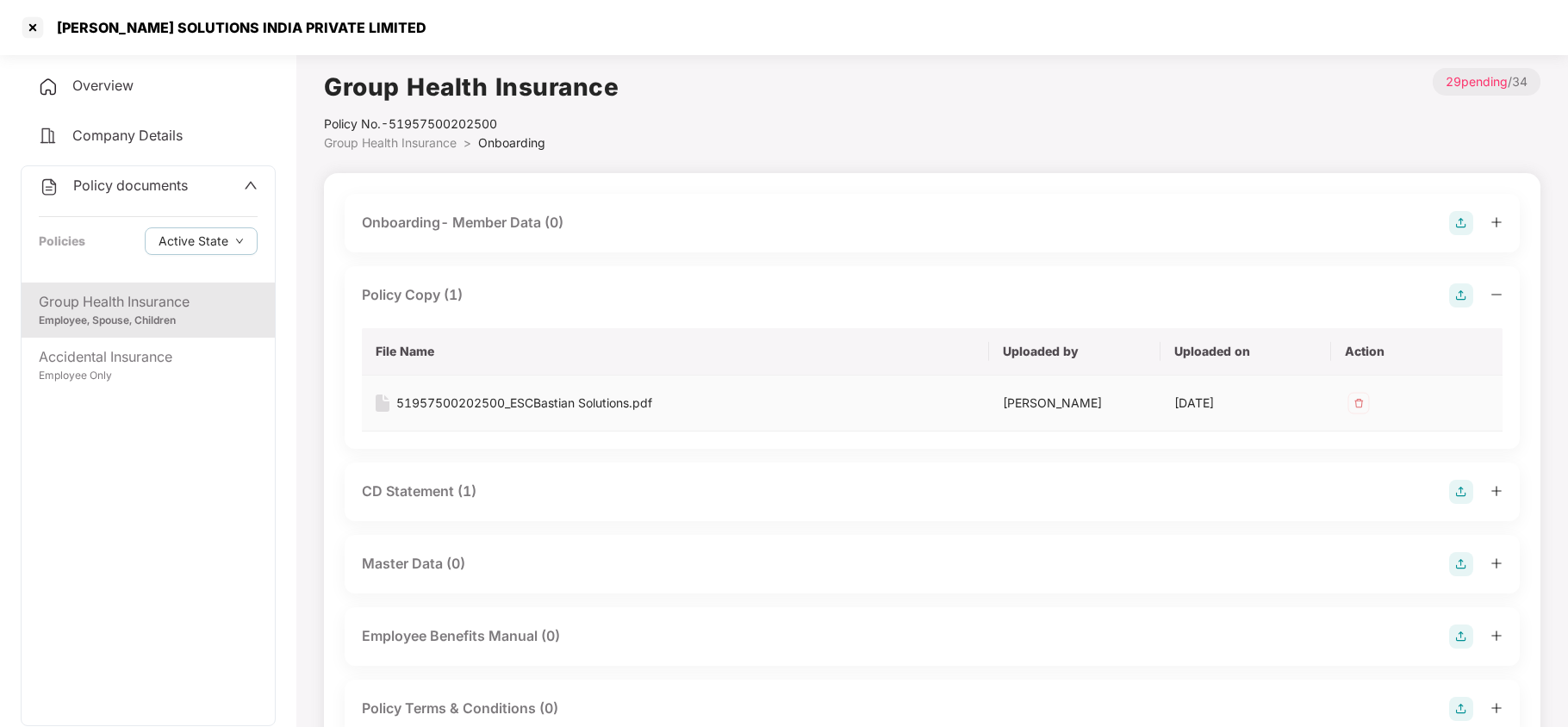
click at [500, 397] on div "51957500202500_ESCBastian Solutions.pdf" at bounding box center [524, 403] width 256 height 19
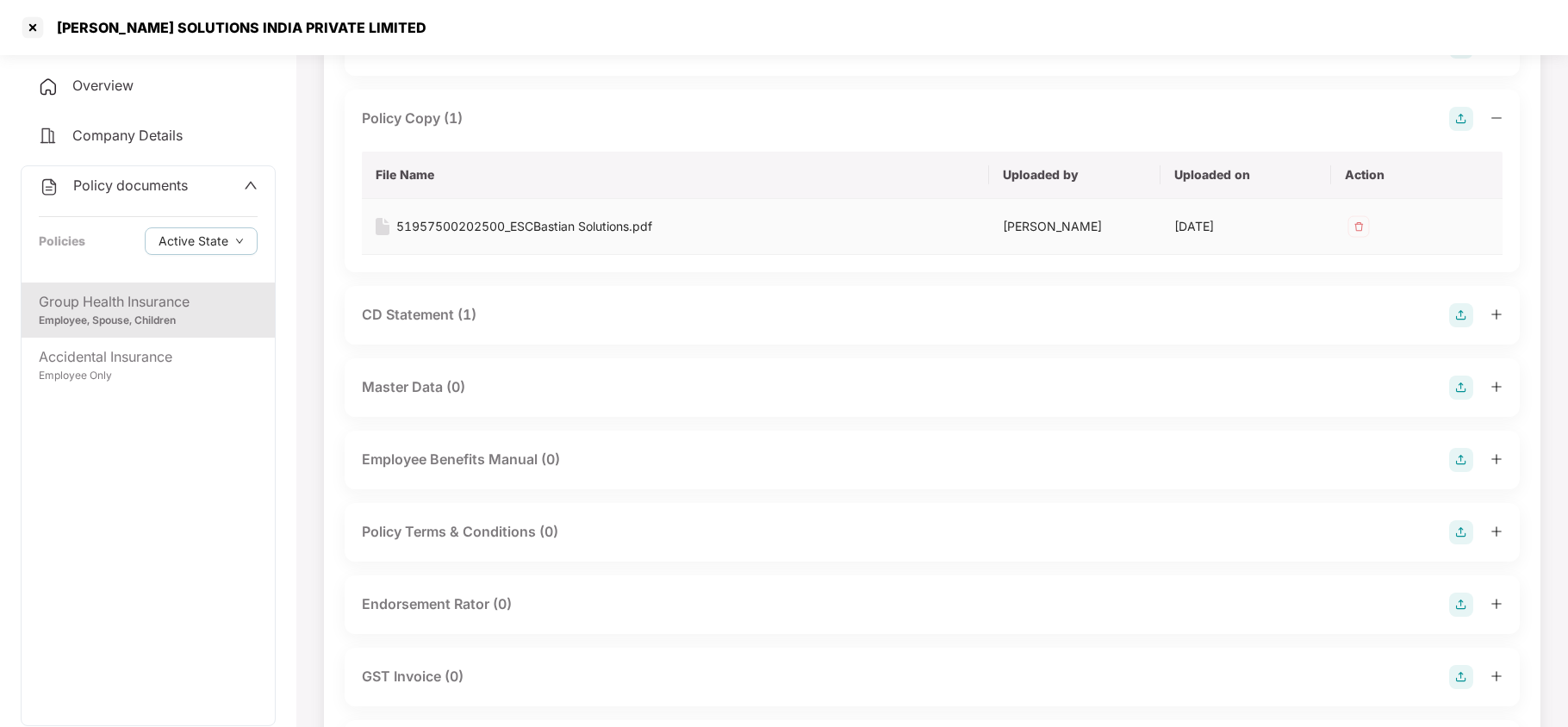
scroll to position [230, 0]
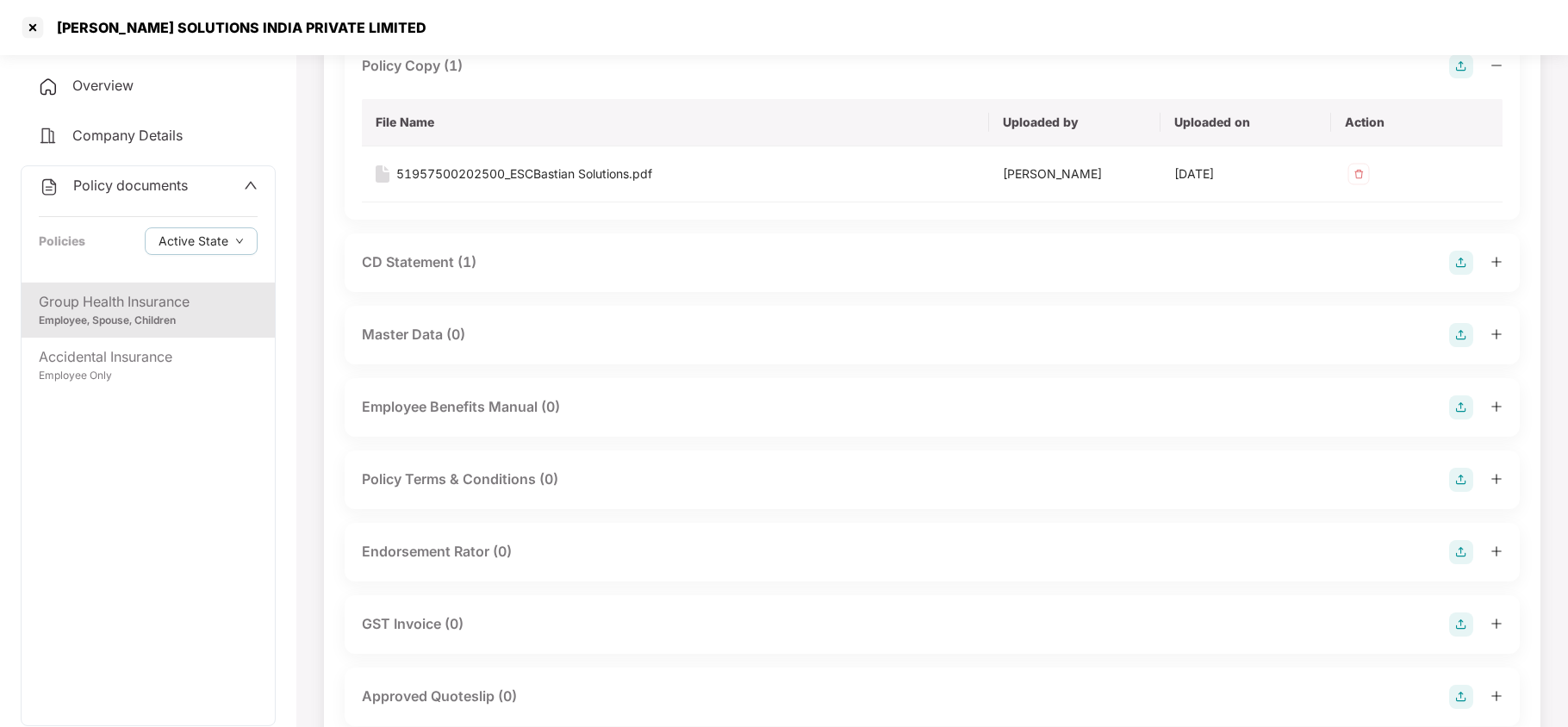
click at [418, 266] on div "CD Statement (1)" at bounding box center [419, 262] width 114 height 22
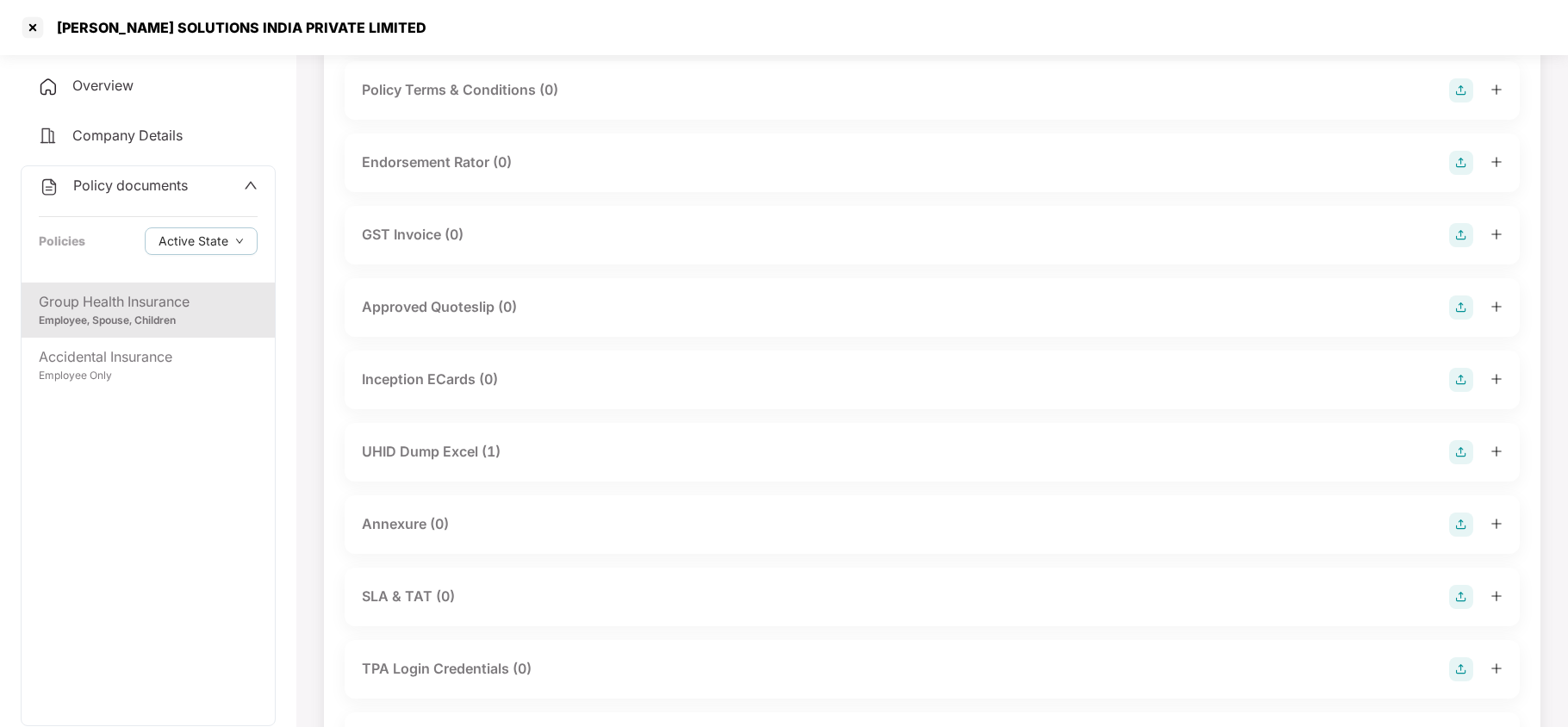
scroll to position [804, 0]
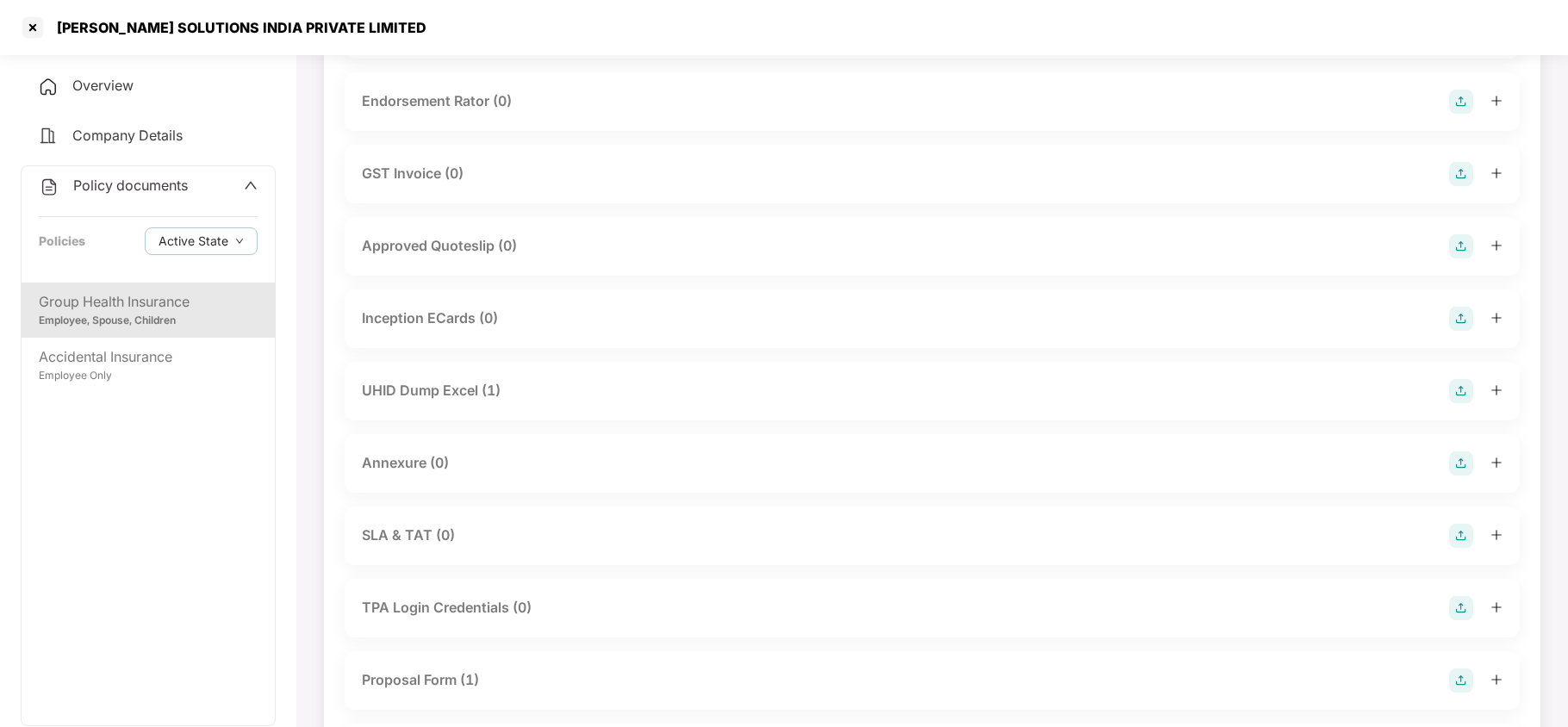
drag, startPoint x: 429, startPoint y: 386, endPoint x: 460, endPoint y: 417, distance: 43.8
click at [431, 388] on div "UHID Dump Excel (1)" at bounding box center [431, 390] width 139 height 22
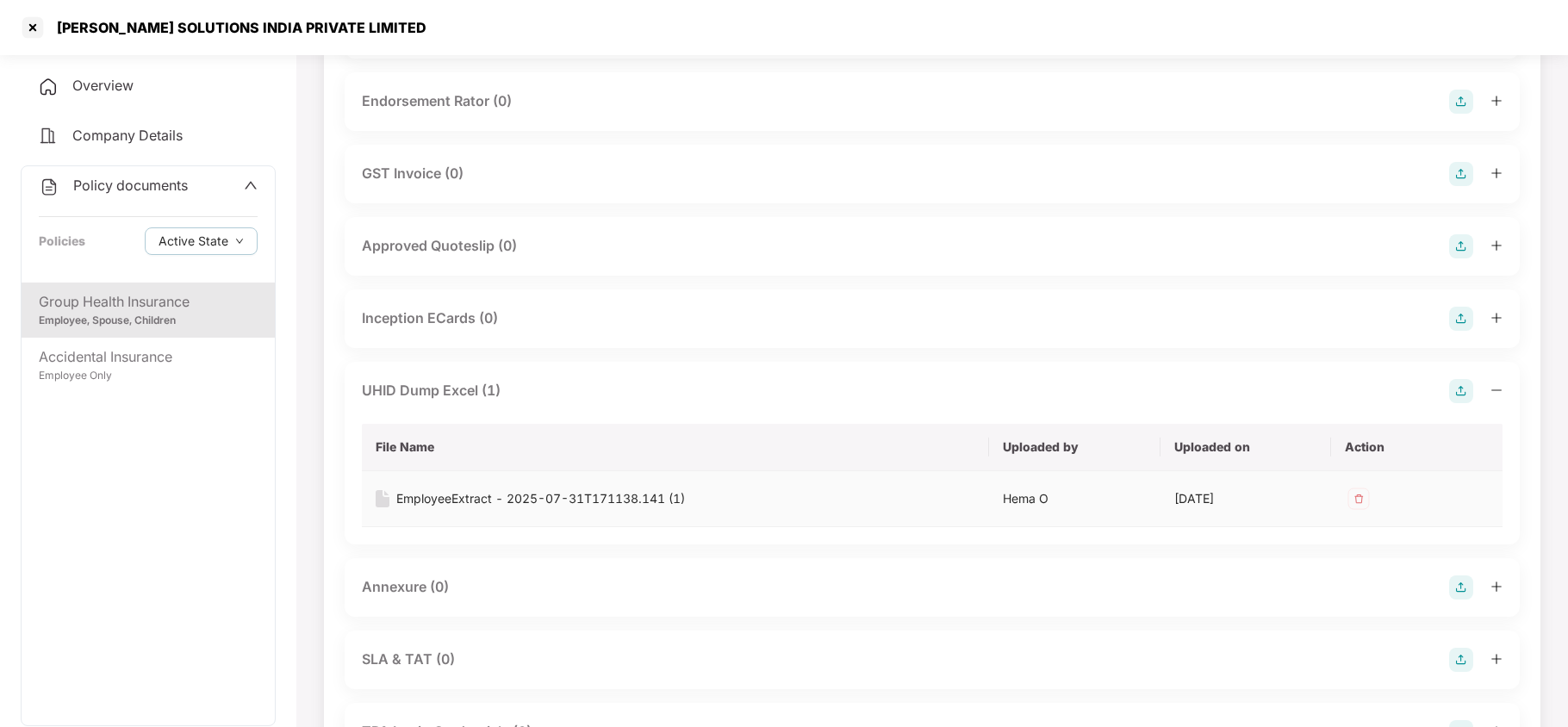
click at [481, 495] on div "EmployeeExtract - 2025-07-31T171138.141 (1)" at bounding box center [540, 499] width 289 height 19
click at [31, 31] on div at bounding box center [33, 28] width 28 height 28
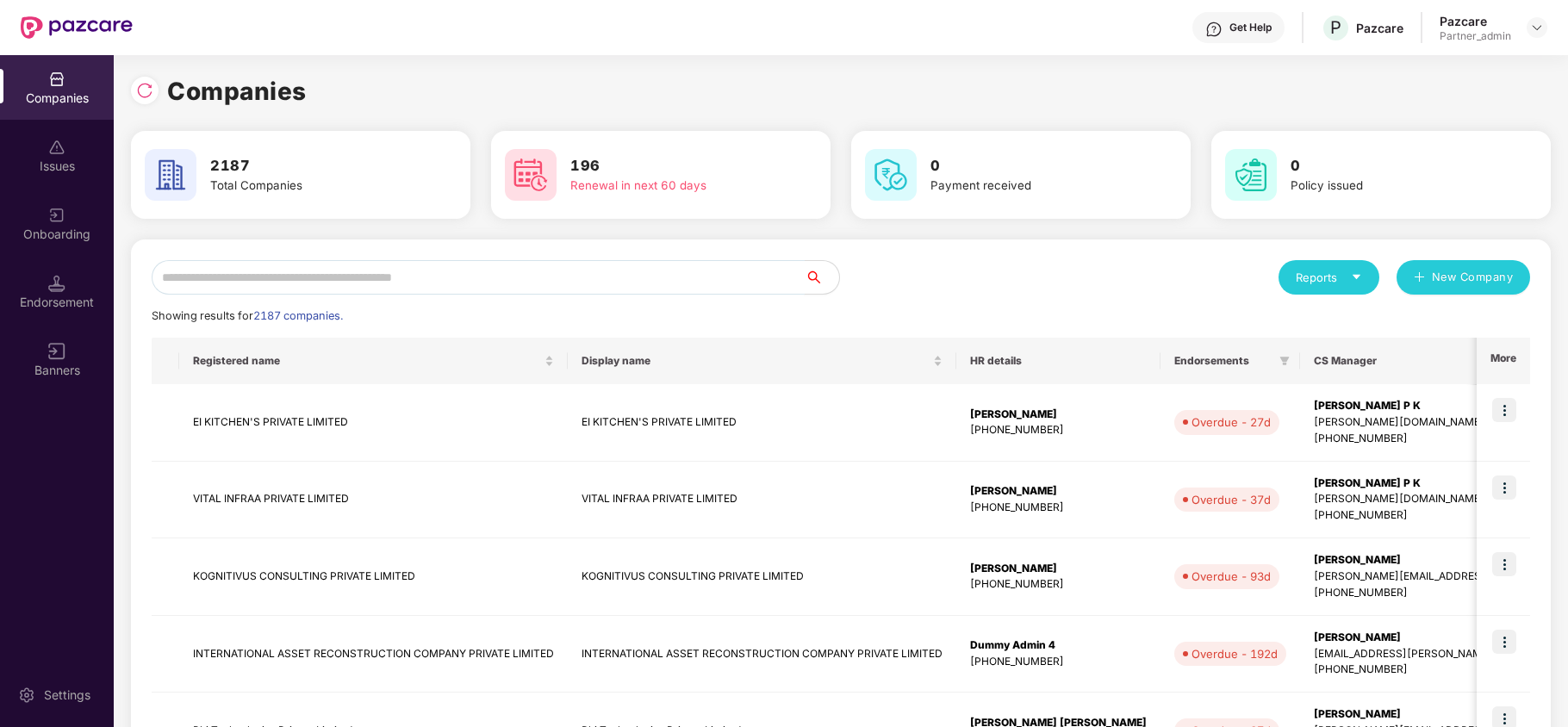
click at [355, 272] on input "text" at bounding box center [478, 277] width 653 height 34
paste input "*******"
type input "*******"
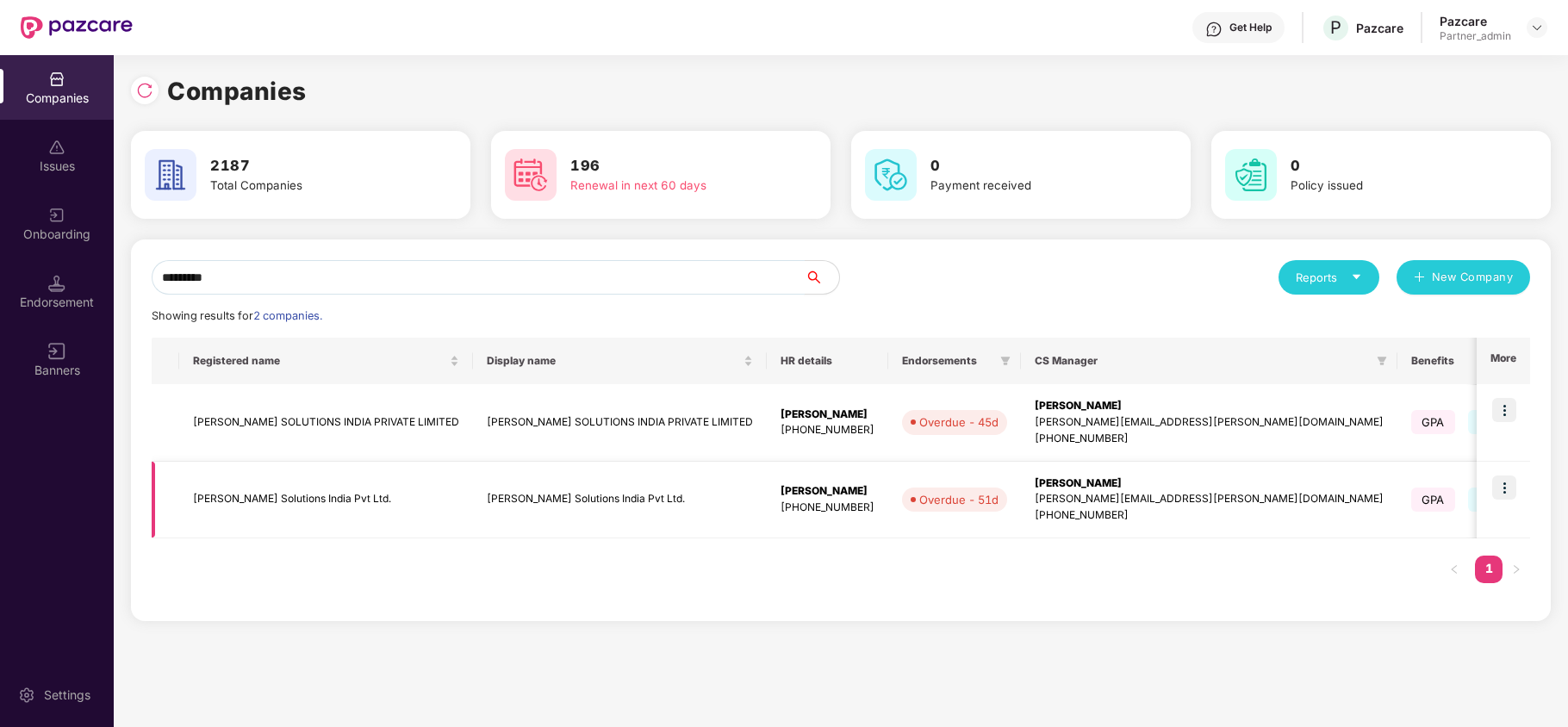
type input "*********"
click at [250, 504] on td "Bastian Solutions India Pvt Ltd." at bounding box center [325, 500] width 294 height 78
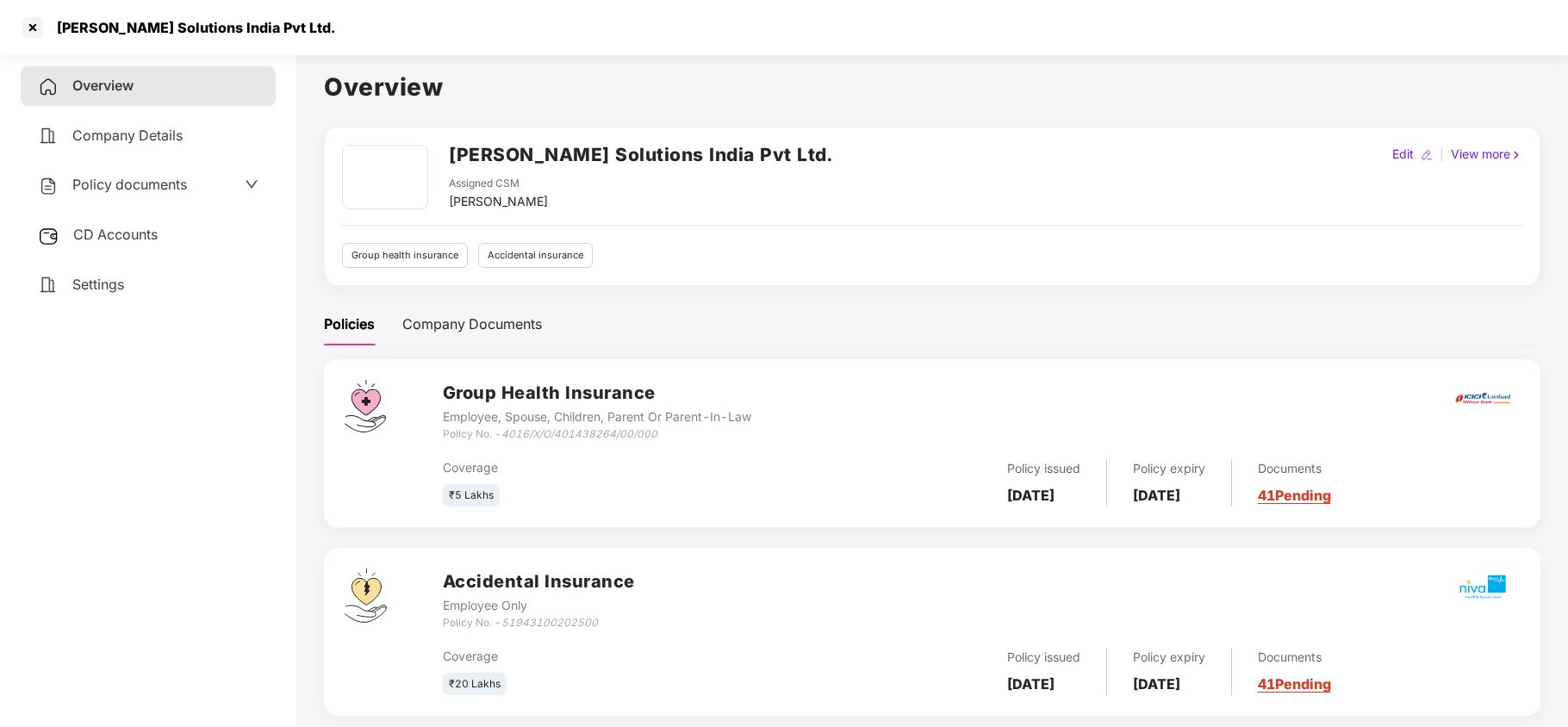
click at [95, 297] on div "Settings" at bounding box center [148, 285] width 255 height 39
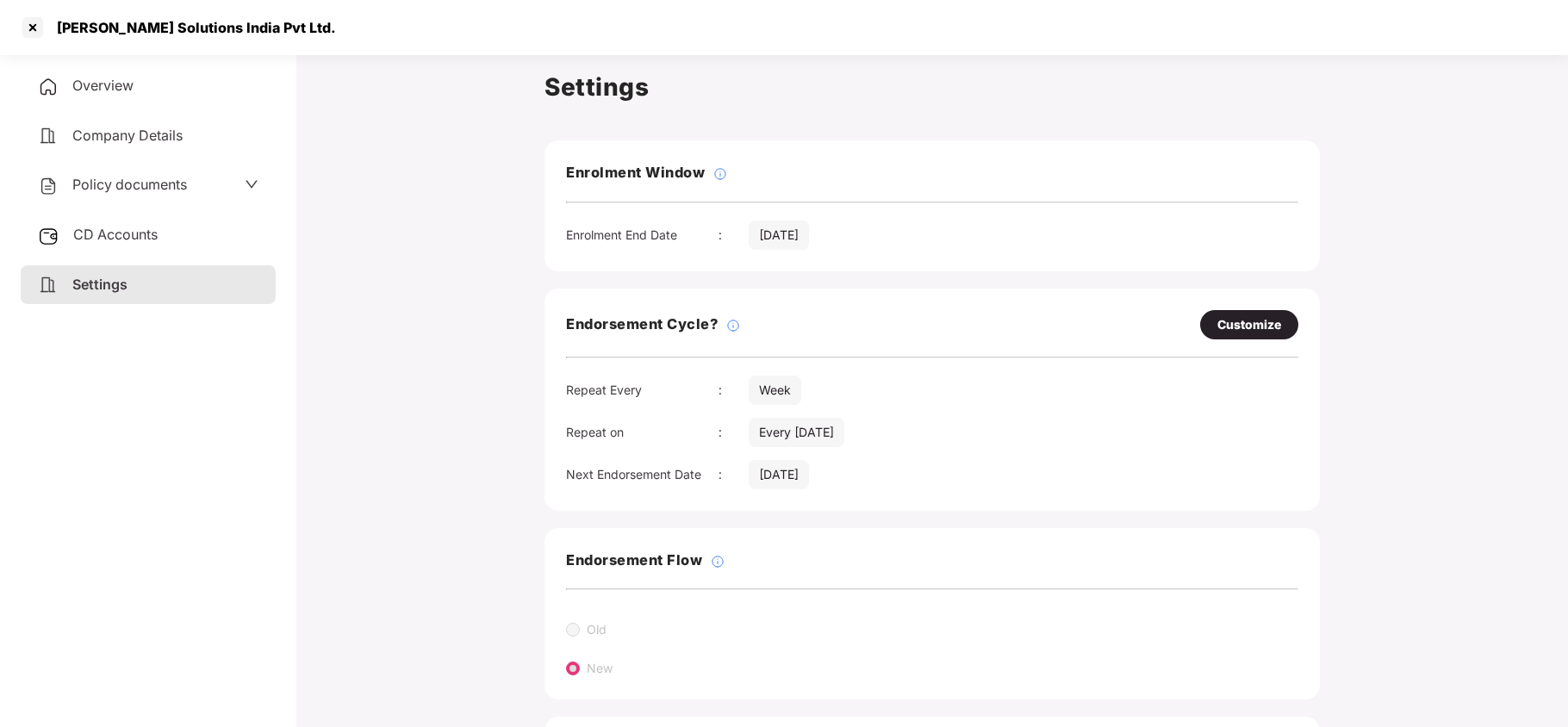
click at [1231, 322] on div "Customize" at bounding box center [1249, 325] width 64 height 19
select select "****"
select select "***"
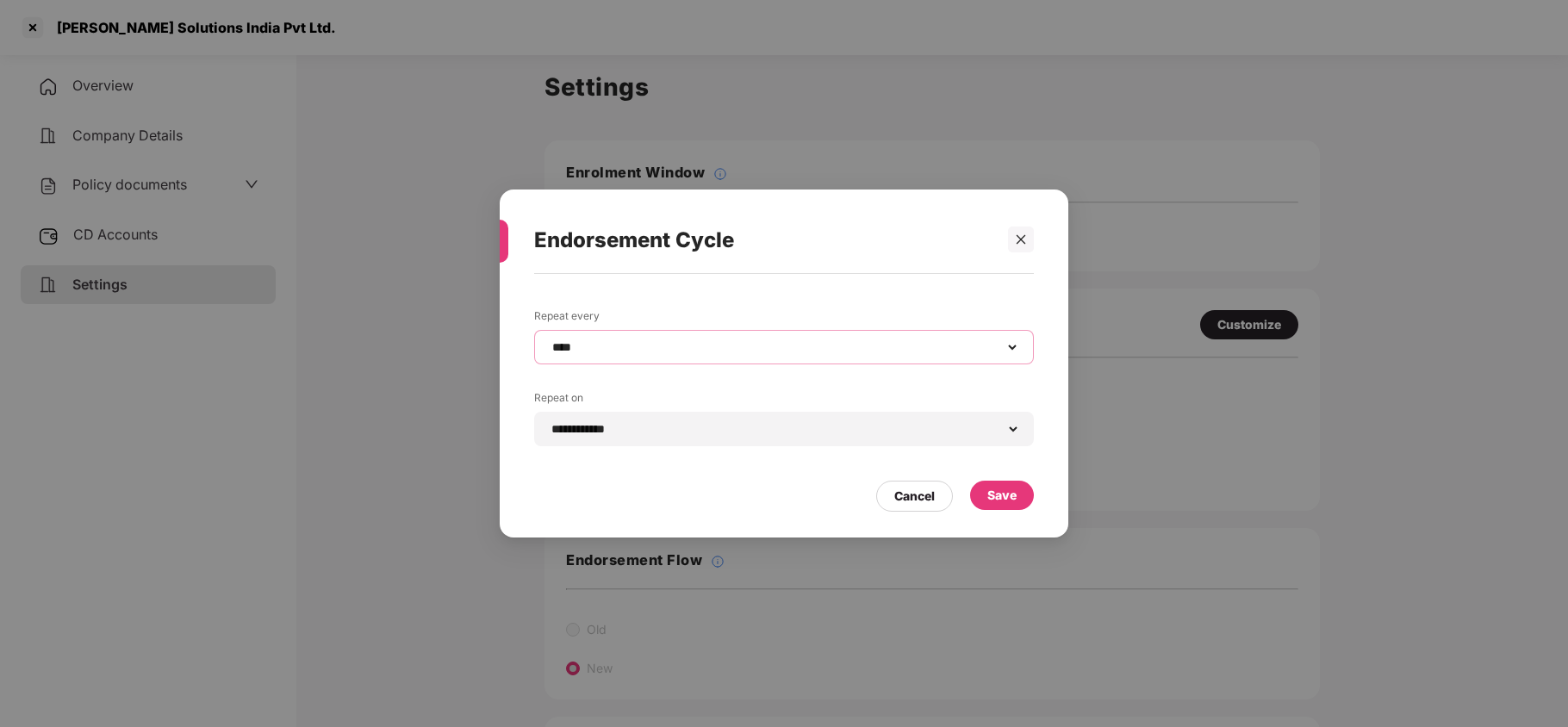
click at [622, 346] on select "**********" at bounding box center [784, 347] width 470 height 14
select select "*********"
click at [549, 340] on select "**********" at bounding box center [784, 347] width 470 height 14
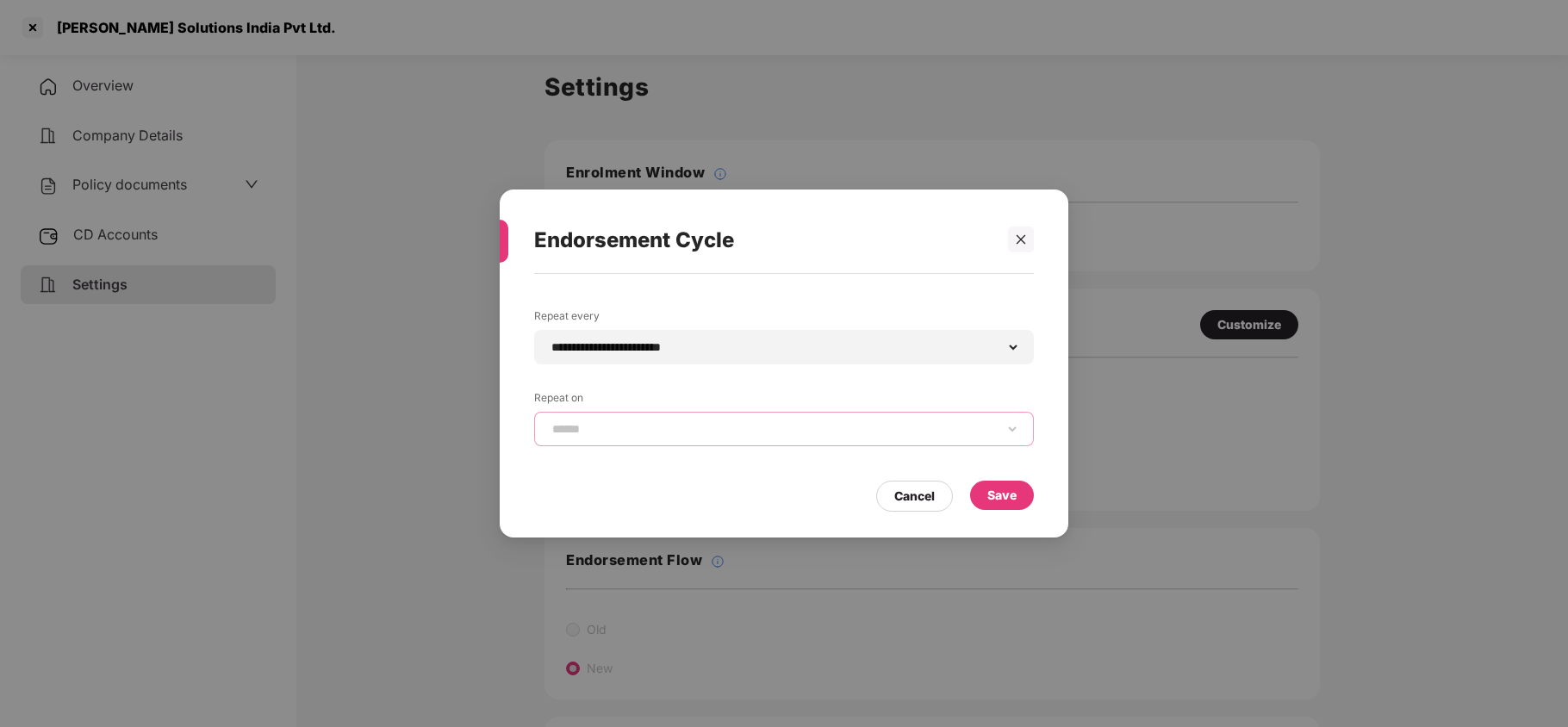
click at [620, 422] on select "**********" at bounding box center [784, 429] width 470 height 14
select select "*****"
click at [549, 422] on select "**********" at bounding box center [784, 429] width 470 height 14
click at [1004, 493] on div "Save" at bounding box center [1003, 496] width 30 height 19
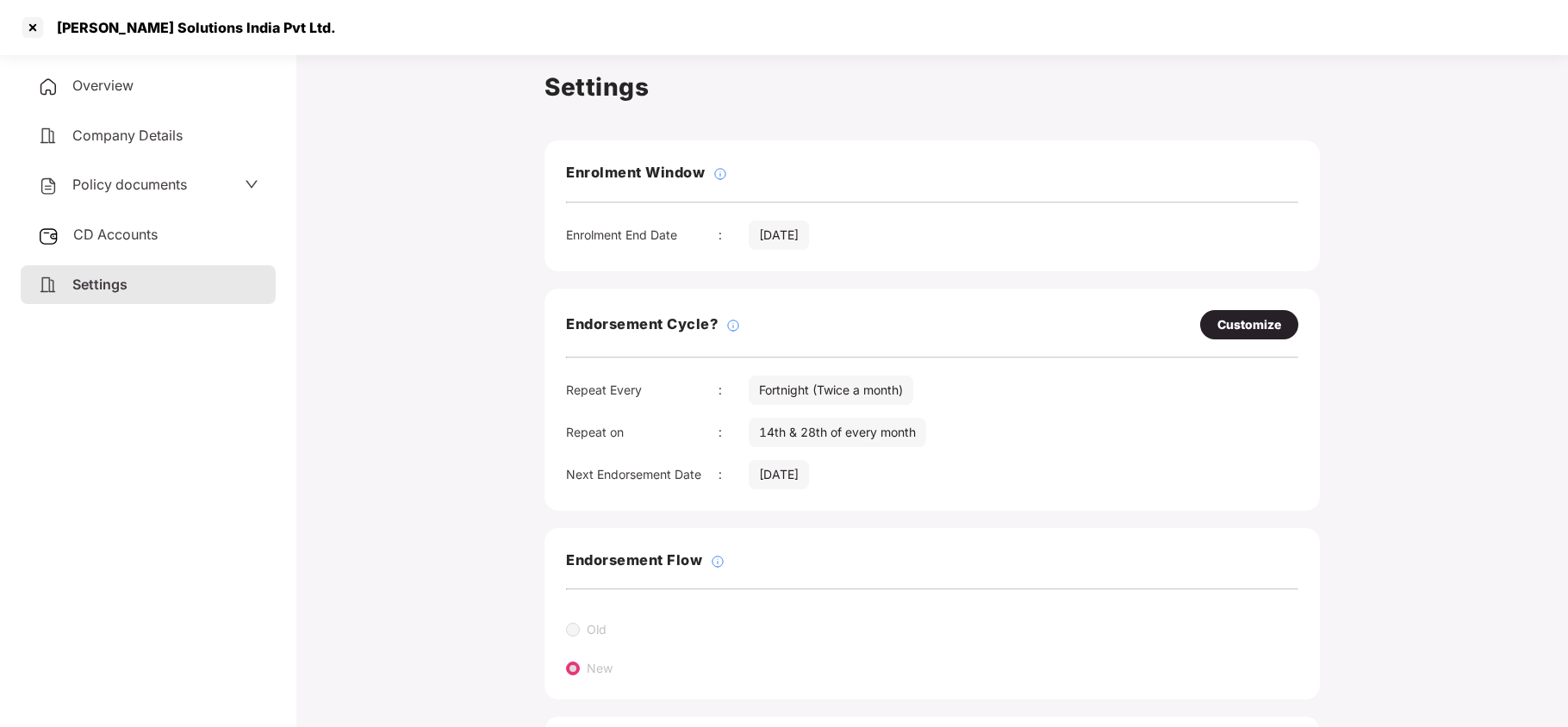
click at [112, 180] on span "Policy documents" at bounding box center [129, 184] width 114 height 17
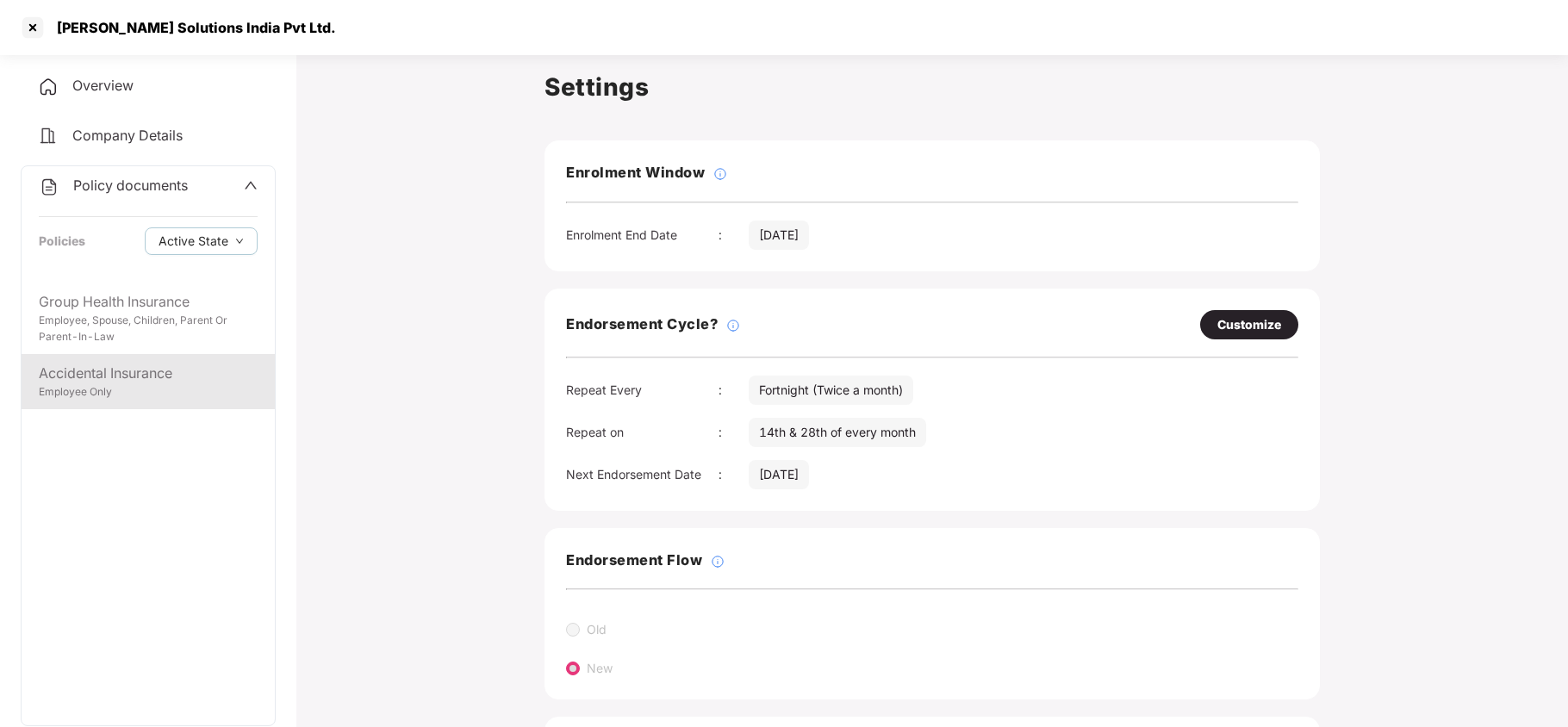
click at [98, 371] on div "Accidental Insurance" at bounding box center [147, 374] width 219 height 22
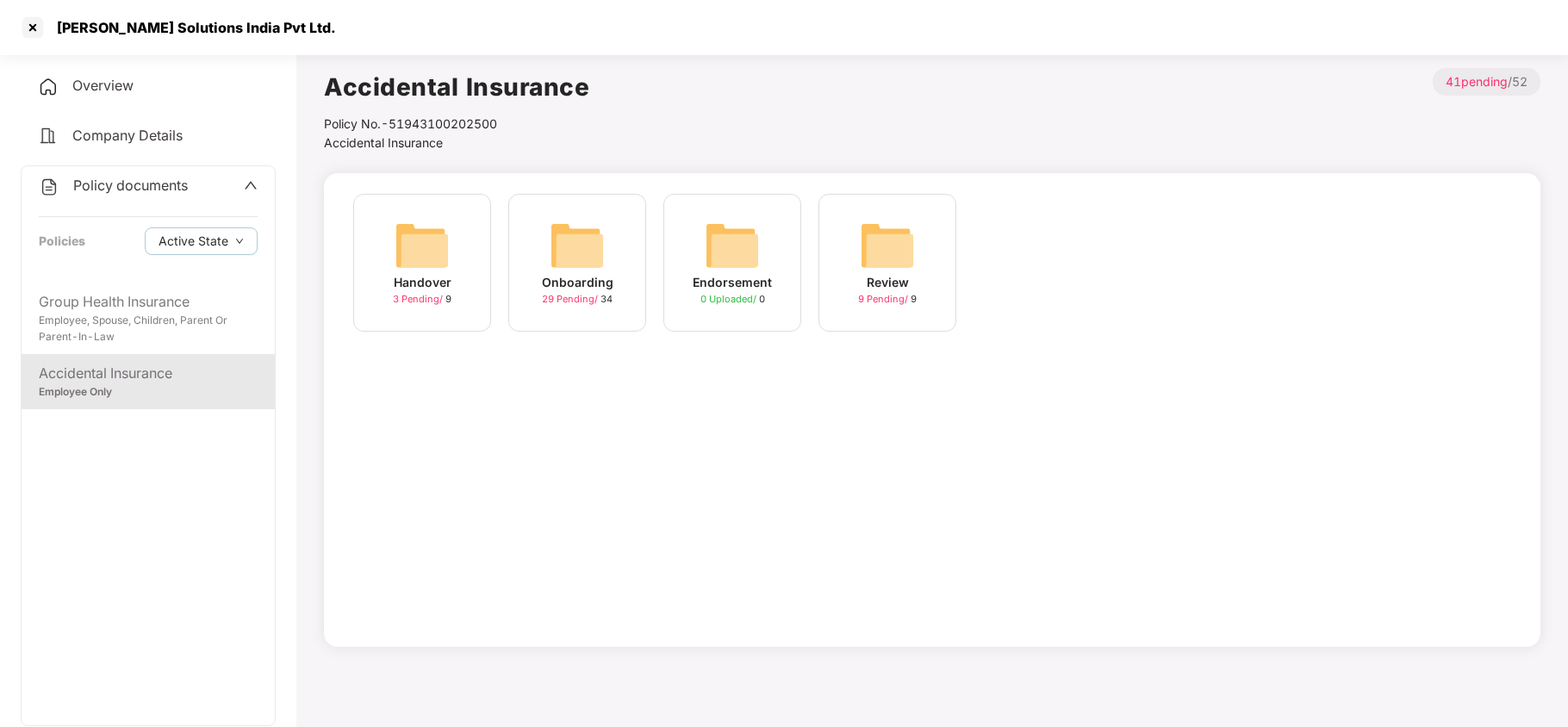
click at [573, 245] on img at bounding box center [577, 245] width 55 height 55
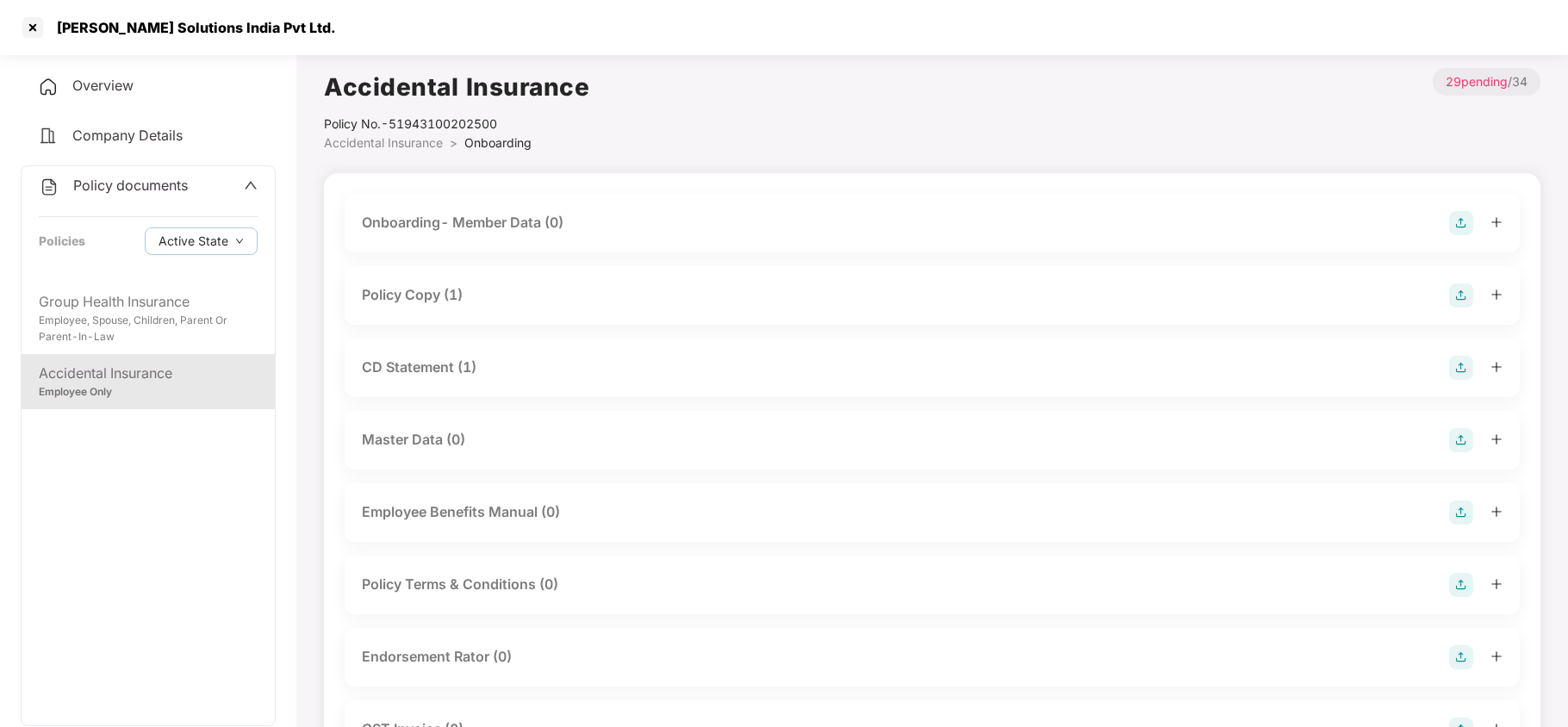
click at [451, 298] on div "Policy Copy (1)" at bounding box center [413, 295] width 101 height 22
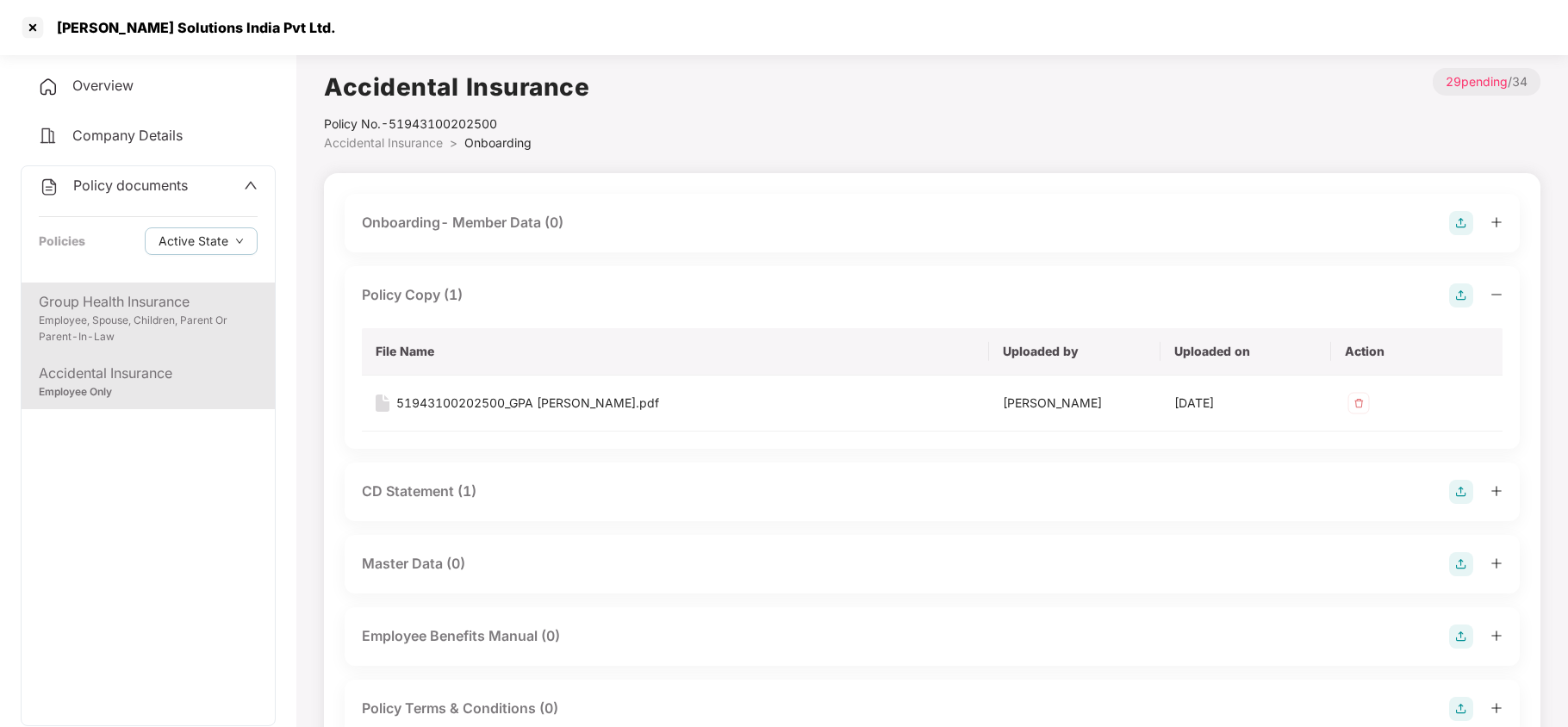
click at [215, 318] on div "Employee, Spouse, Children, Parent Or Parent-In-Law" at bounding box center [147, 329] width 219 height 33
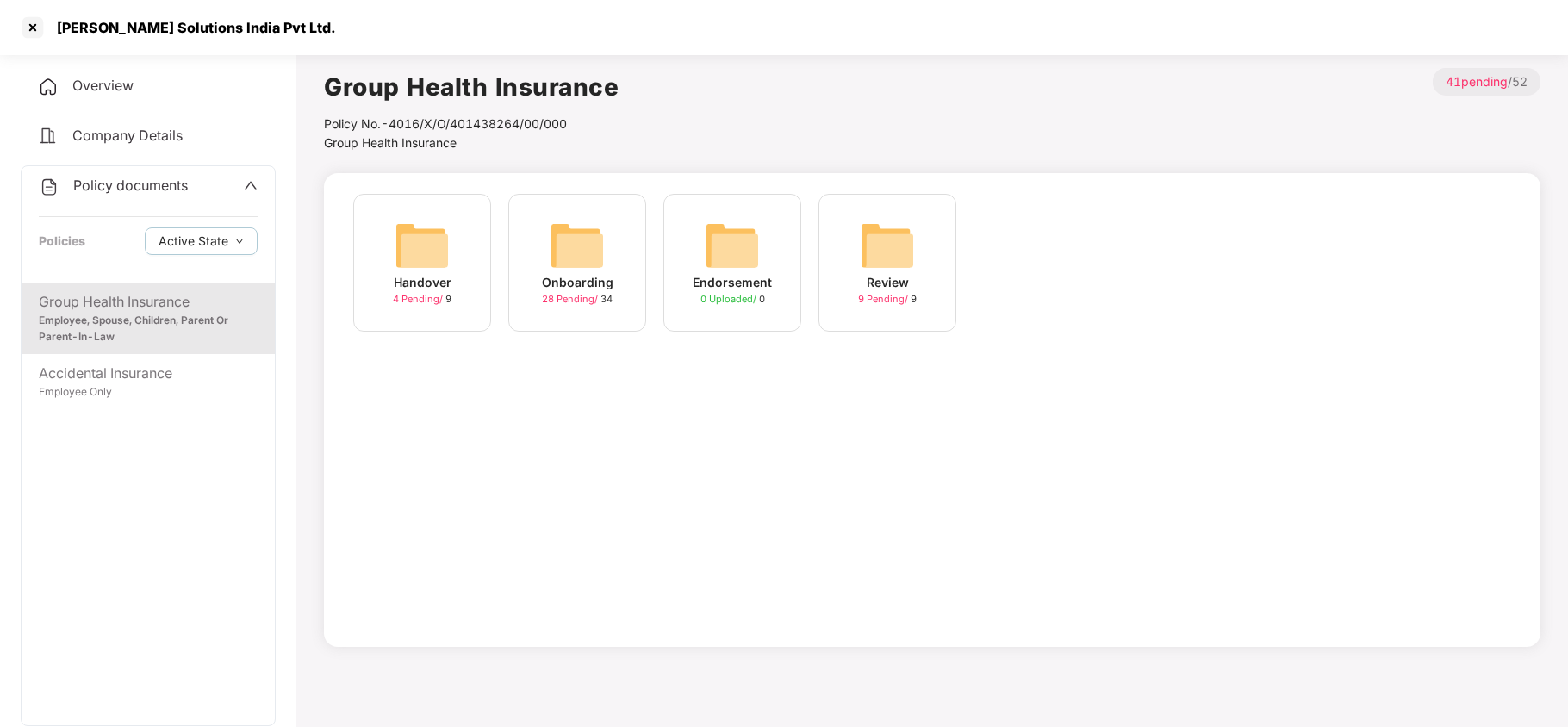
click at [574, 236] on img at bounding box center [577, 245] width 55 height 55
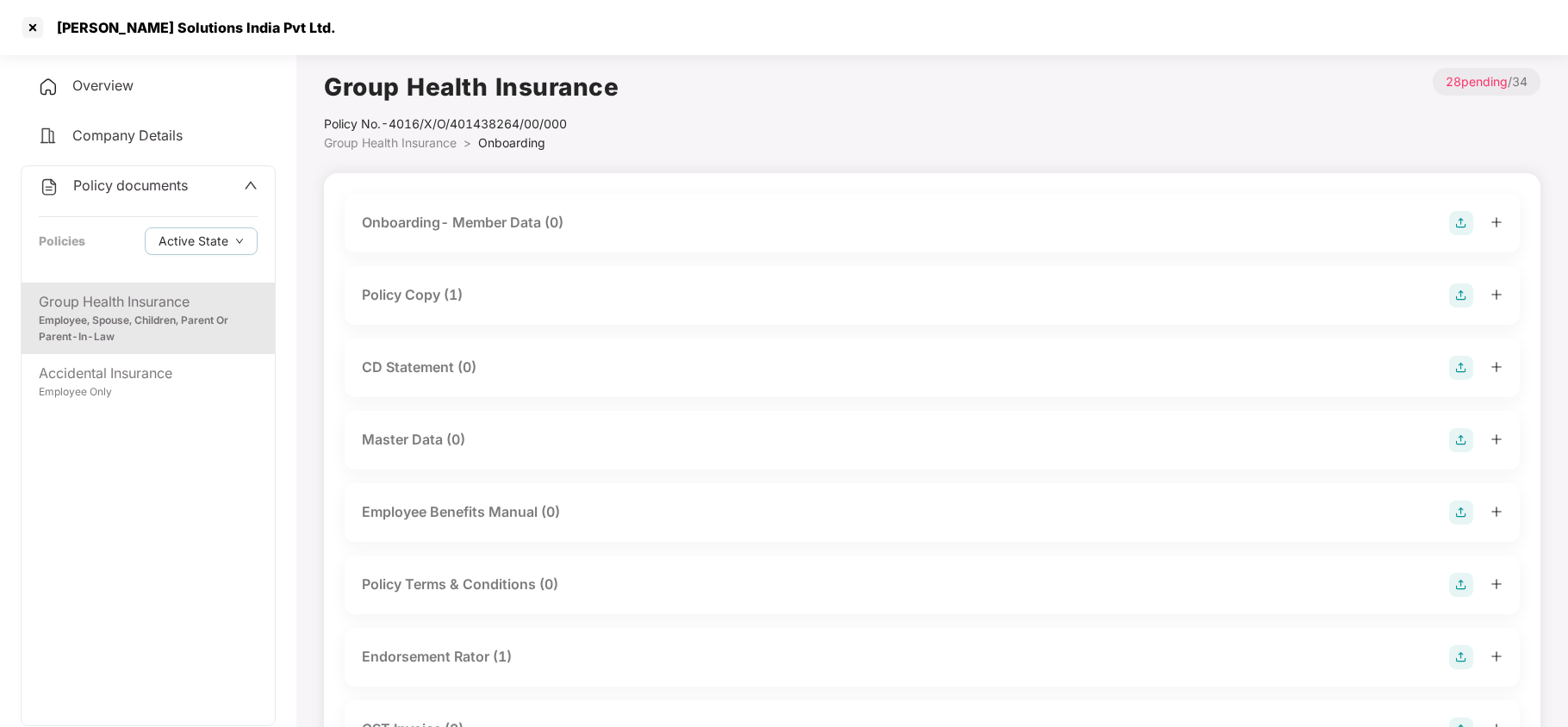
click at [448, 297] on div "Policy Copy (1)" at bounding box center [413, 295] width 101 height 22
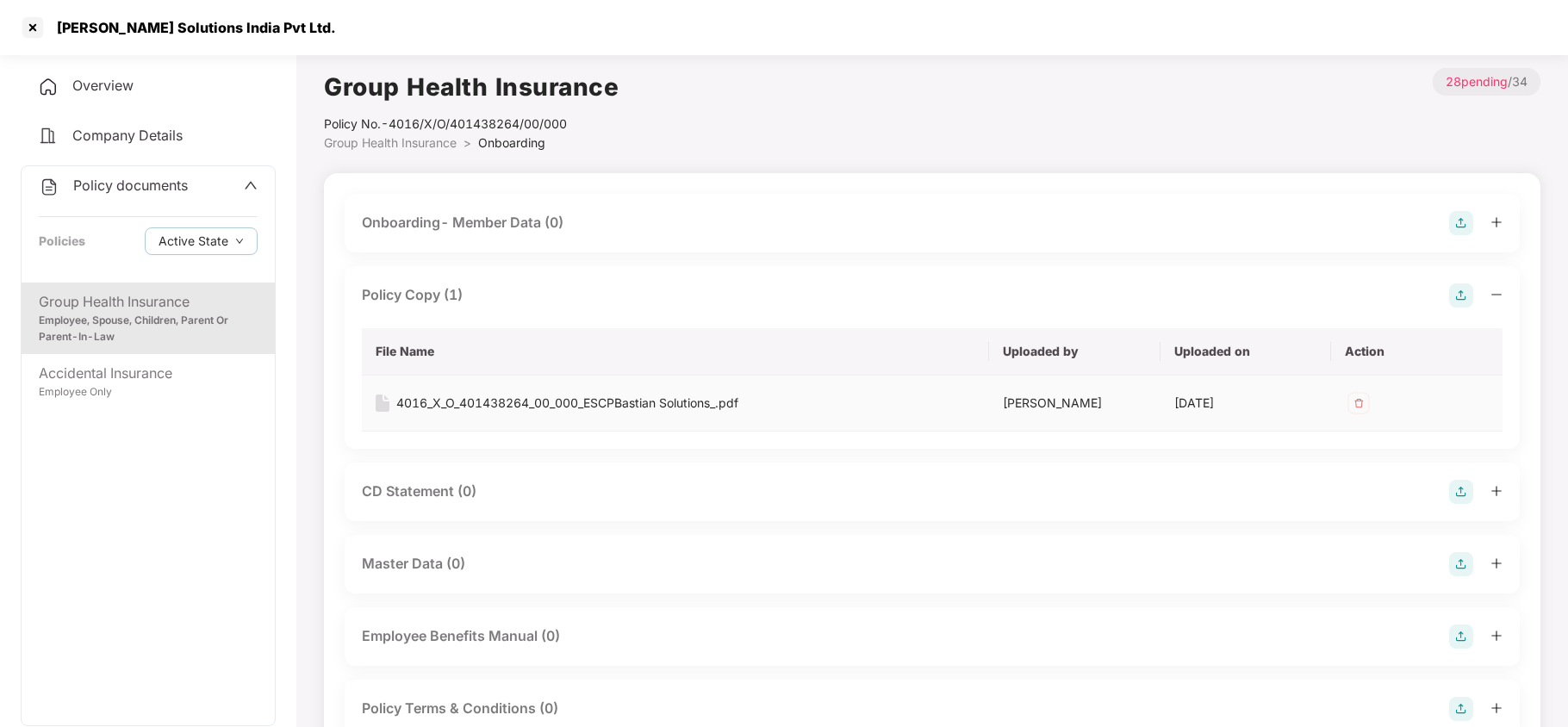
click at [503, 403] on div "4016_X_O_401438264_00_000_ESCPBastian Solutions_.pdf" at bounding box center [567, 403] width 342 height 19
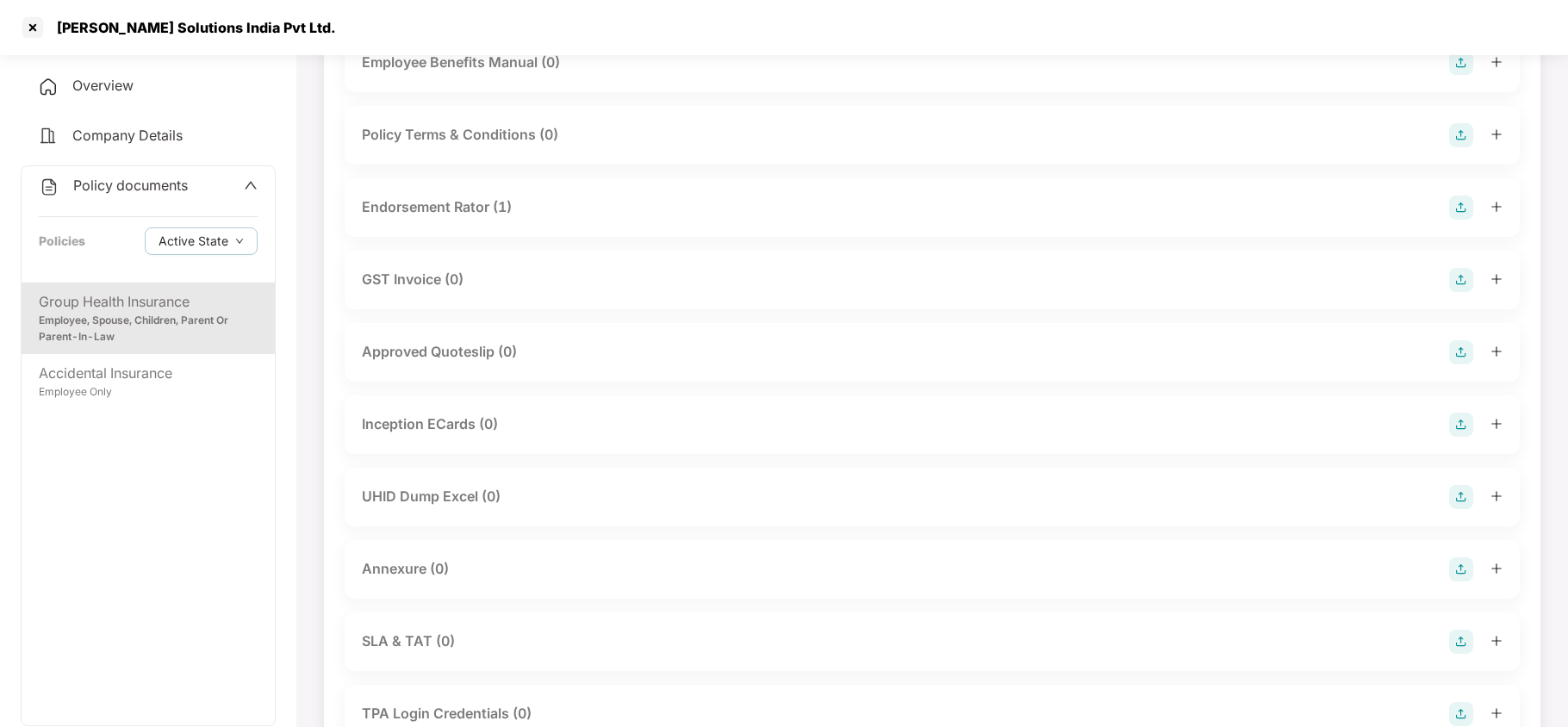
scroll to position [459, 0]
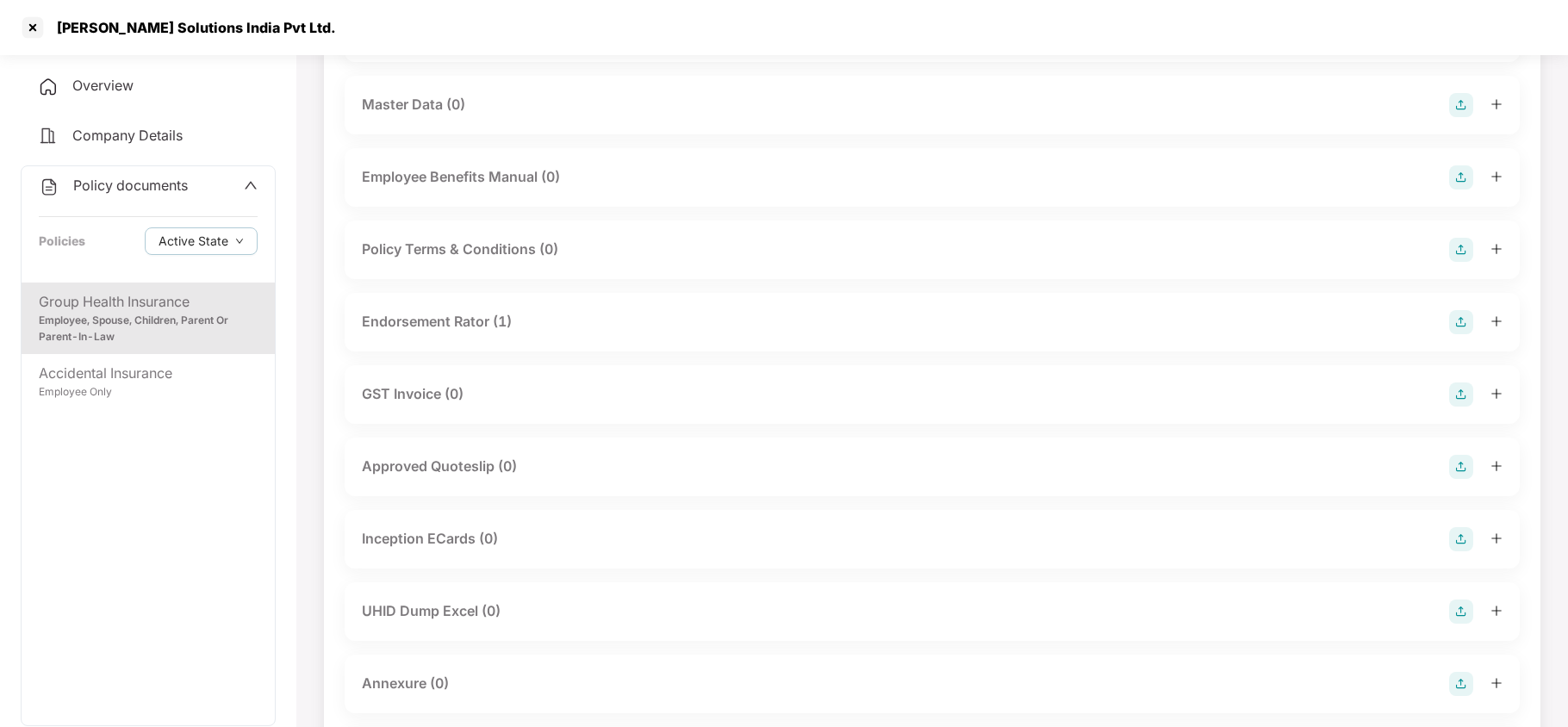
click at [458, 325] on div "Endorsement Rator (1)" at bounding box center [437, 321] width 150 height 22
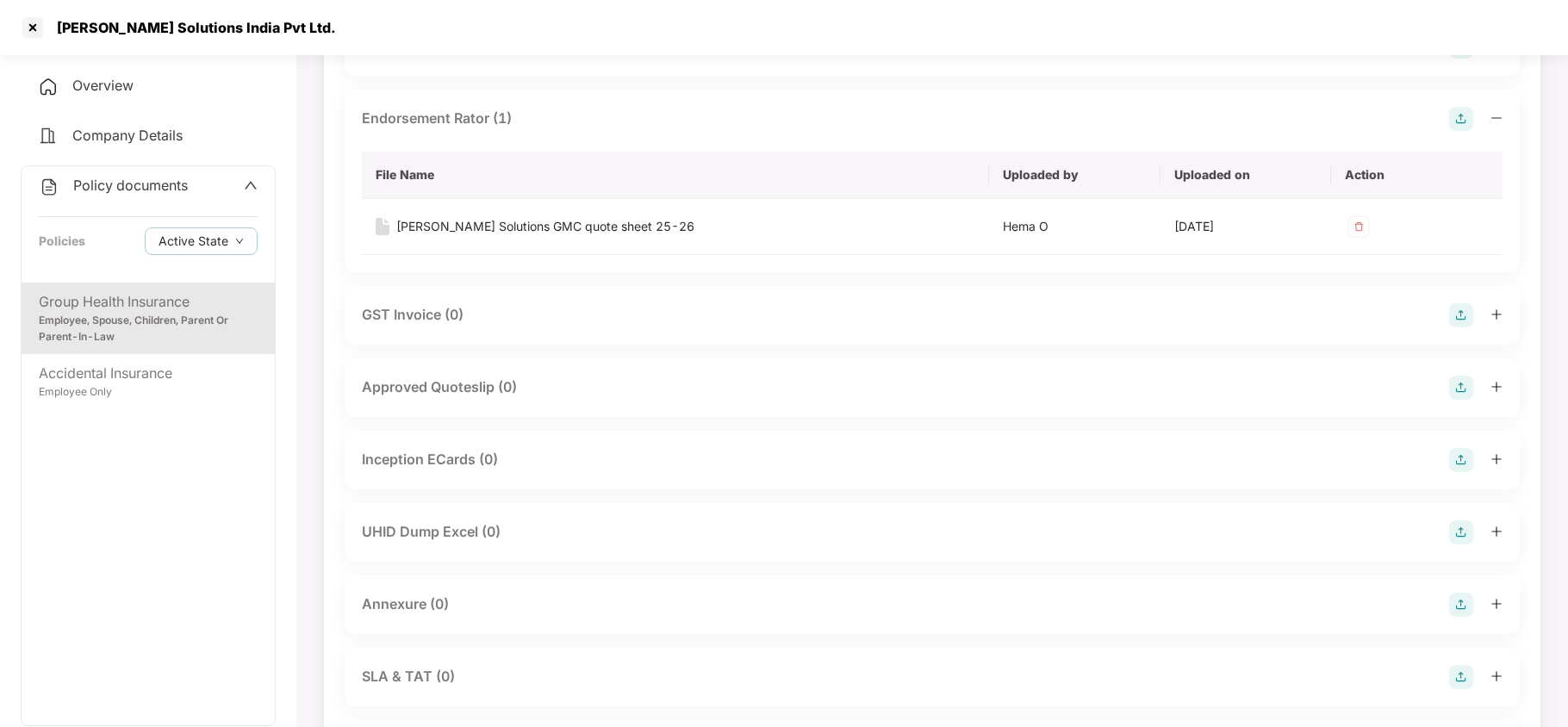
scroll to position [689, 0]
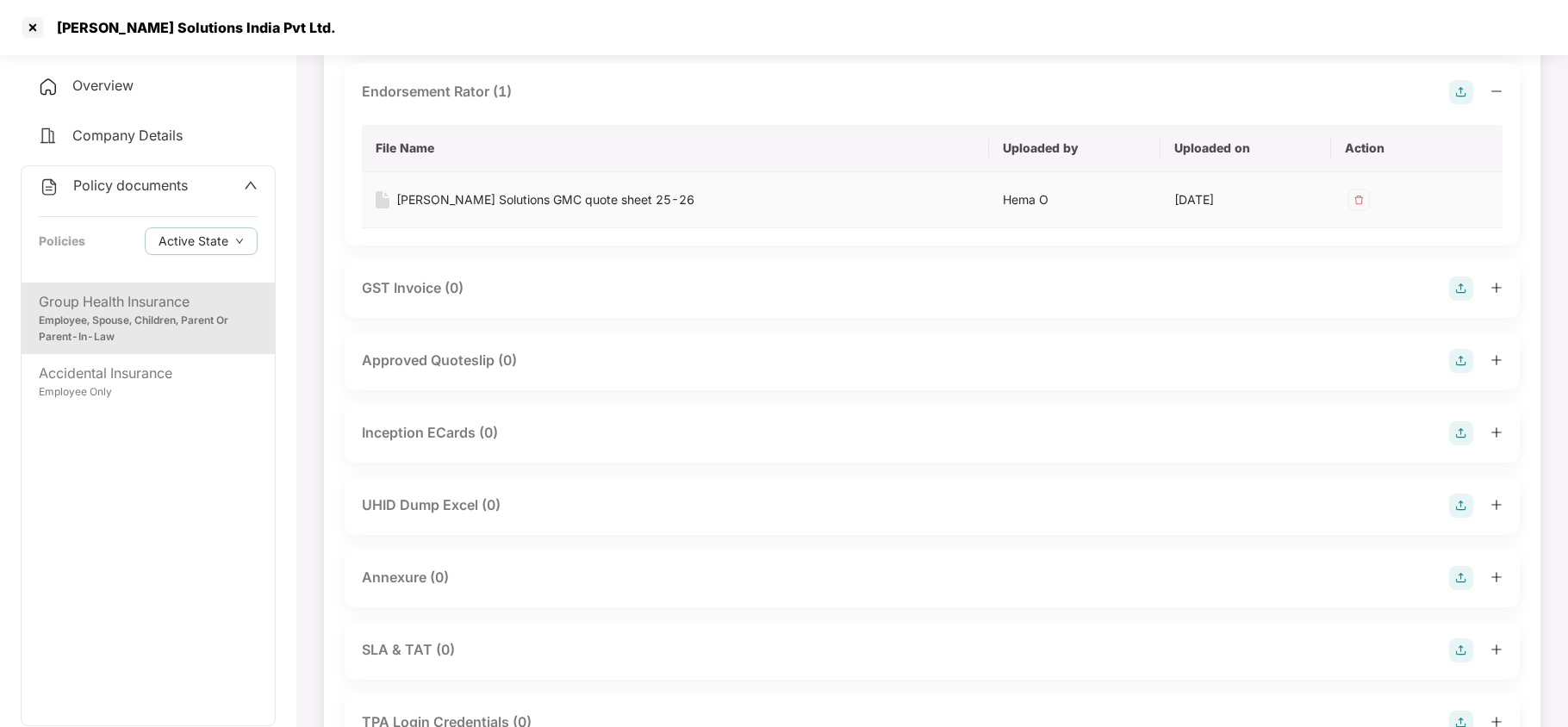
click at [538, 198] on div "Bastian Solutions GMC quote sheet 25-26" at bounding box center [545, 200] width 298 height 19
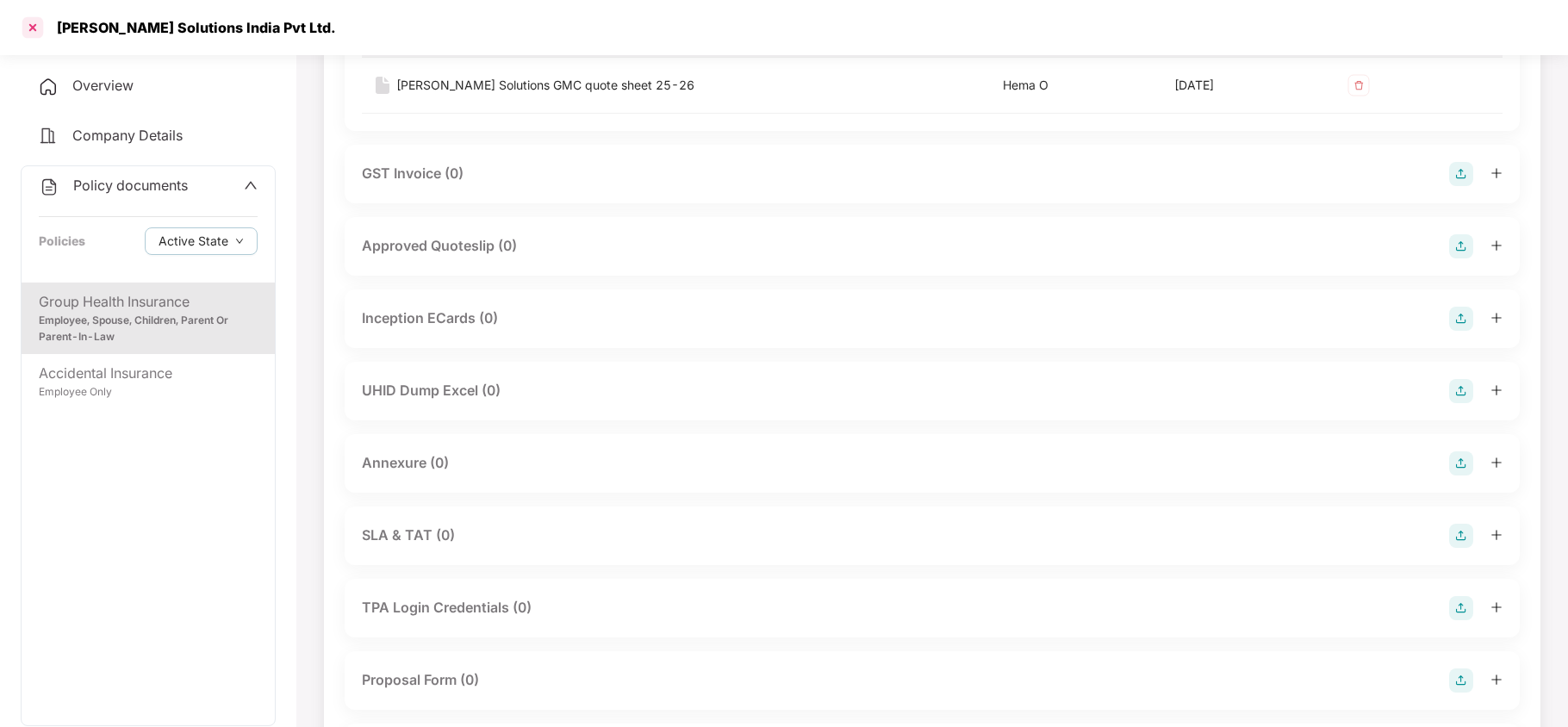
click at [36, 34] on div at bounding box center [33, 28] width 28 height 28
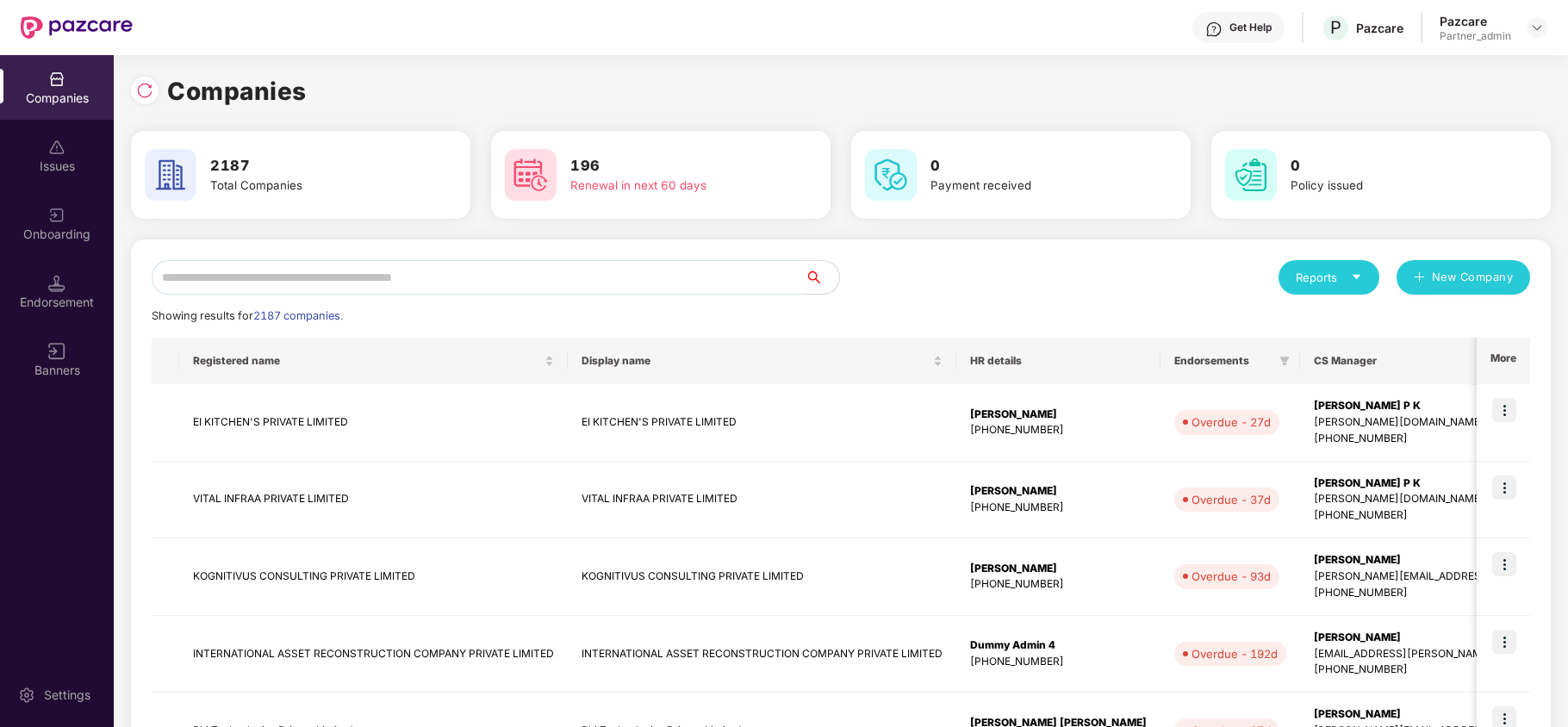
drag, startPoint x: 1528, startPoint y: 23, endPoint x: 1425, endPoint y: 81, distance: 118.2
click at [1527, 26] on div at bounding box center [1537, 28] width 21 height 21
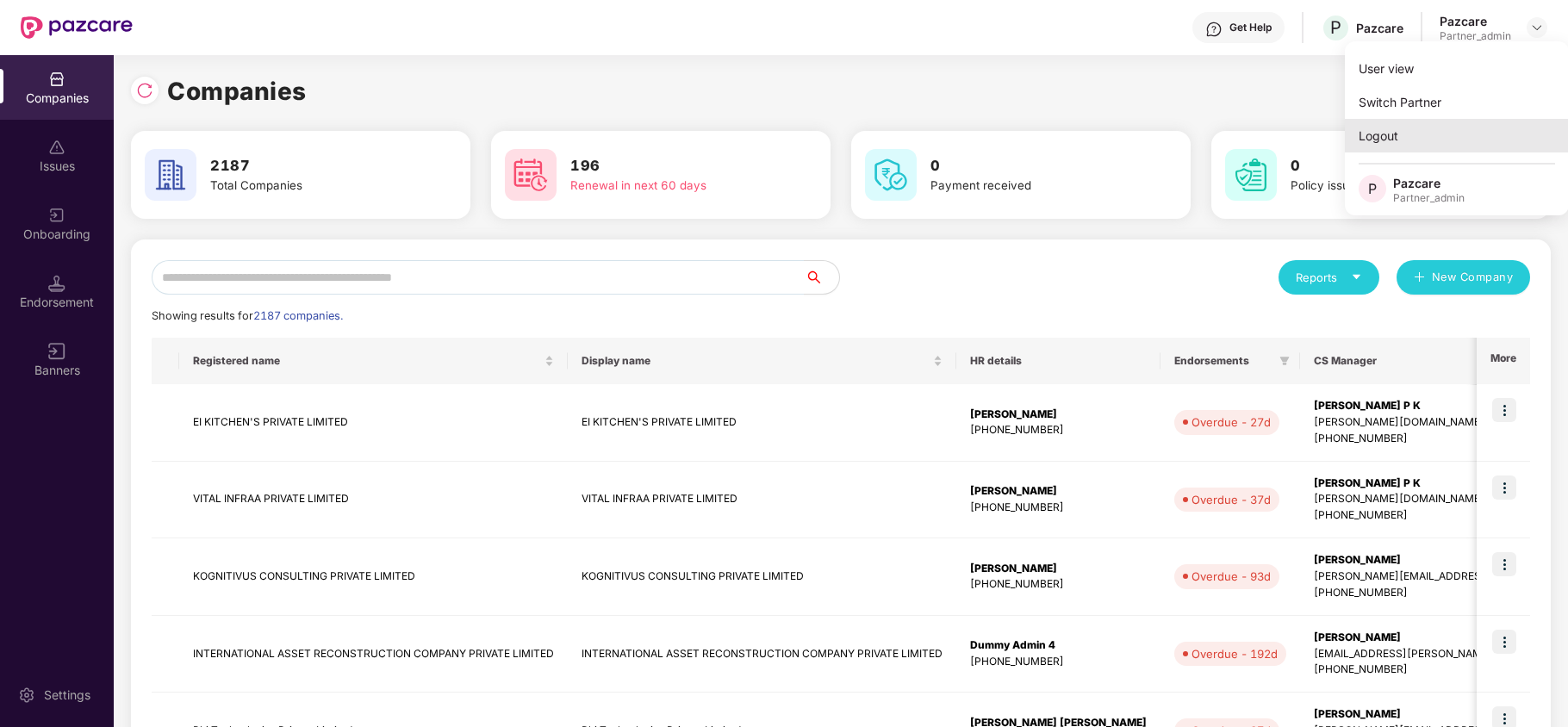
click at [1403, 139] on div "Logout" at bounding box center [1456, 135] width 224 height 34
